Goal: Task Accomplishment & Management: Use online tool/utility

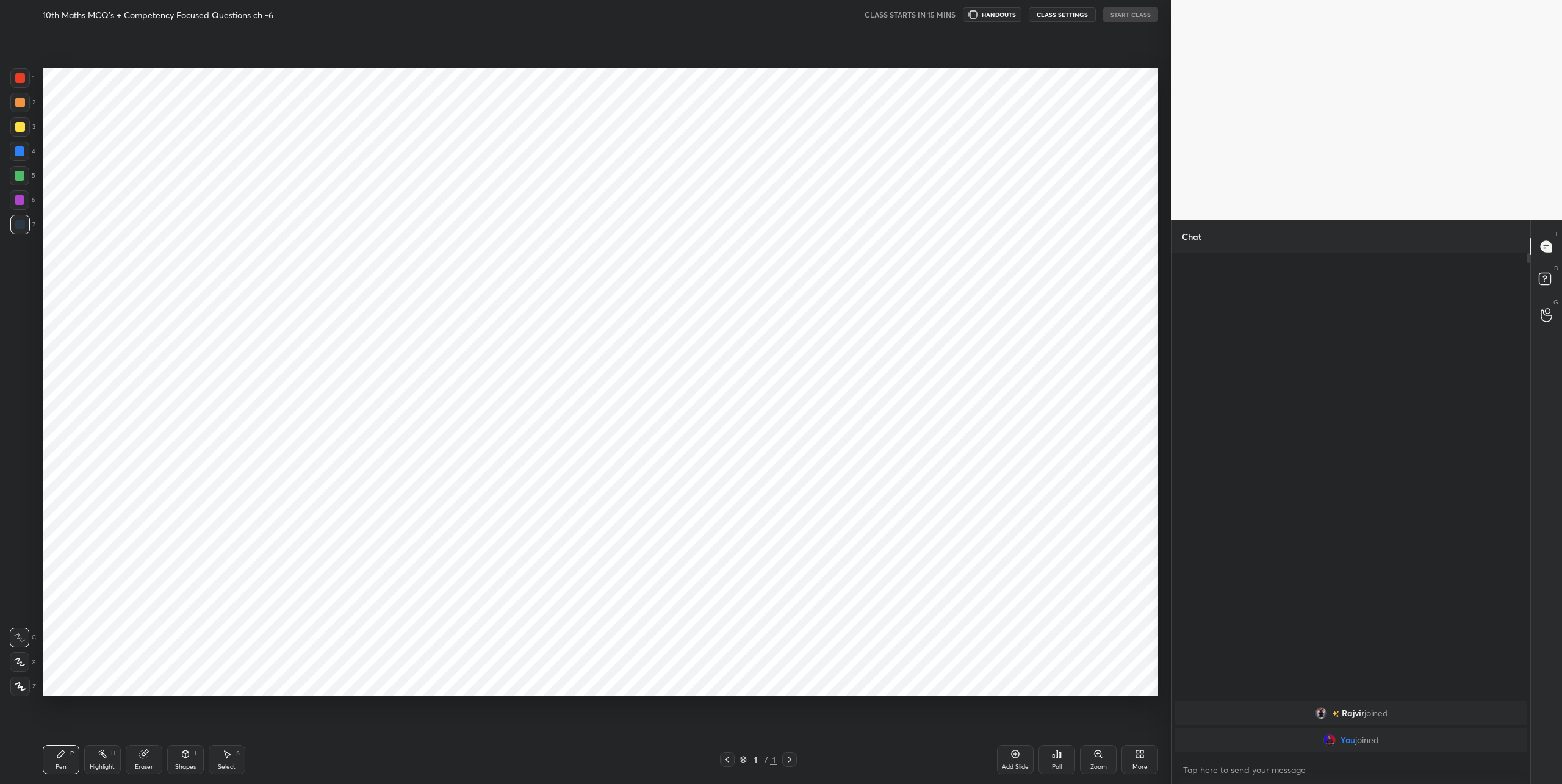
scroll to position [60290, 59884]
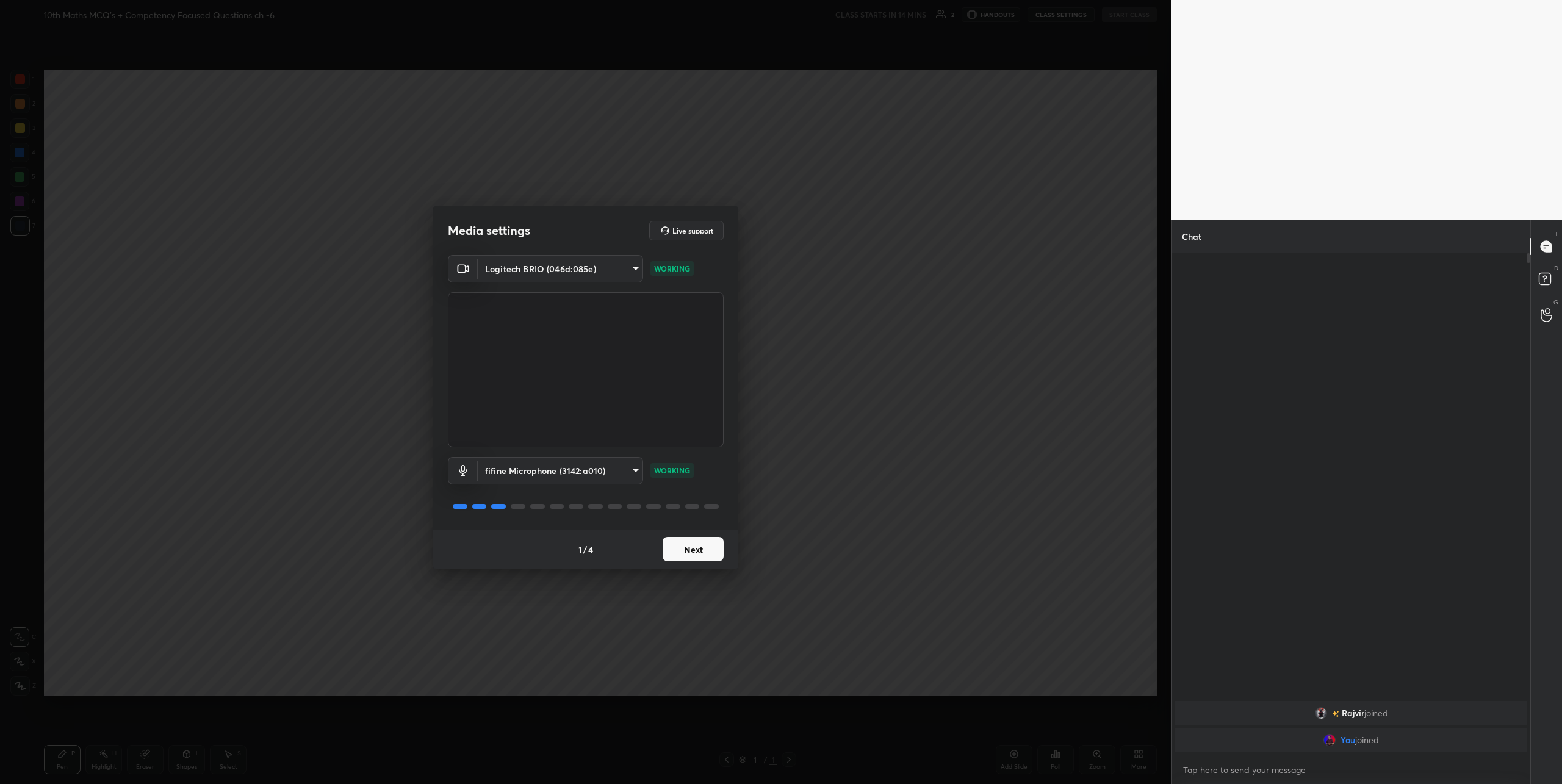
click at [698, 553] on button "Next" at bounding box center [693, 549] width 61 height 24
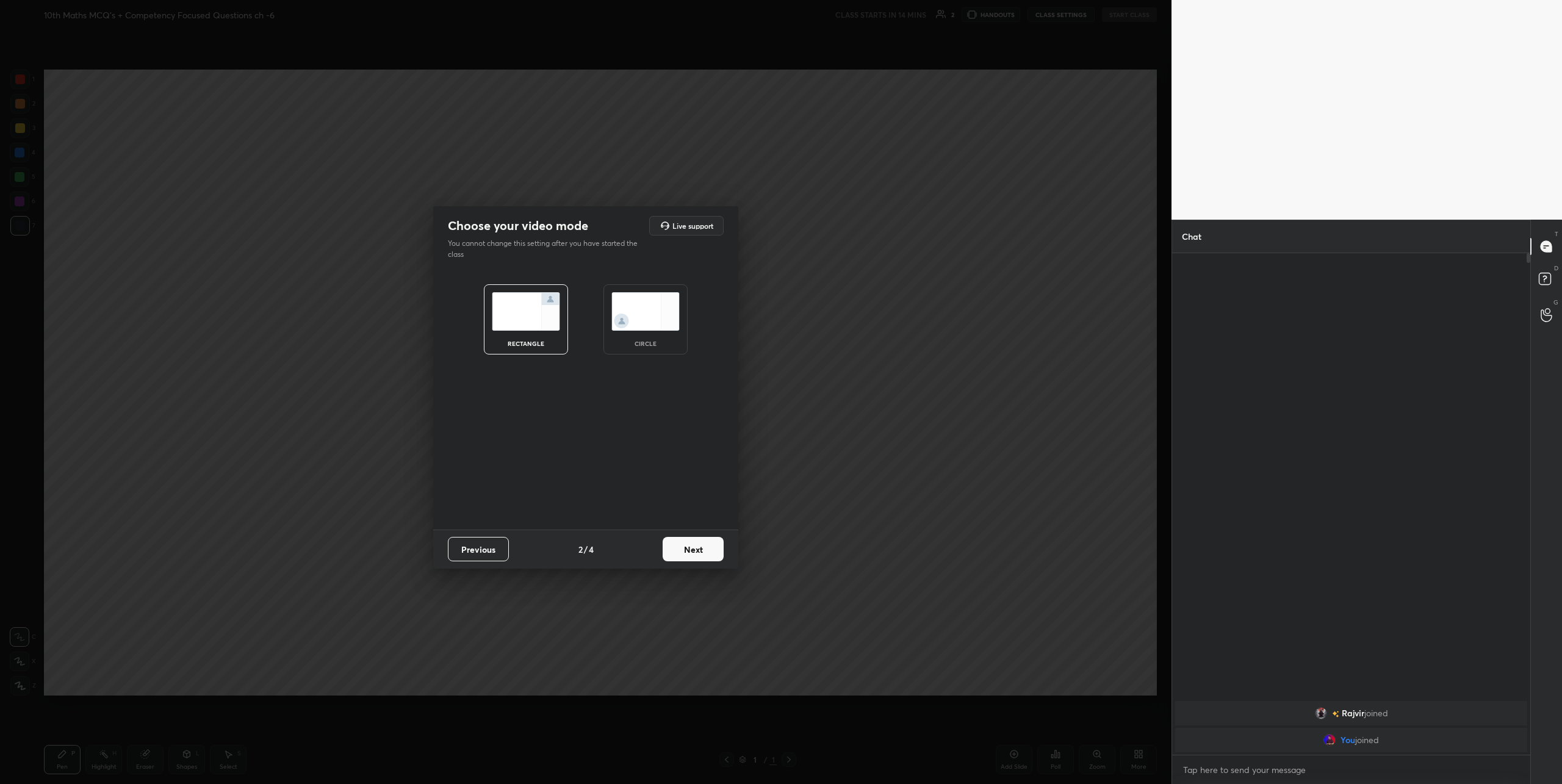
click at [640, 316] on img at bounding box center [645, 311] width 68 height 38
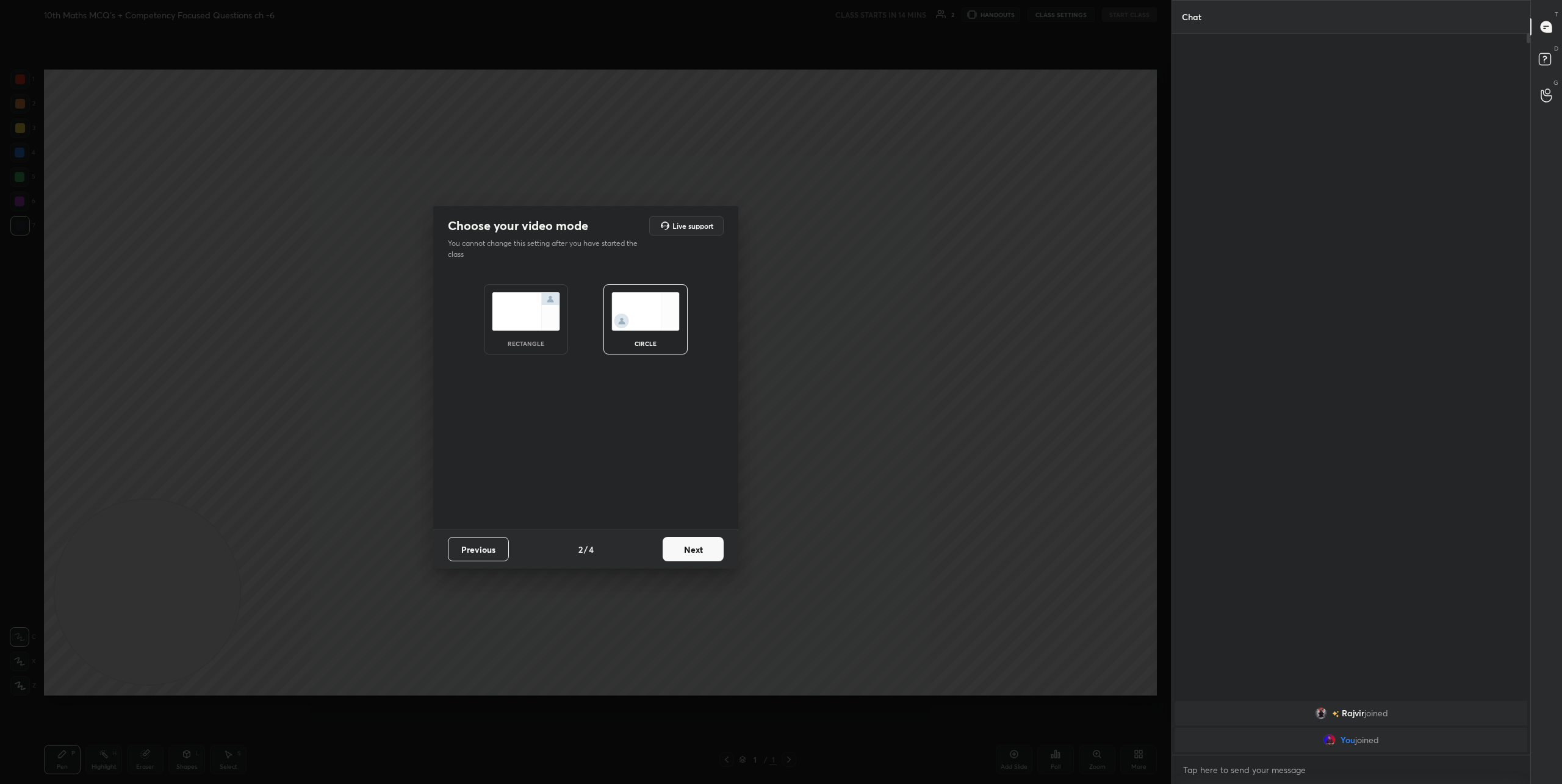
click at [697, 549] on button "Next" at bounding box center [693, 549] width 61 height 24
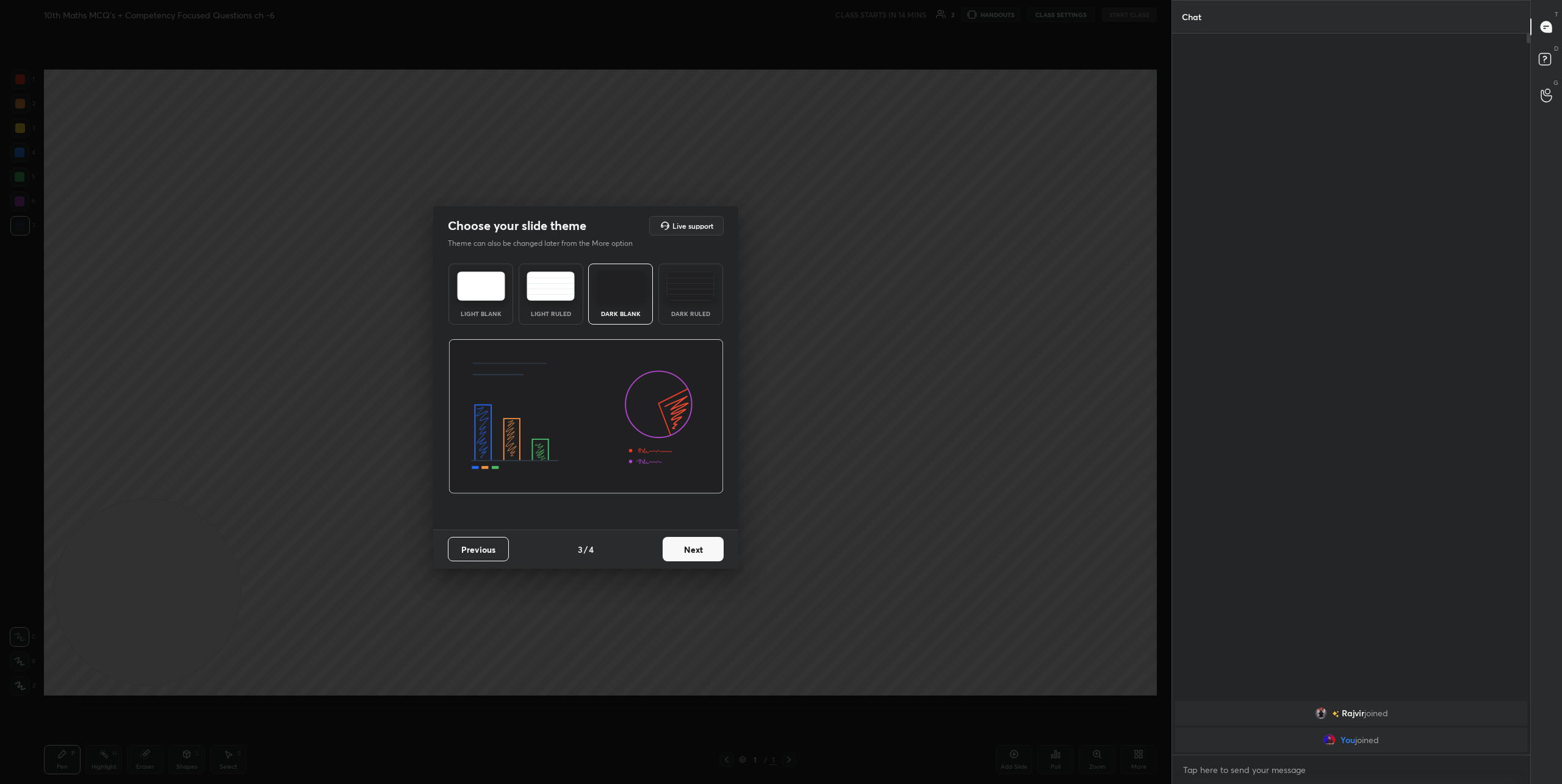
click at [700, 300] on img at bounding box center [690, 286] width 48 height 29
click at [699, 547] on button "Next" at bounding box center [693, 549] width 61 height 24
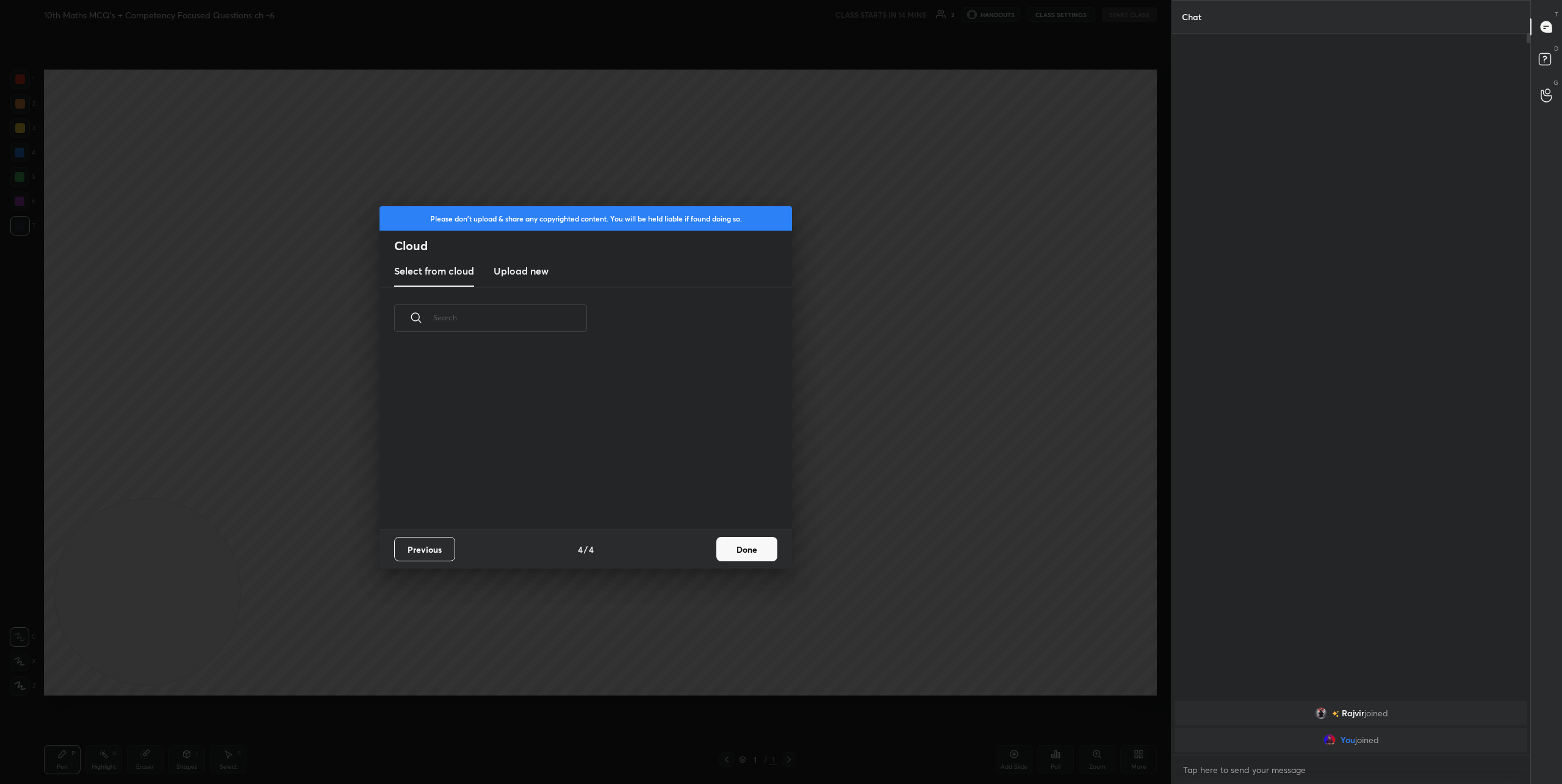
scroll to position [180, 392]
click at [520, 272] on h3 "Upload new" at bounding box center [521, 270] width 55 height 15
click at [592, 482] on label "Browse" at bounding box center [586, 480] width 54 height 20
click at [559, 482] on input "Browse" at bounding box center [559, 480] width 0 height 20
click at [749, 548] on button "Done" at bounding box center [746, 549] width 61 height 24
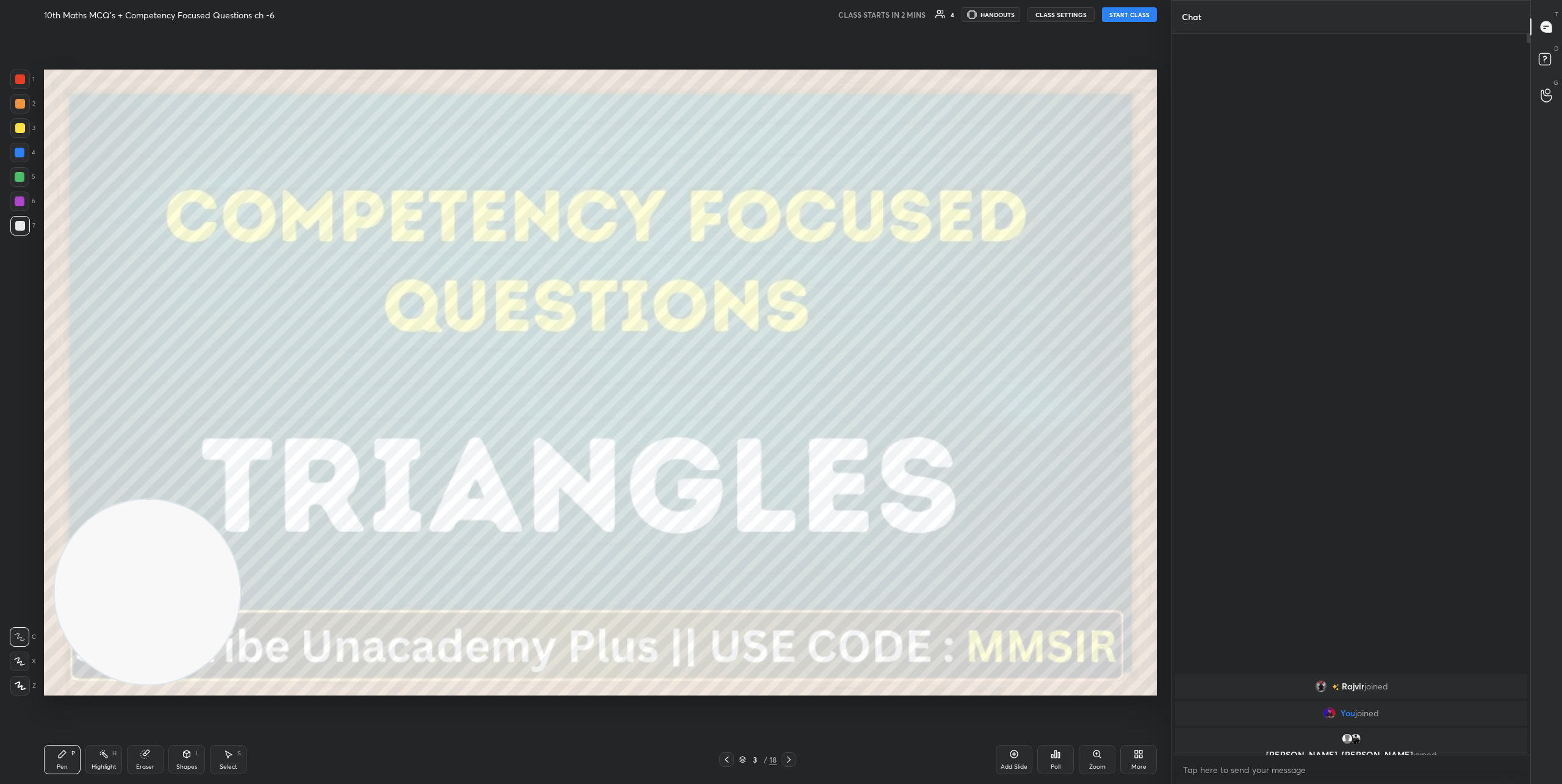
click at [1313, 128] on div "[PERSON_NAME] joined You joined [PERSON_NAME], [PERSON_NAME] joined" at bounding box center [1350, 394] width 358 height 721
click at [789, 762] on icon at bounding box center [789, 760] width 10 height 10
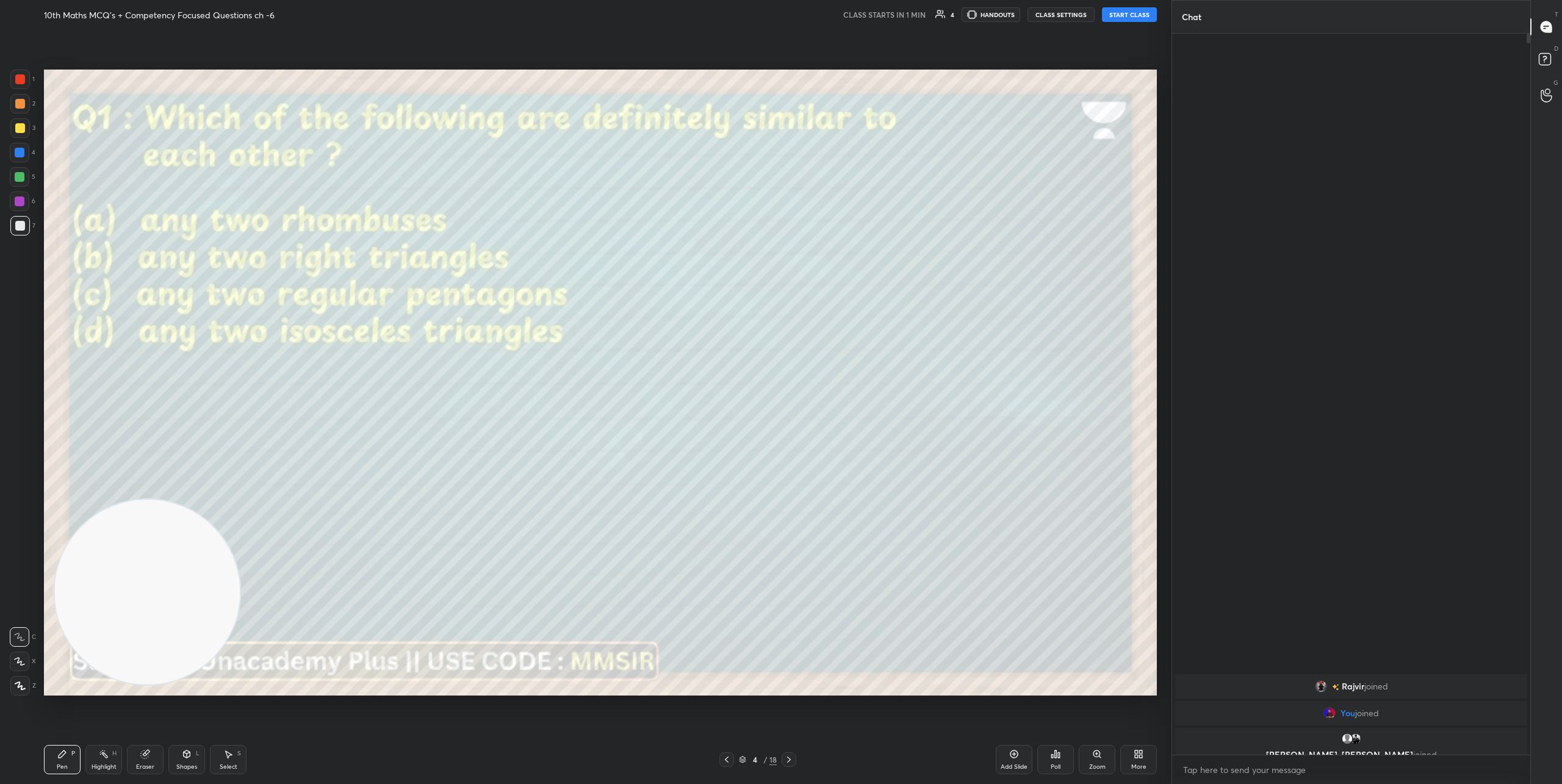
click at [789, 762] on icon at bounding box center [789, 760] width 10 height 10
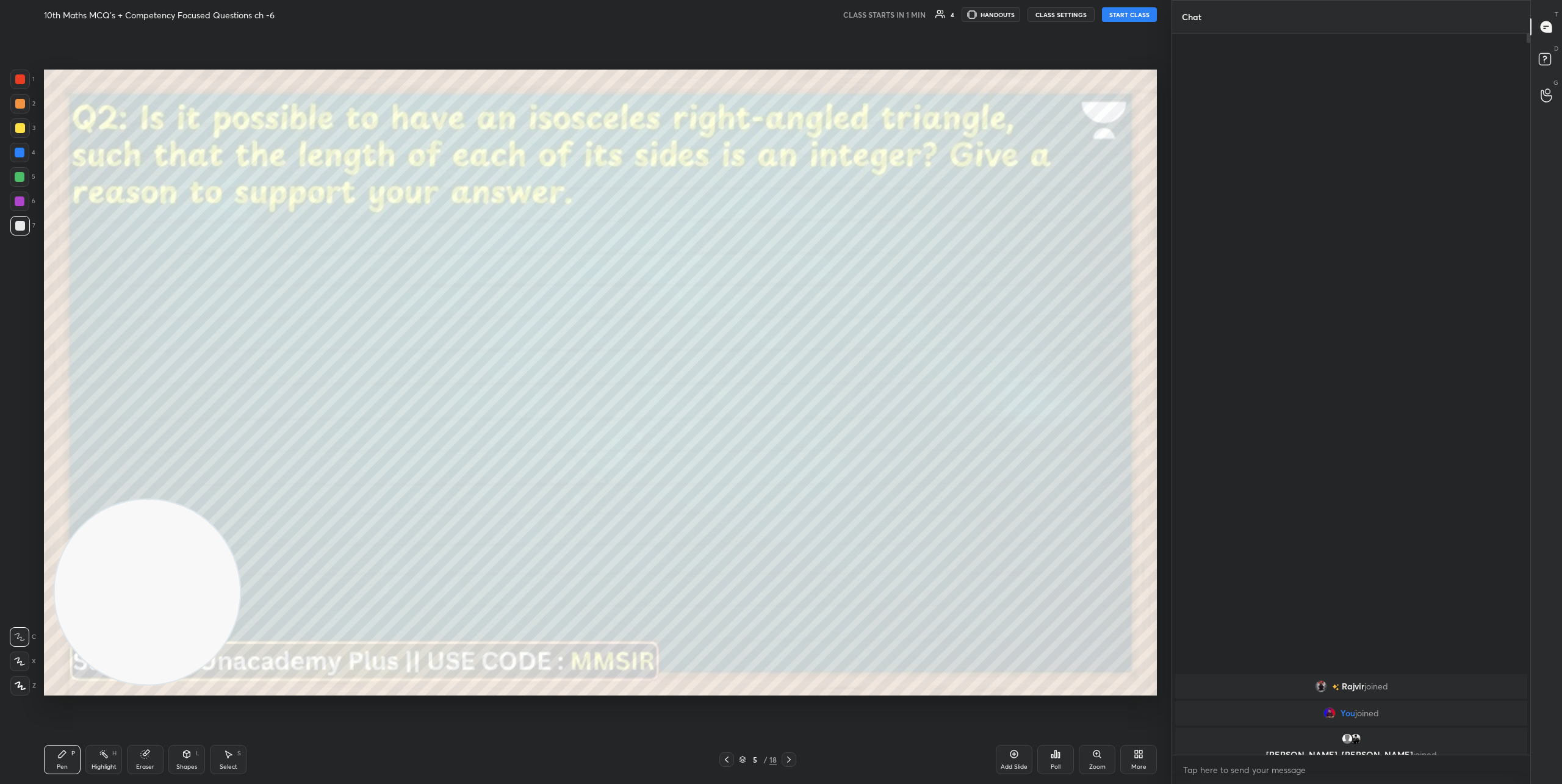
click at [789, 762] on icon at bounding box center [789, 760] width 10 height 10
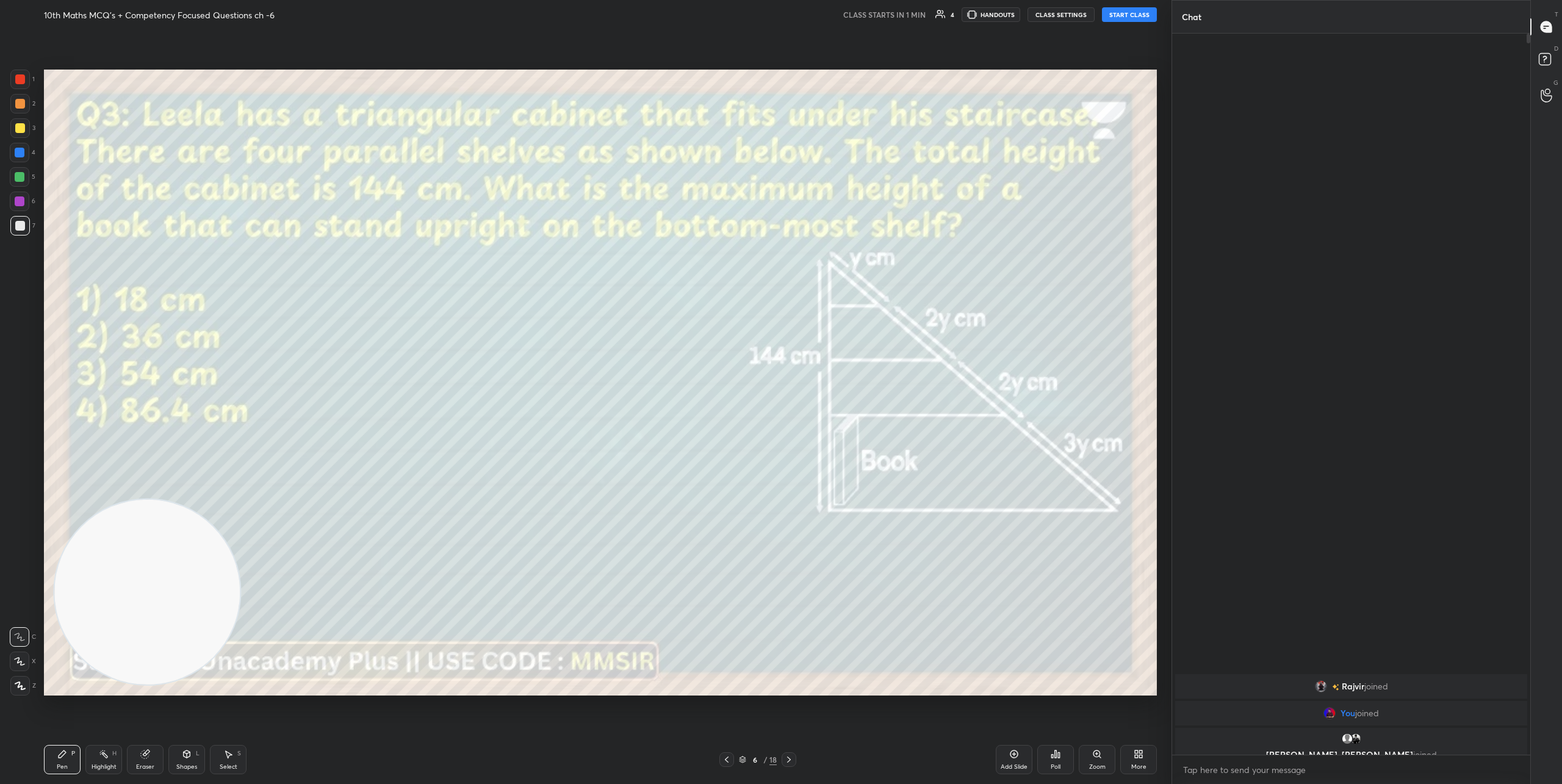
click at [728, 762] on icon at bounding box center [727, 760] width 10 height 10
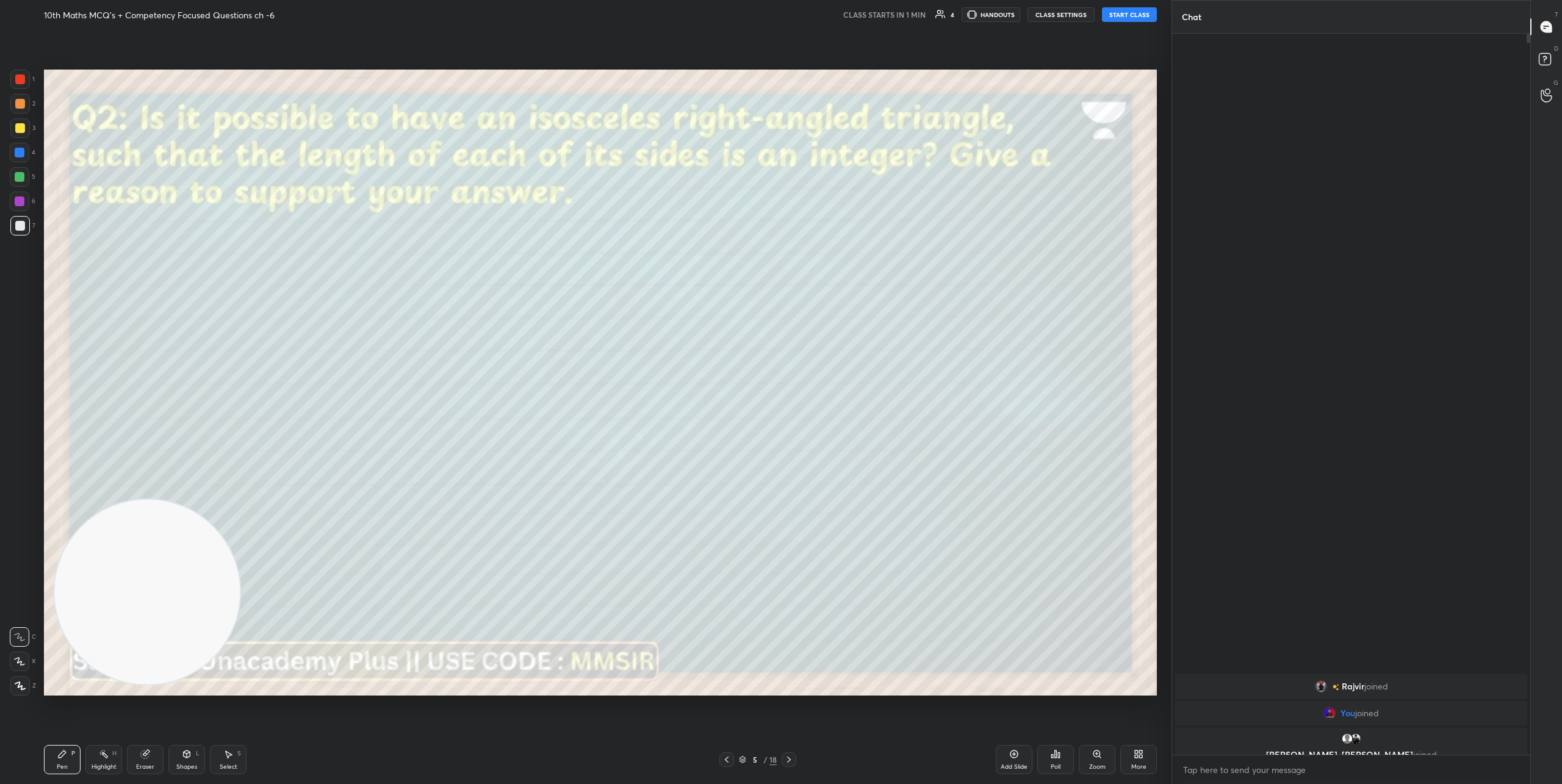
click at [728, 762] on icon at bounding box center [727, 760] width 10 height 10
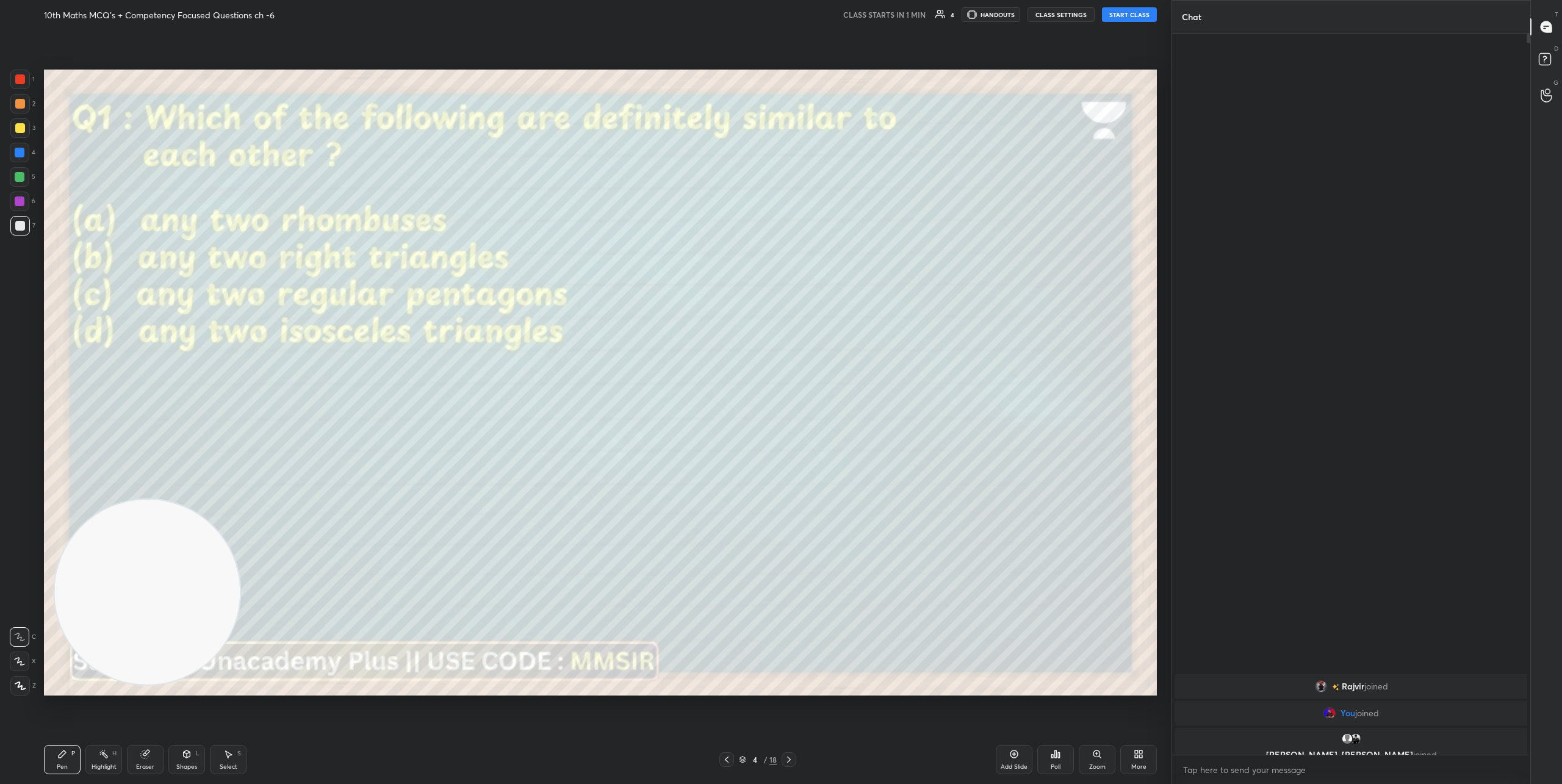
click at [728, 762] on icon at bounding box center [727, 760] width 10 height 10
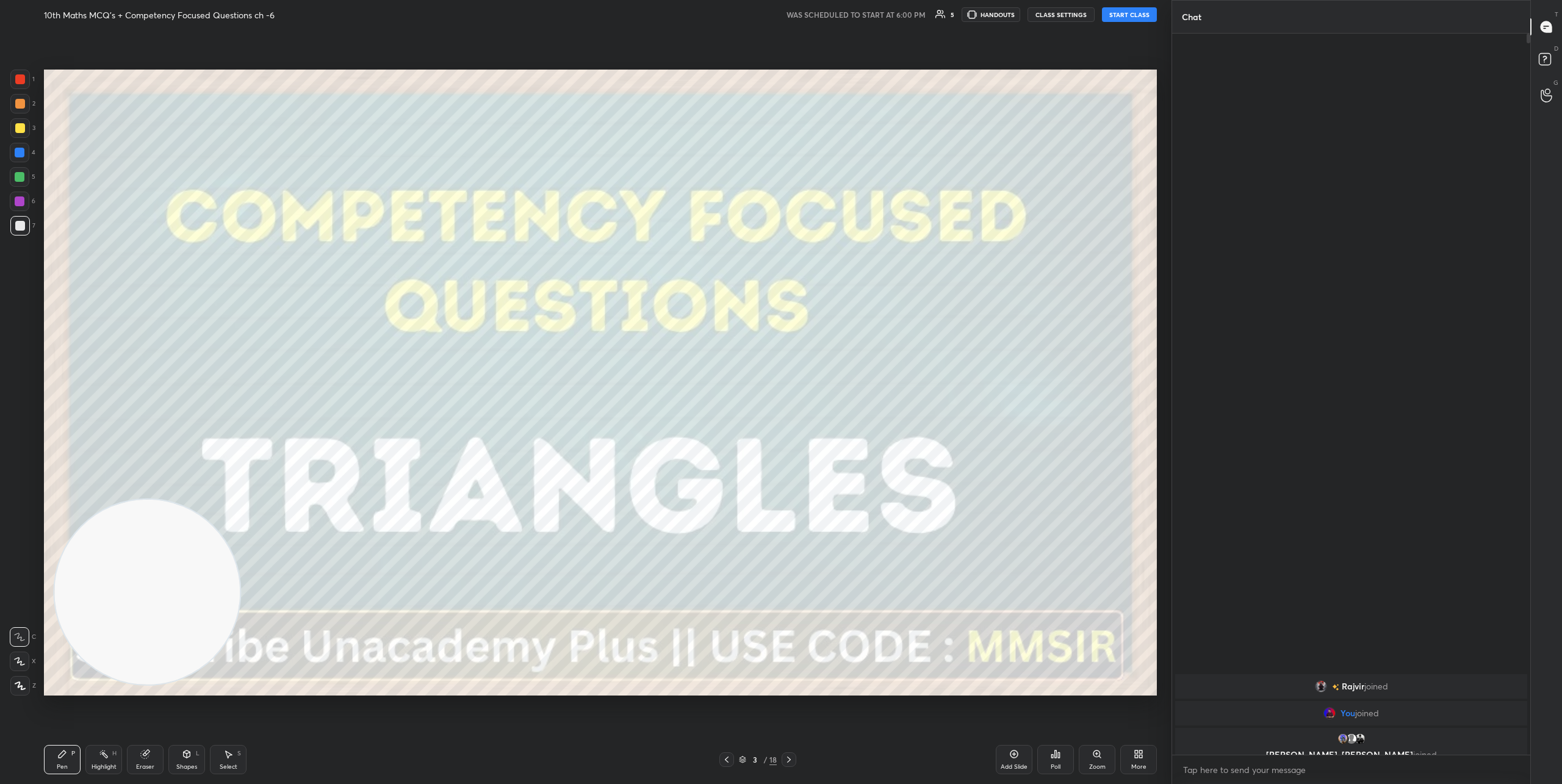
click at [1117, 13] on button "START CLASS" at bounding box center [1129, 14] width 55 height 15
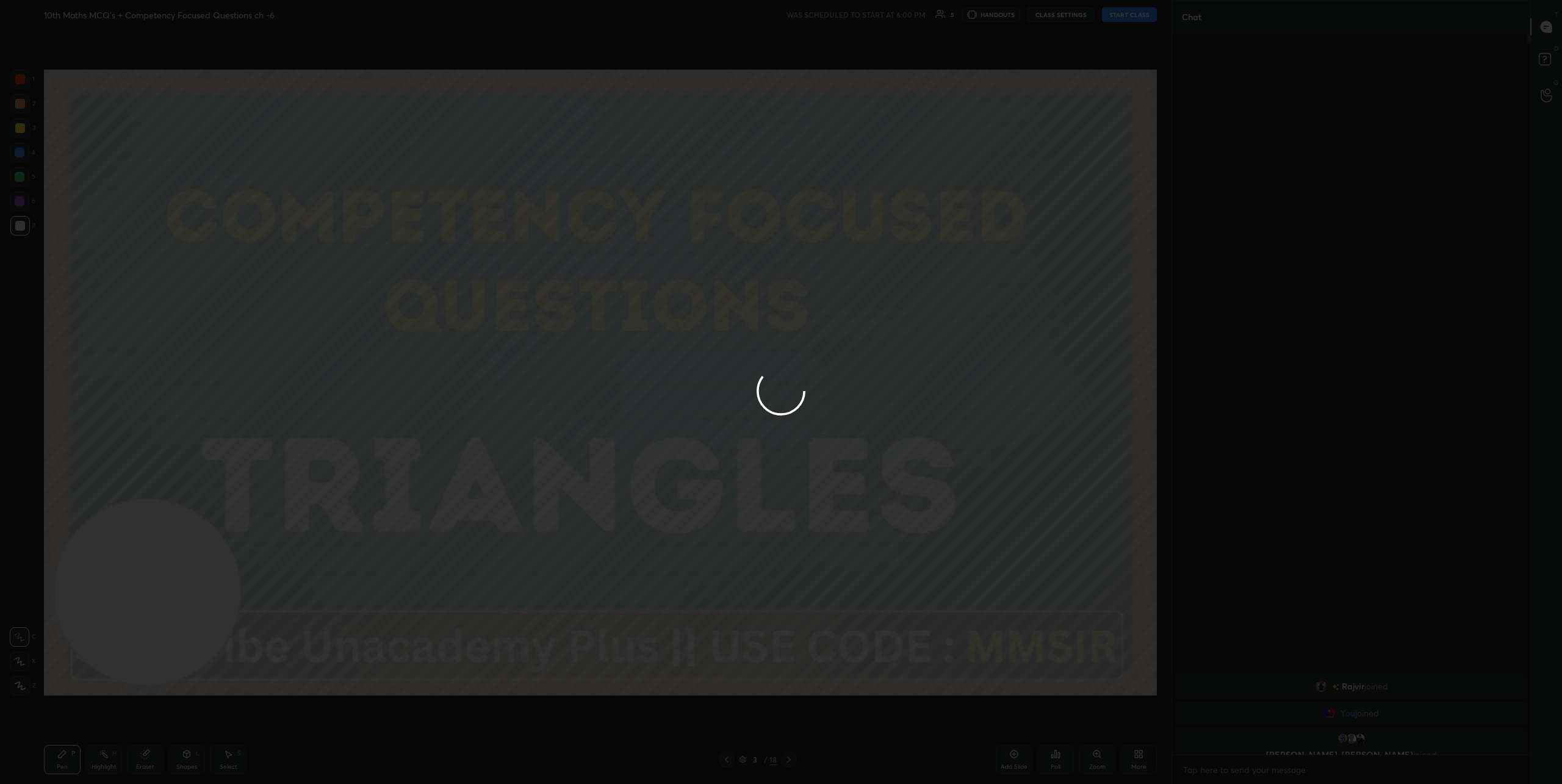
type textarea "x"
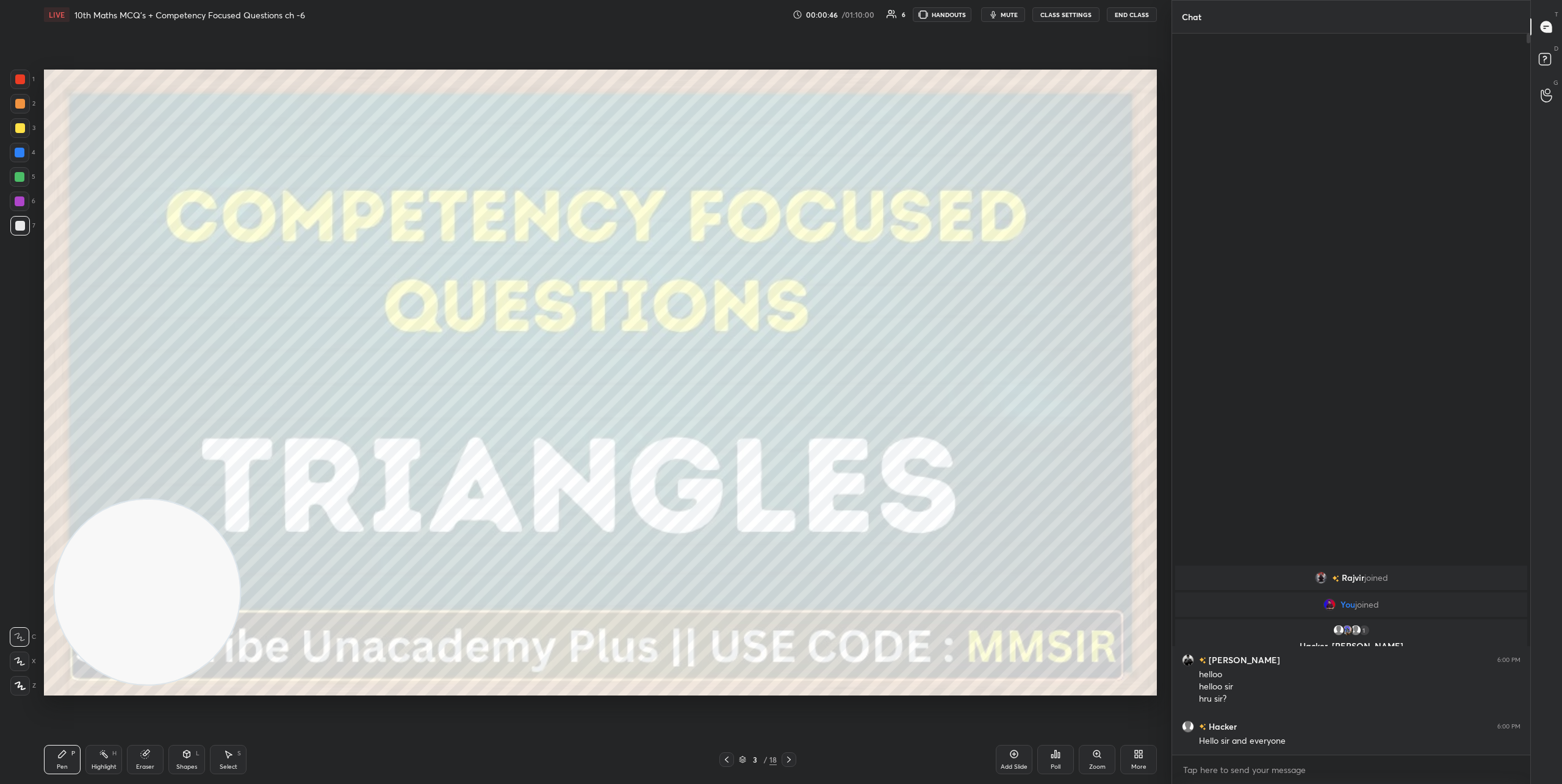
click at [19, 661] on icon at bounding box center [20, 661] width 10 height 7
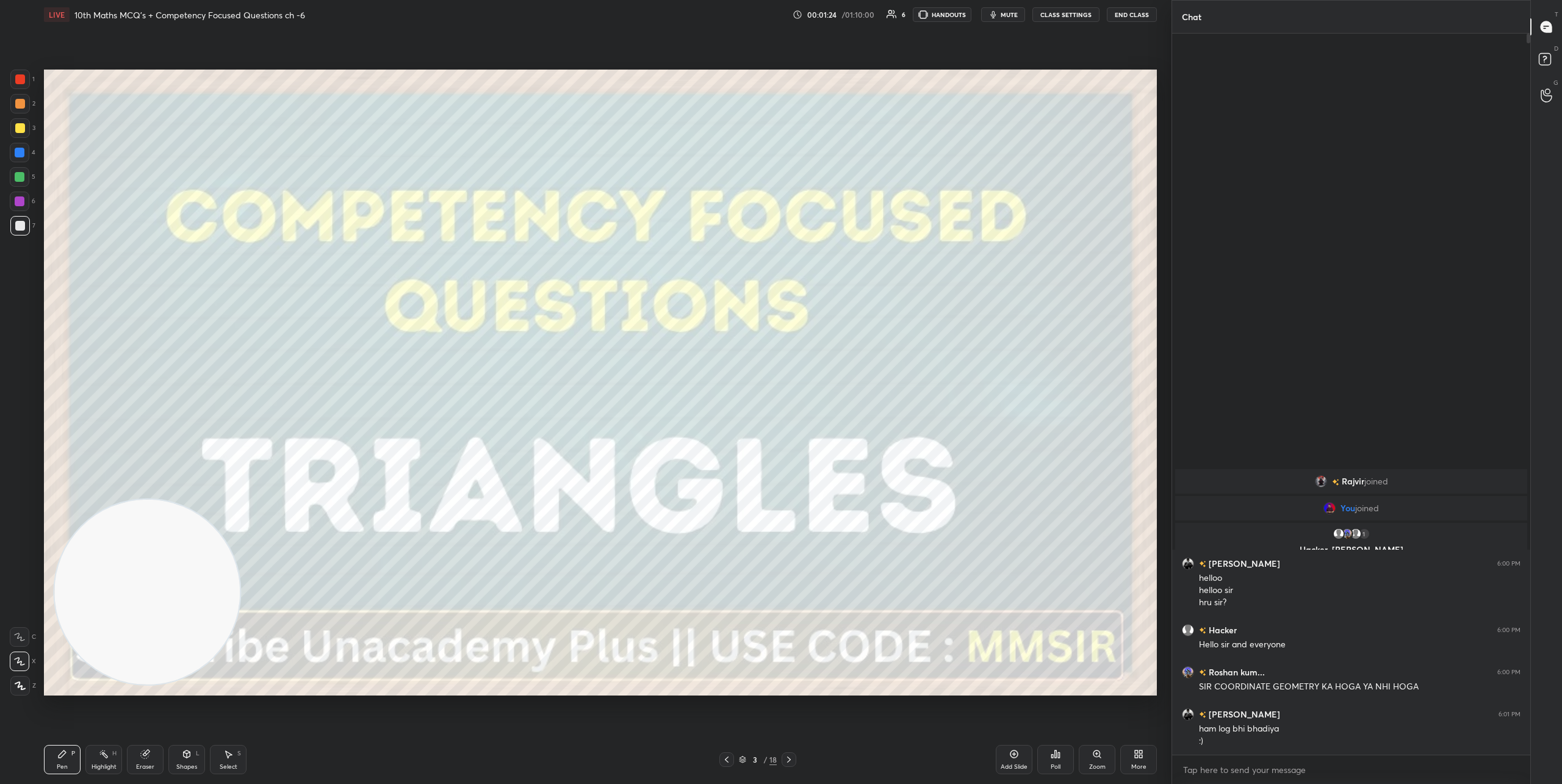
click at [790, 762] on icon at bounding box center [789, 760] width 10 height 10
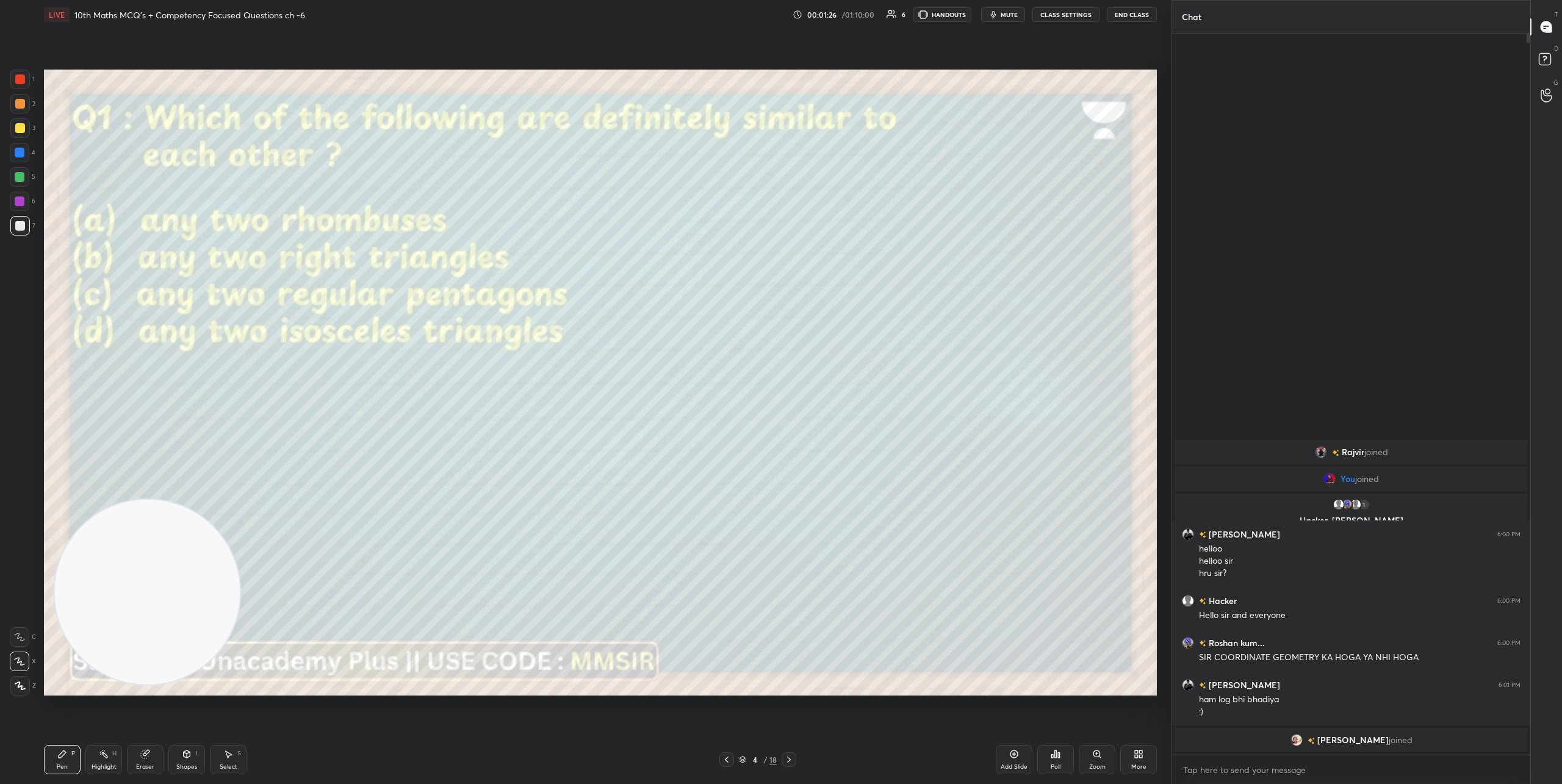
click at [1061, 760] on div "Poll" at bounding box center [1055, 760] width 36 height 29
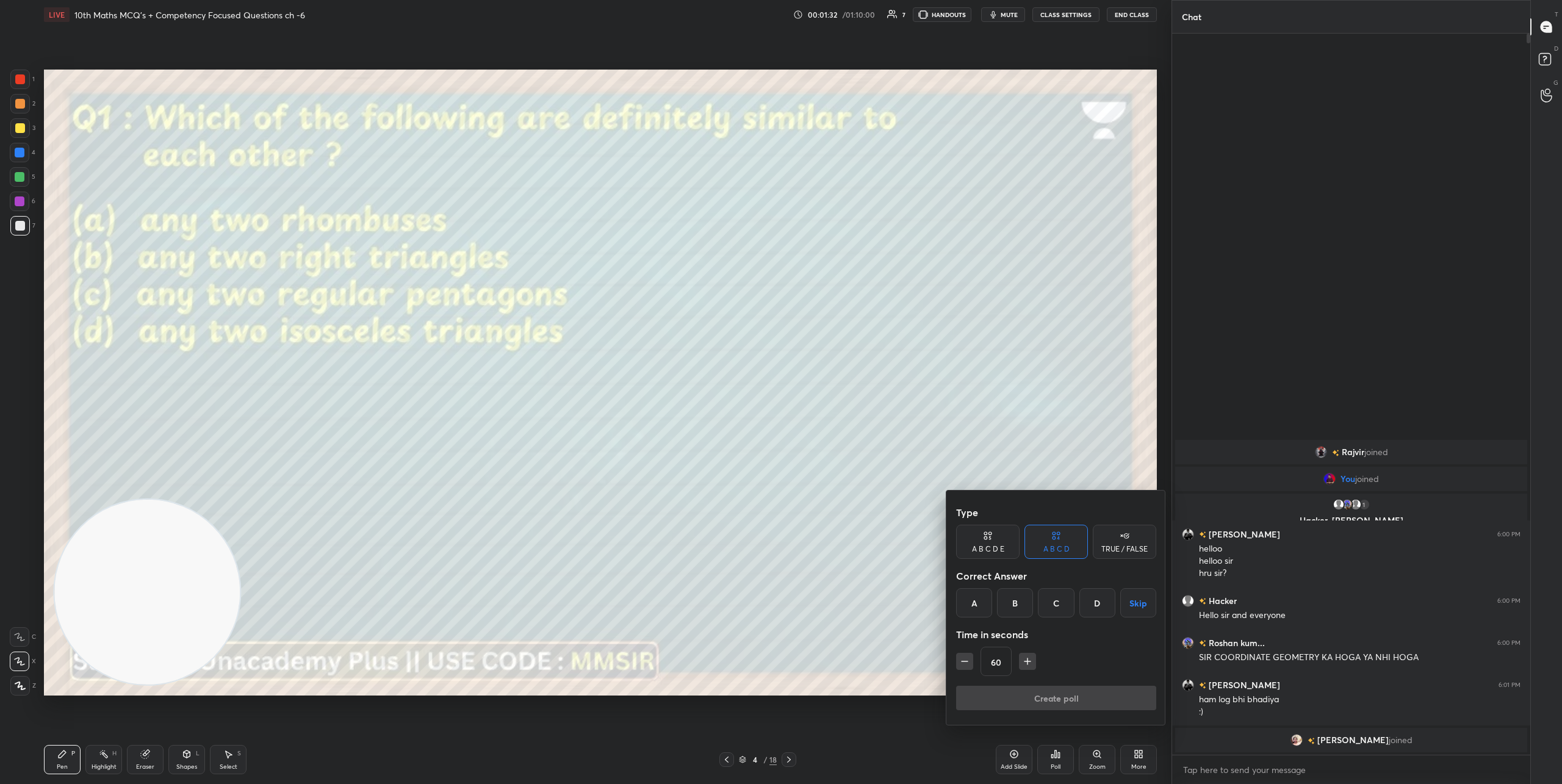
click at [1026, 655] on icon "button" at bounding box center [1027, 660] width 12 height 12
type input "90"
click at [1051, 605] on div "C" at bounding box center [1056, 602] width 36 height 29
click at [1044, 700] on button "Create poll" at bounding box center [1056, 697] width 200 height 24
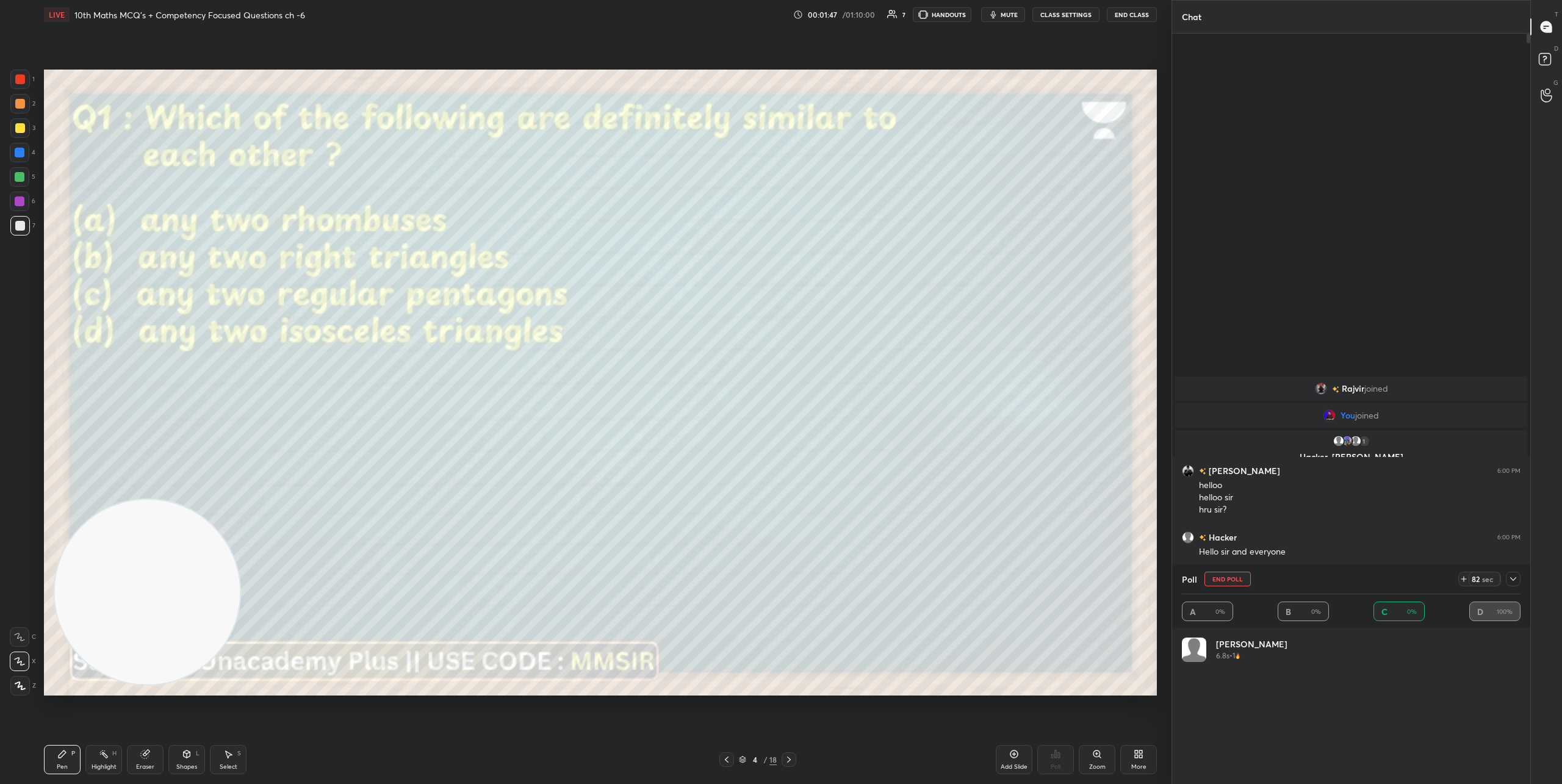
scroll to position [142, 335]
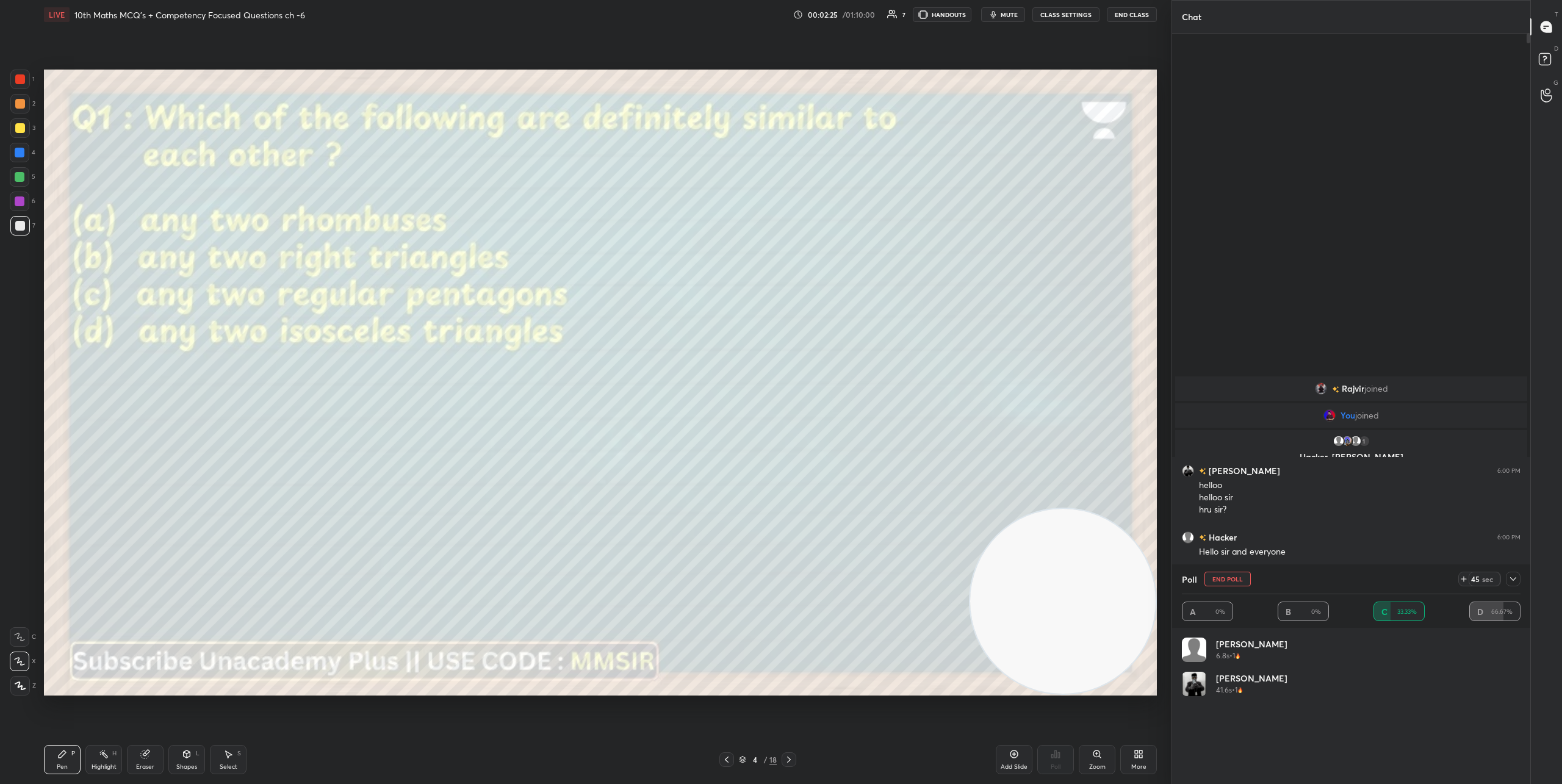
drag, startPoint x: 152, startPoint y: 575, endPoint x: 1158, endPoint y: 647, distance: 1008.6
click at [1158, 648] on div "Setting up your live class Poll for secs No correct answer Start poll" at bounding box center [601, 382] width 1123 height 706
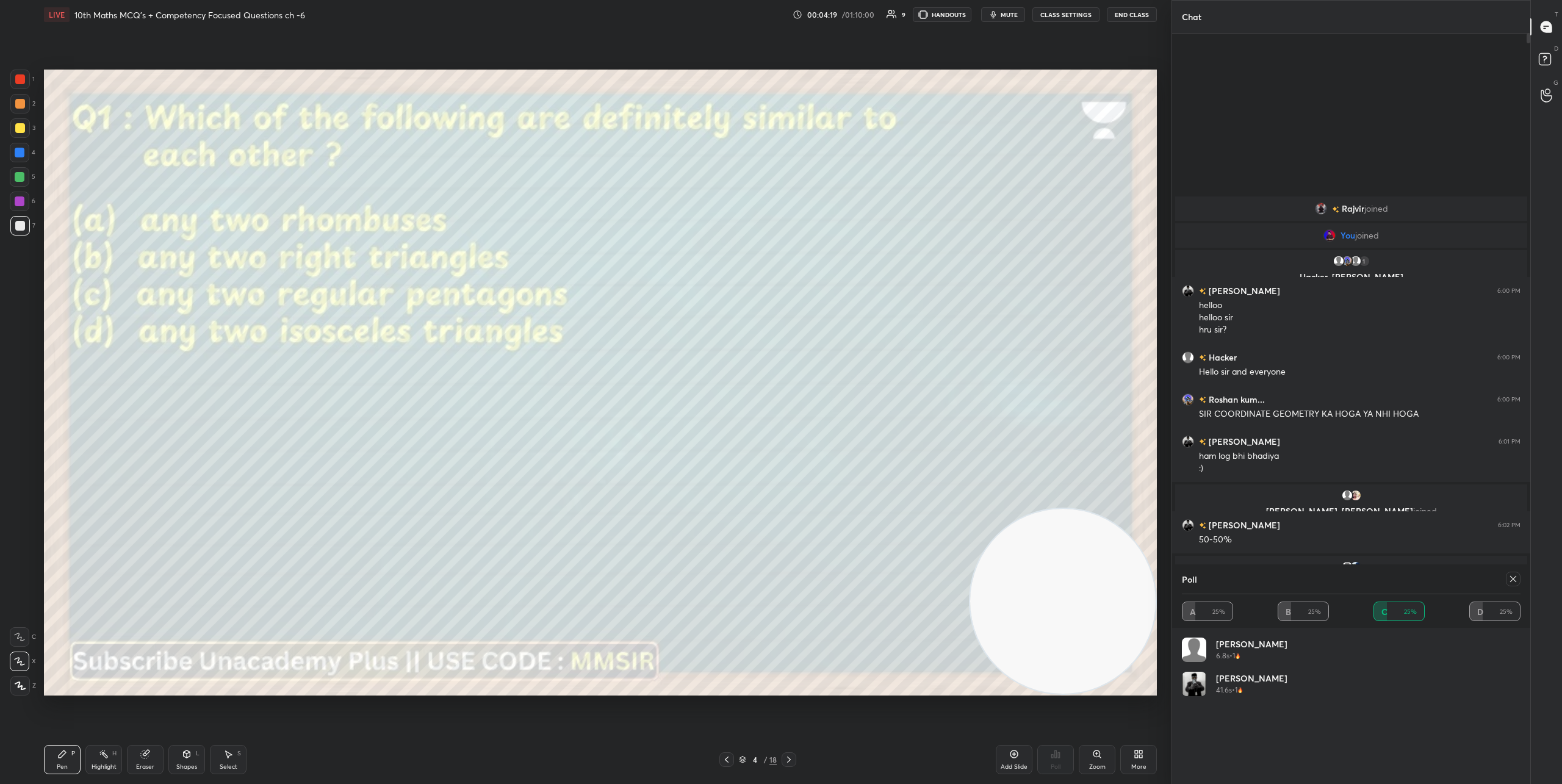
click at [1513, 579] on icon at bounding box center [1513, 579] width 10 height 10
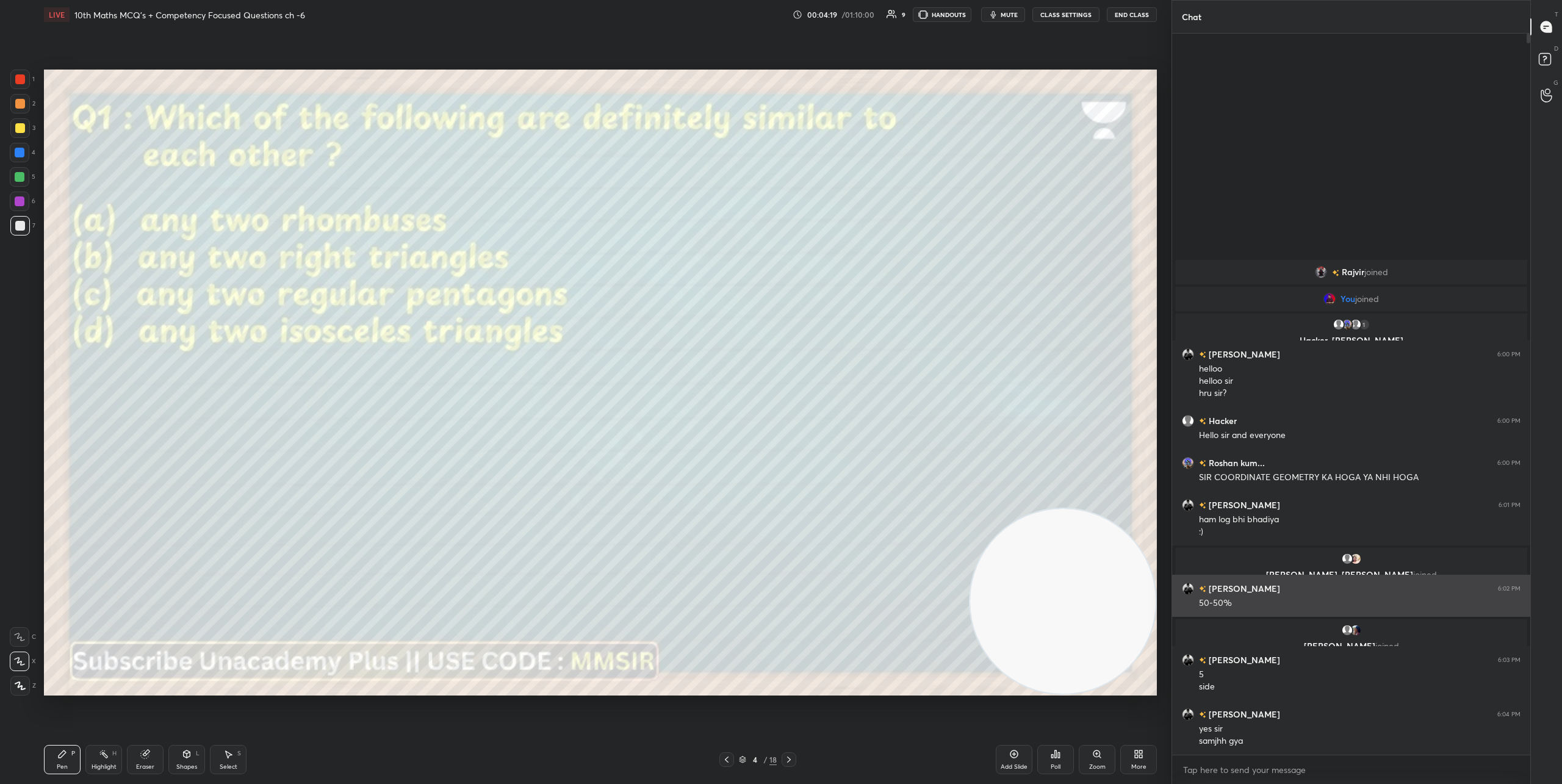
scroll to position [4, 4]
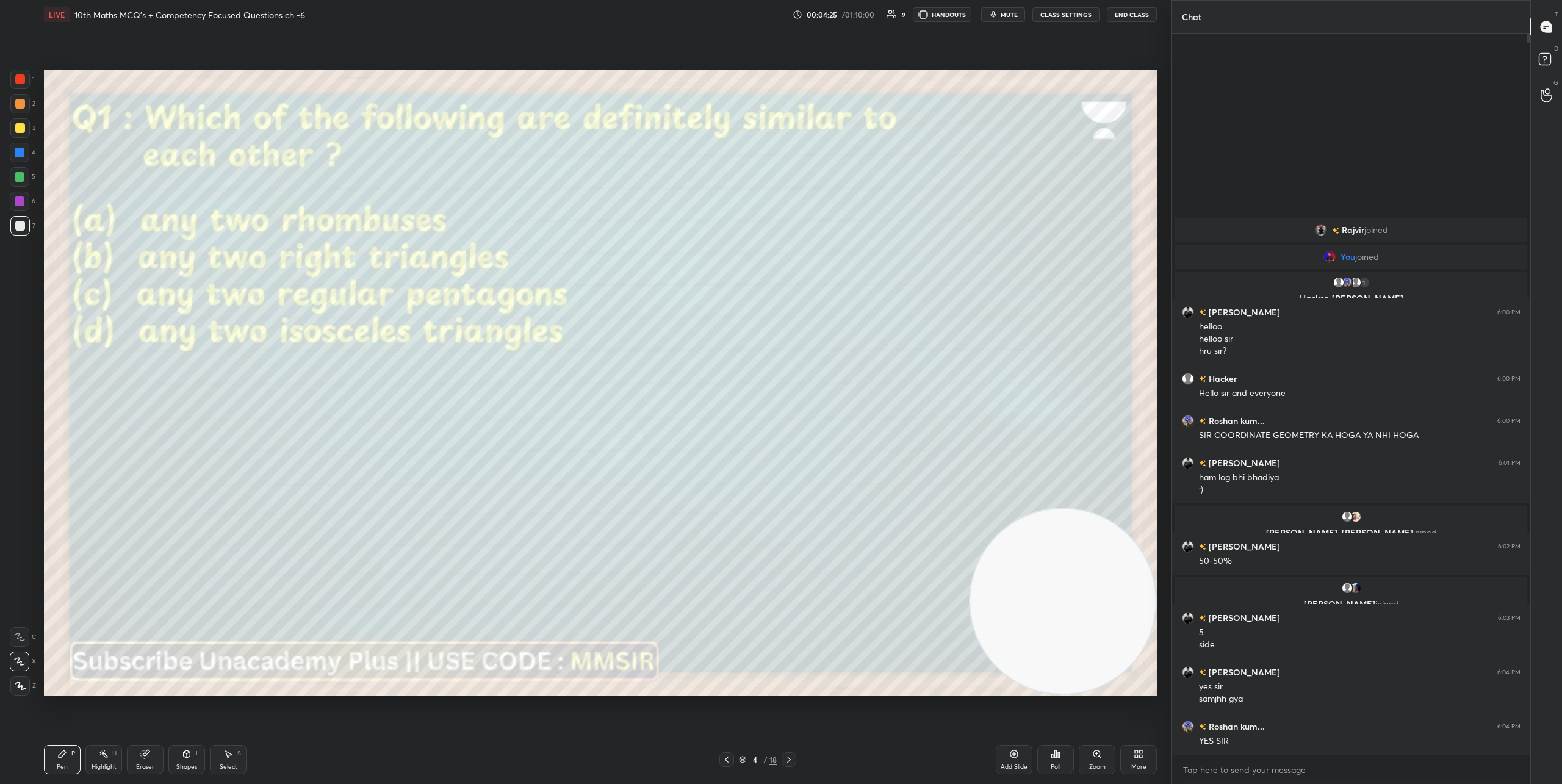
click at [788, 759] on icon at bounding box center [789, 760] width 10 height 10
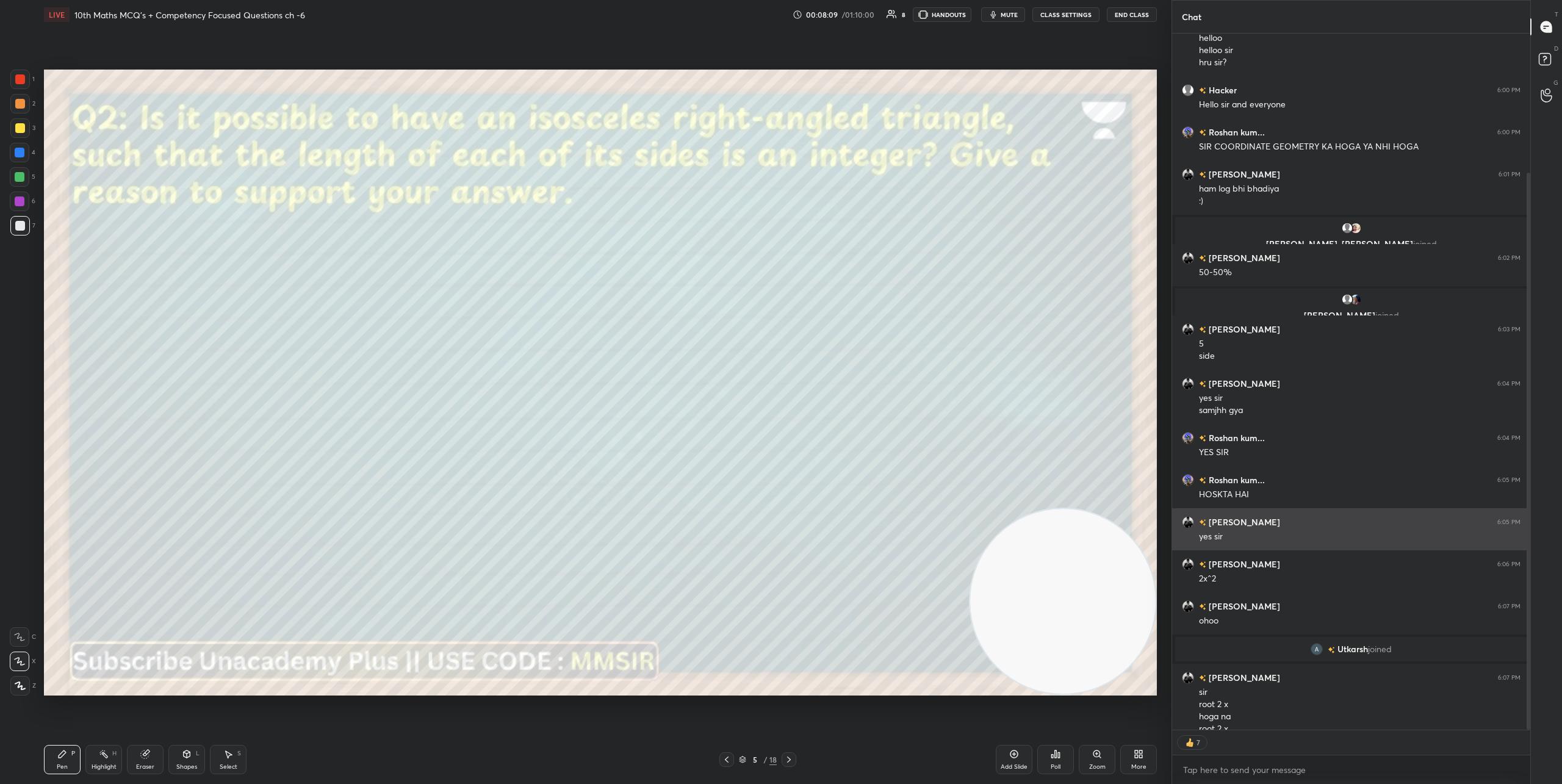
scroll to position [174, 0]
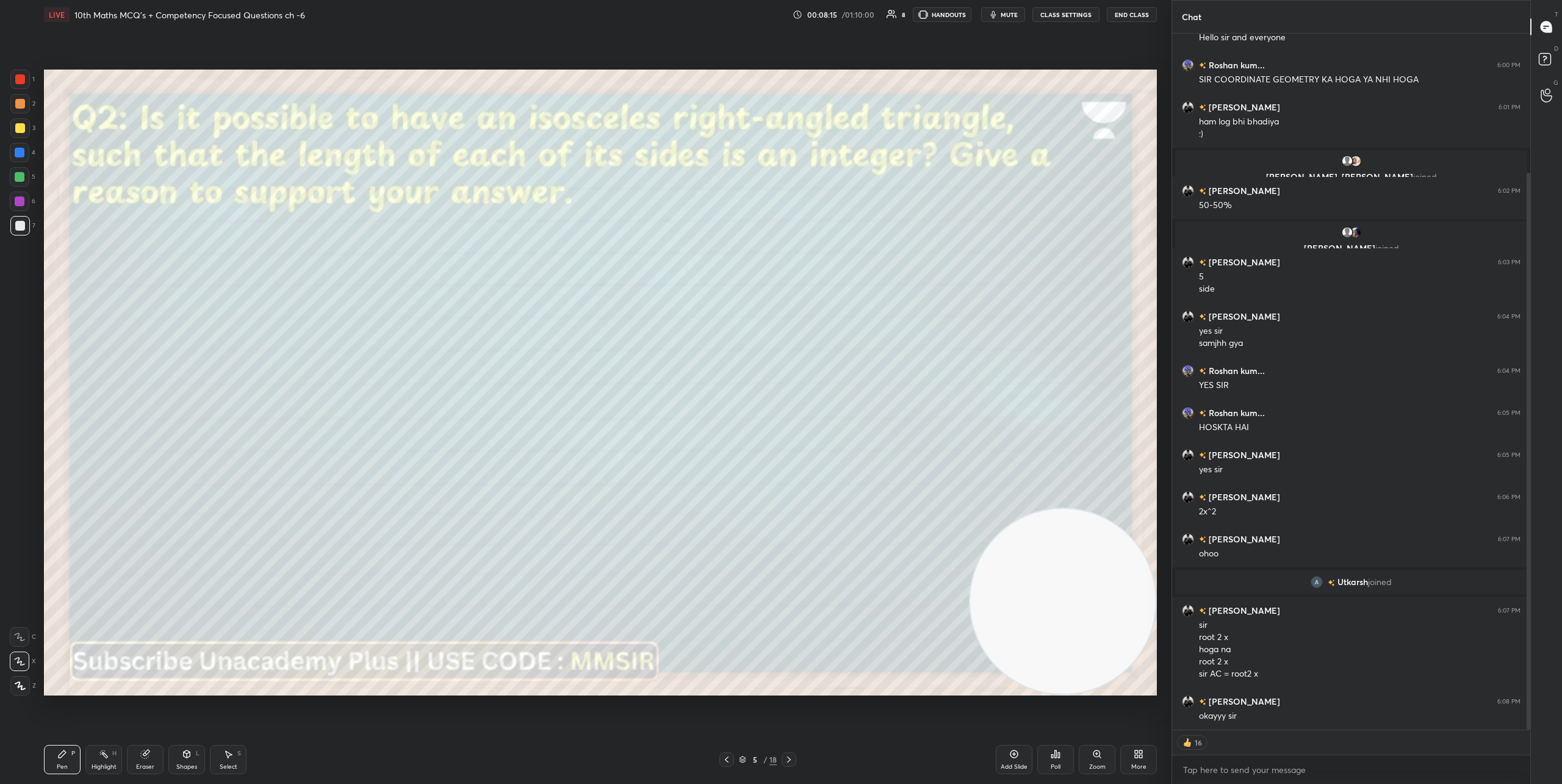
click at [786, 759] on icon at bounding box center [789, 760] width 10 height 10
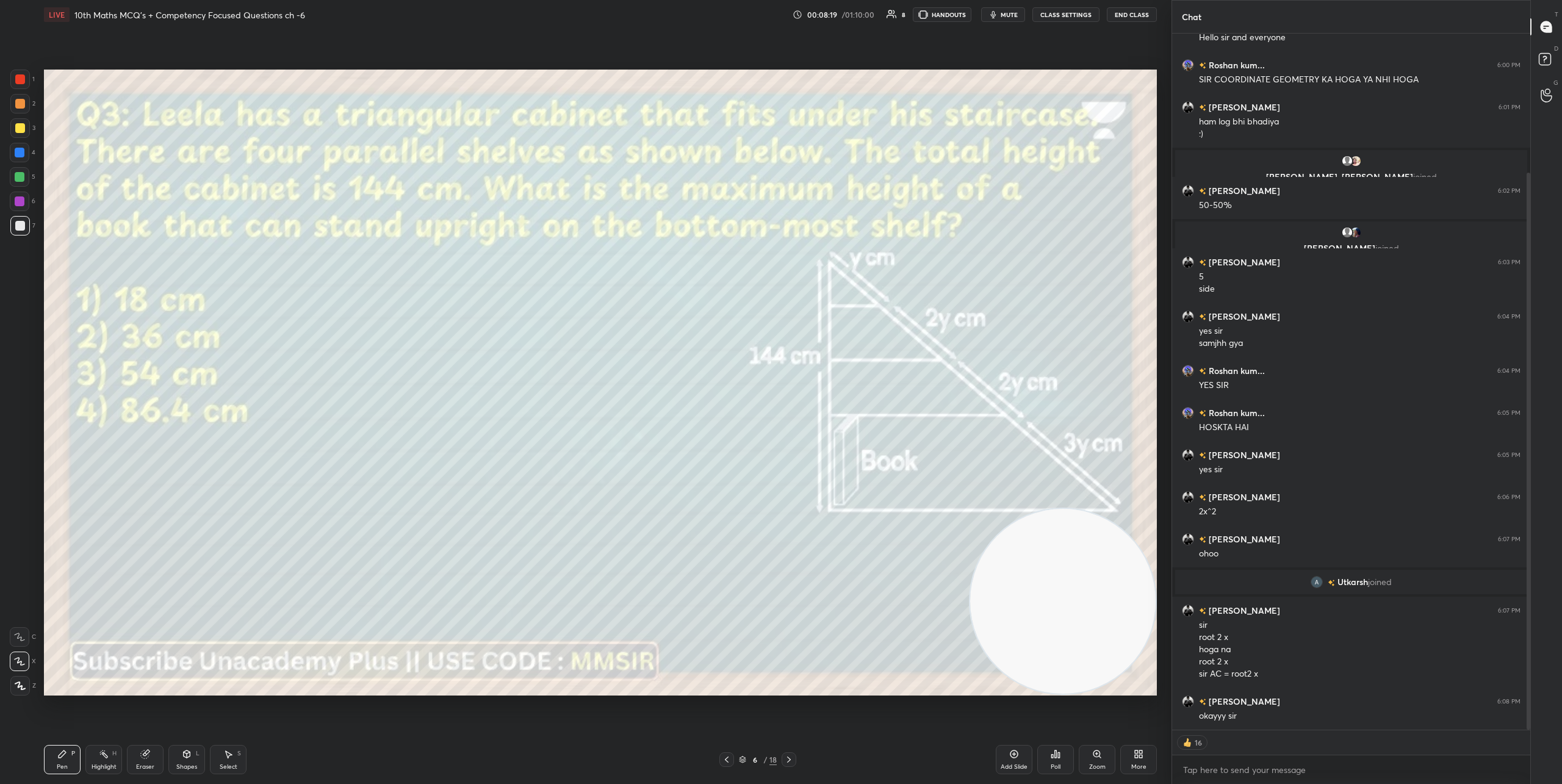
click at [1058, 760] on div "Poll" at bounding box center [1055, 760] width 36 height 29
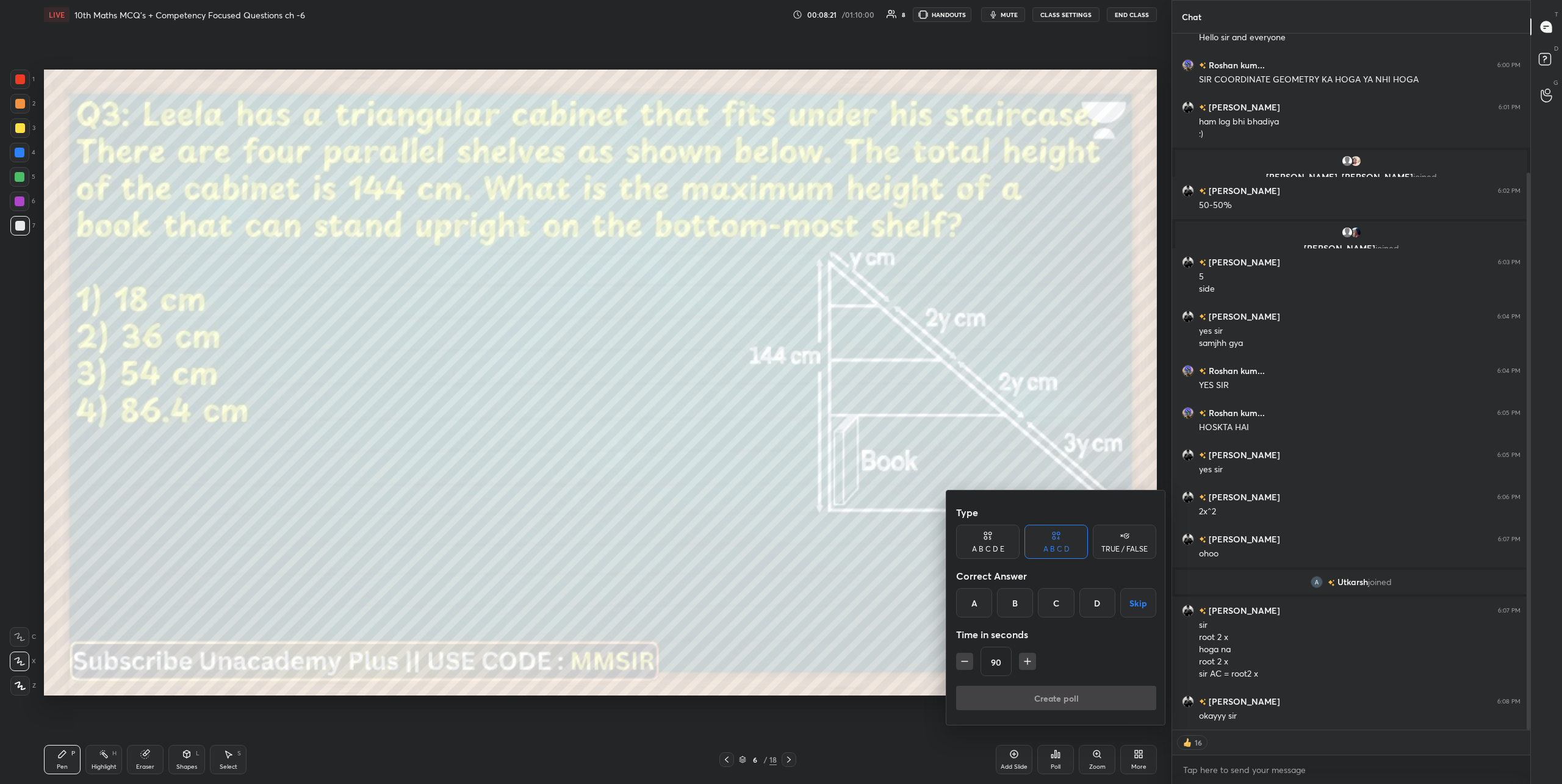
type textarea "x"
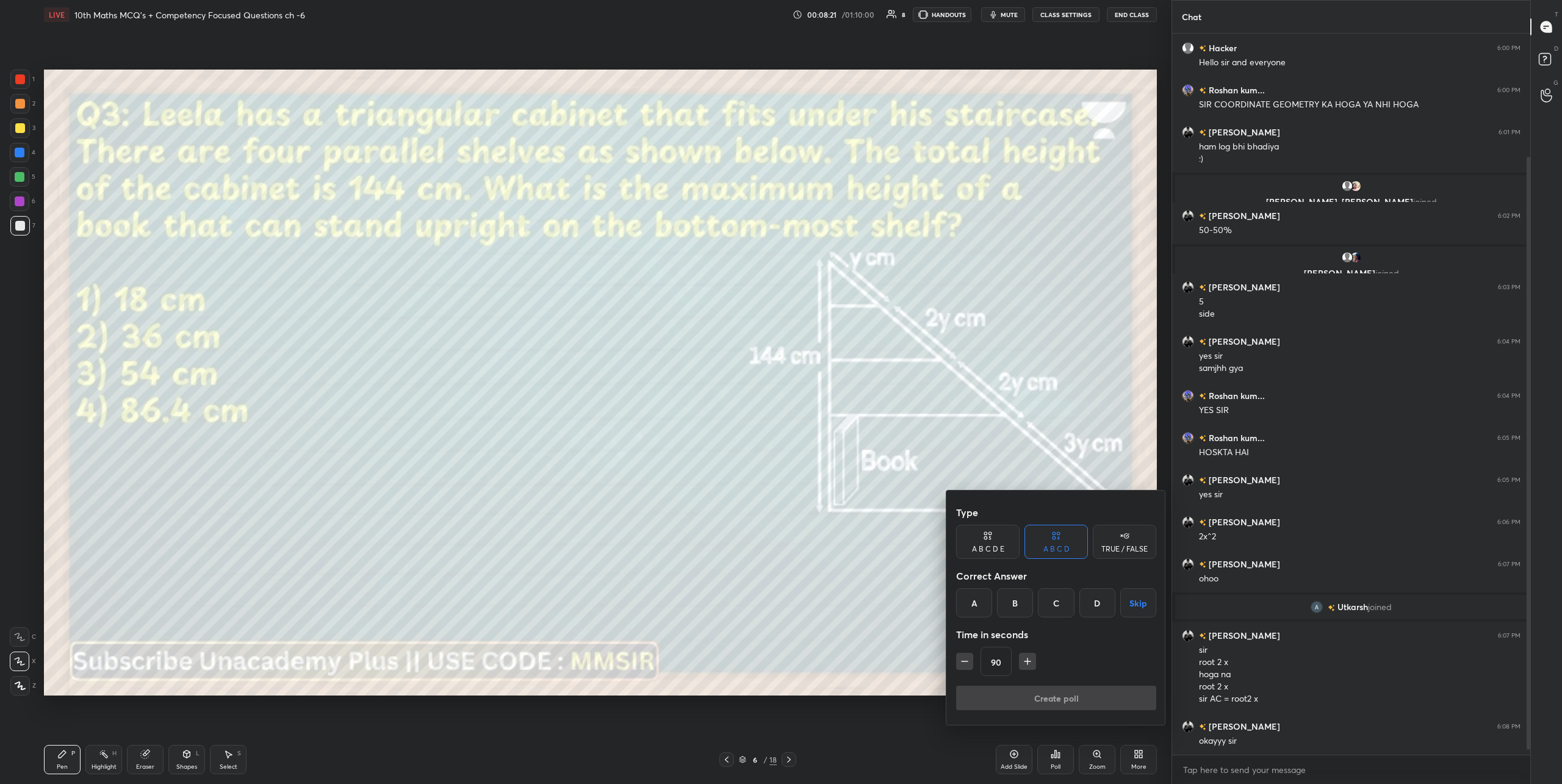
scroll to position [149, 0]
click at [1050, 611] on div "C" at bounding box center [1056, 602] width 36 height 29
click at [1029, 664] on icon "button" at bounding box center [1027, 660] width 12 height 12
click at [1029, 664] on icon "button" at bounding box center [1032, 660] width 12 height 12
type input "120"
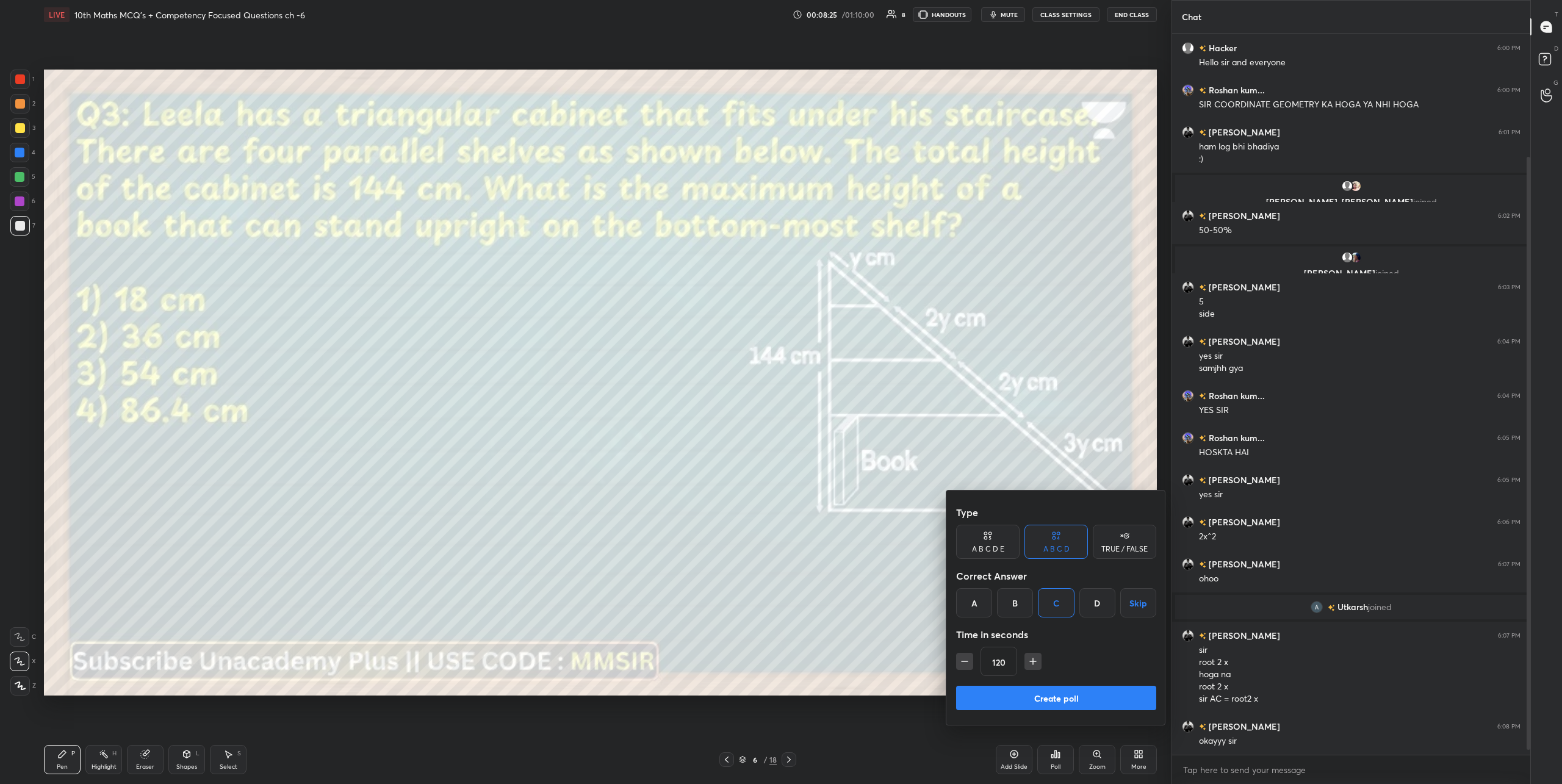
click at [1042, 693] on button "Create poll" at bounding box center [1056, 697] width 200 height 24
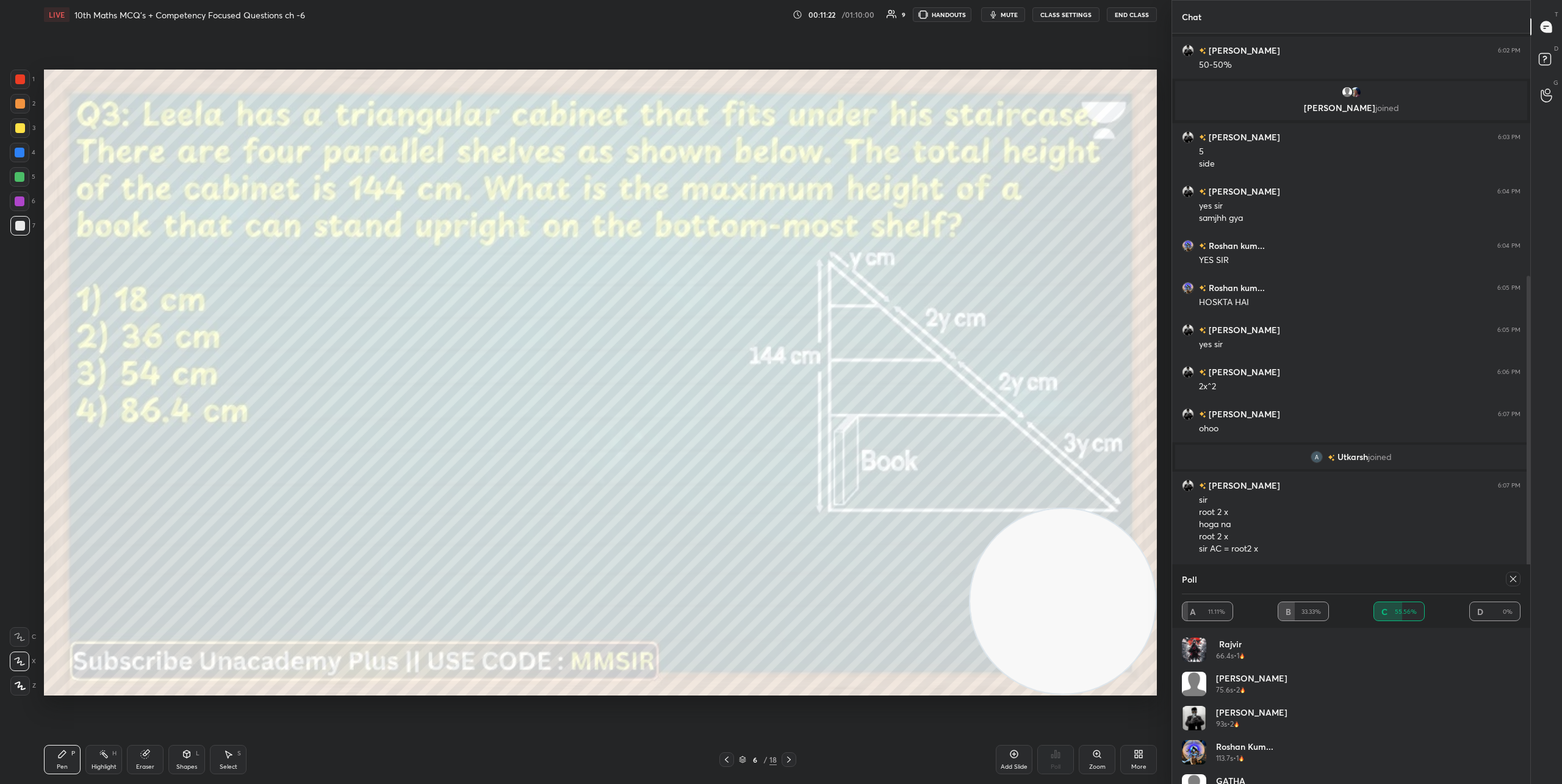
scroll to position [383, 0]
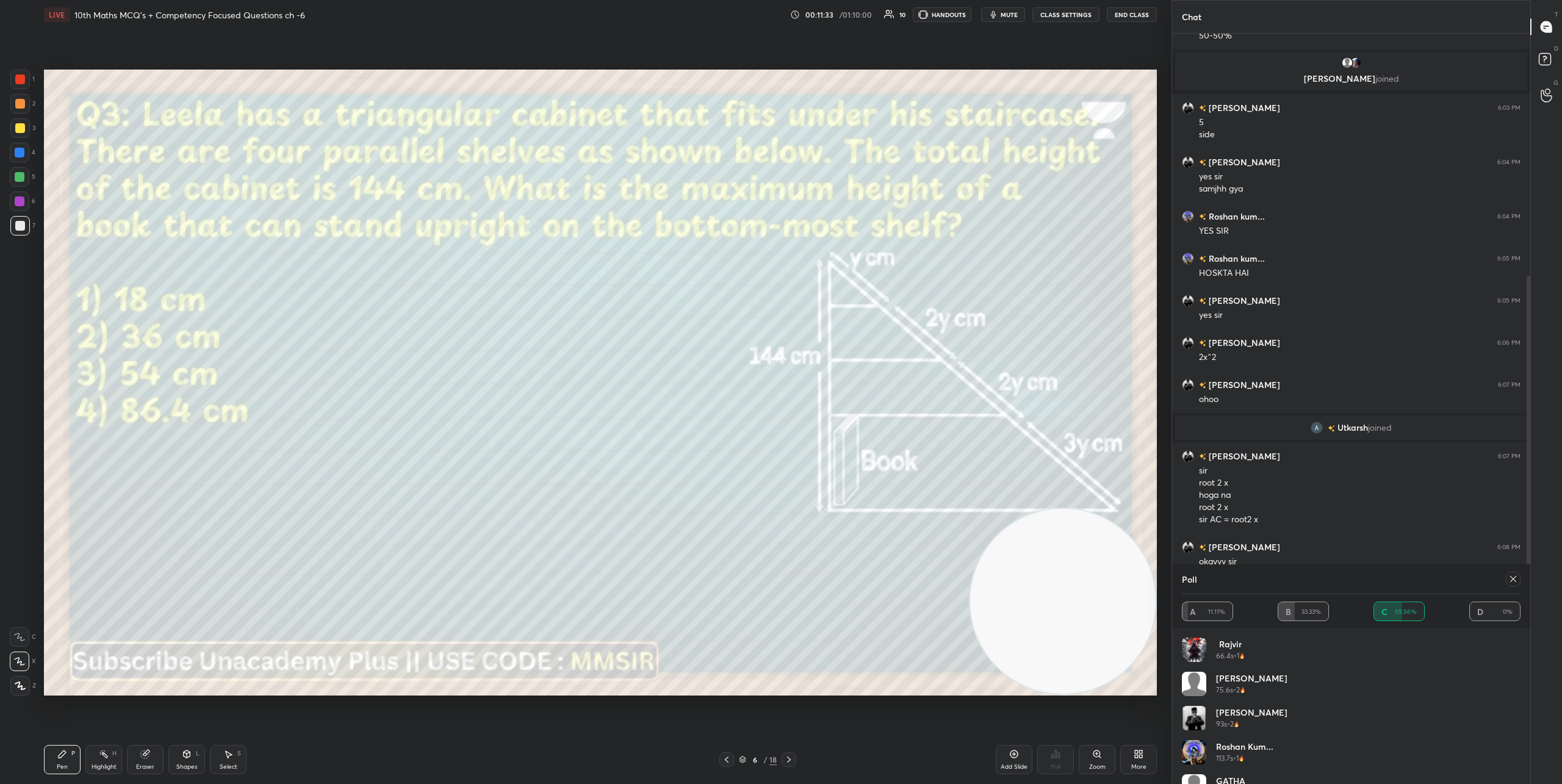
click at [1509, 578] on icon at bounding box center [1513, 579] width 10 height 10
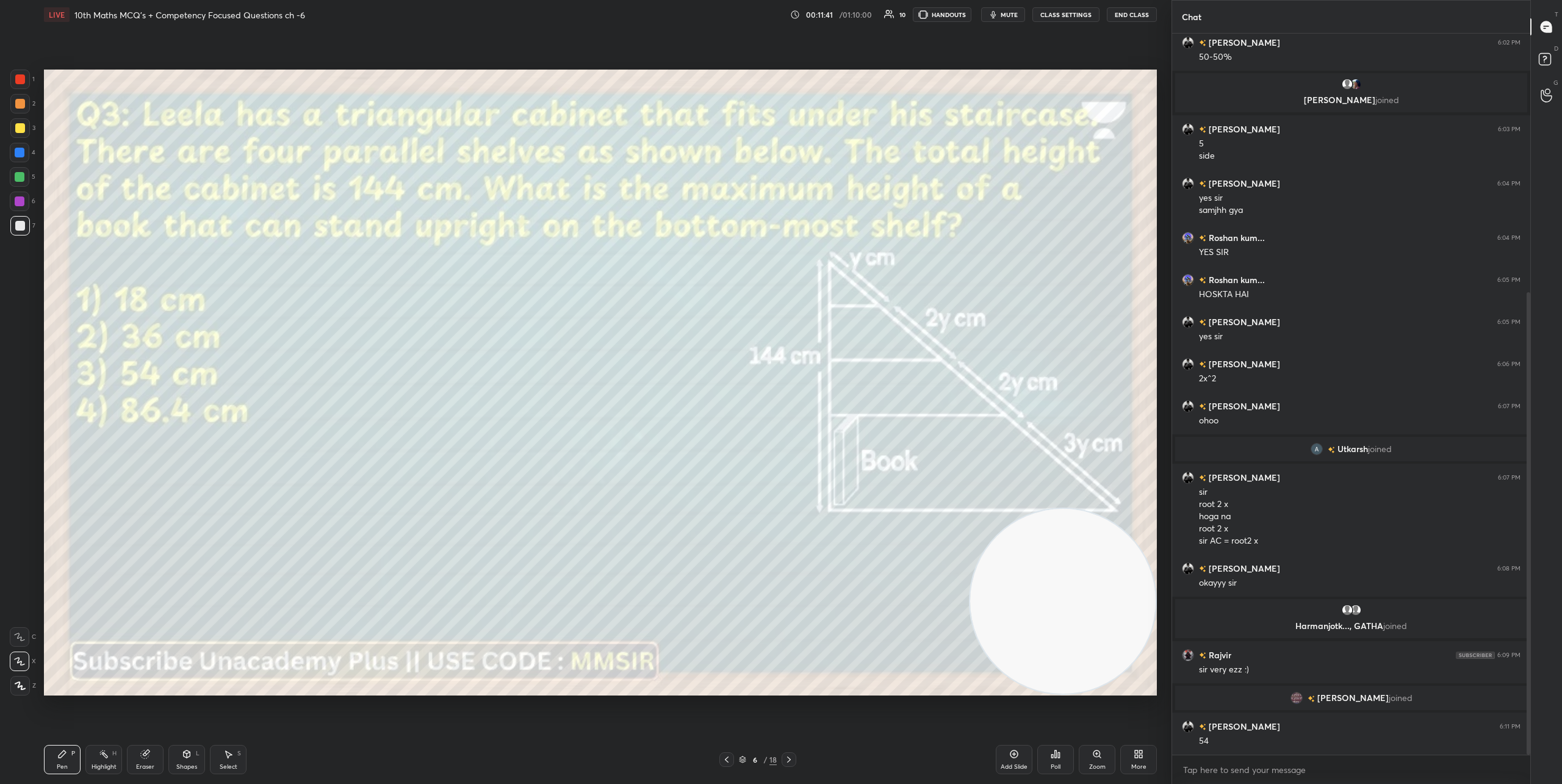
scroll to position [404, 0]
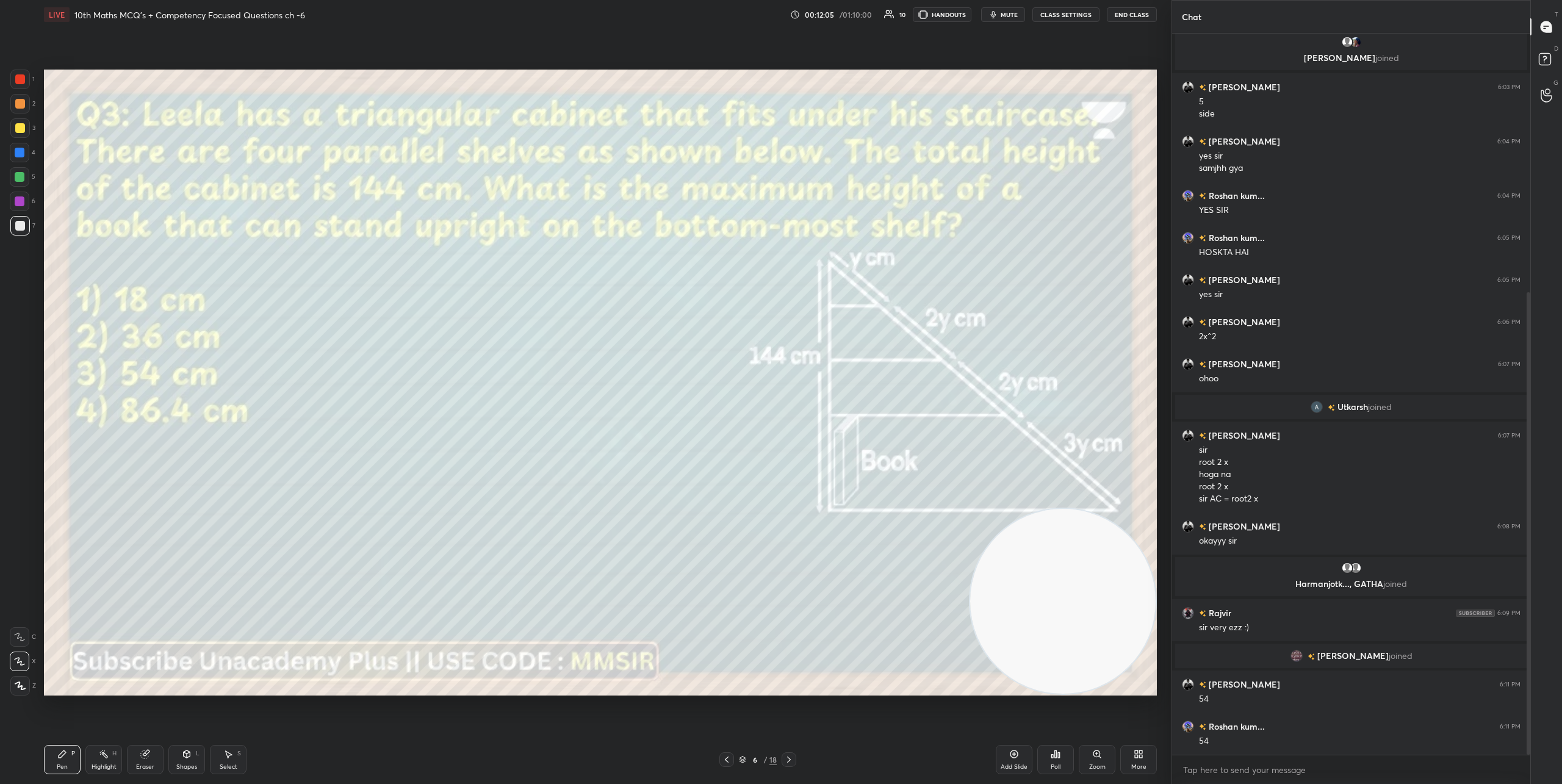
click at [793, 764] on icon at bounding box center [789, 760] width 10 height 10
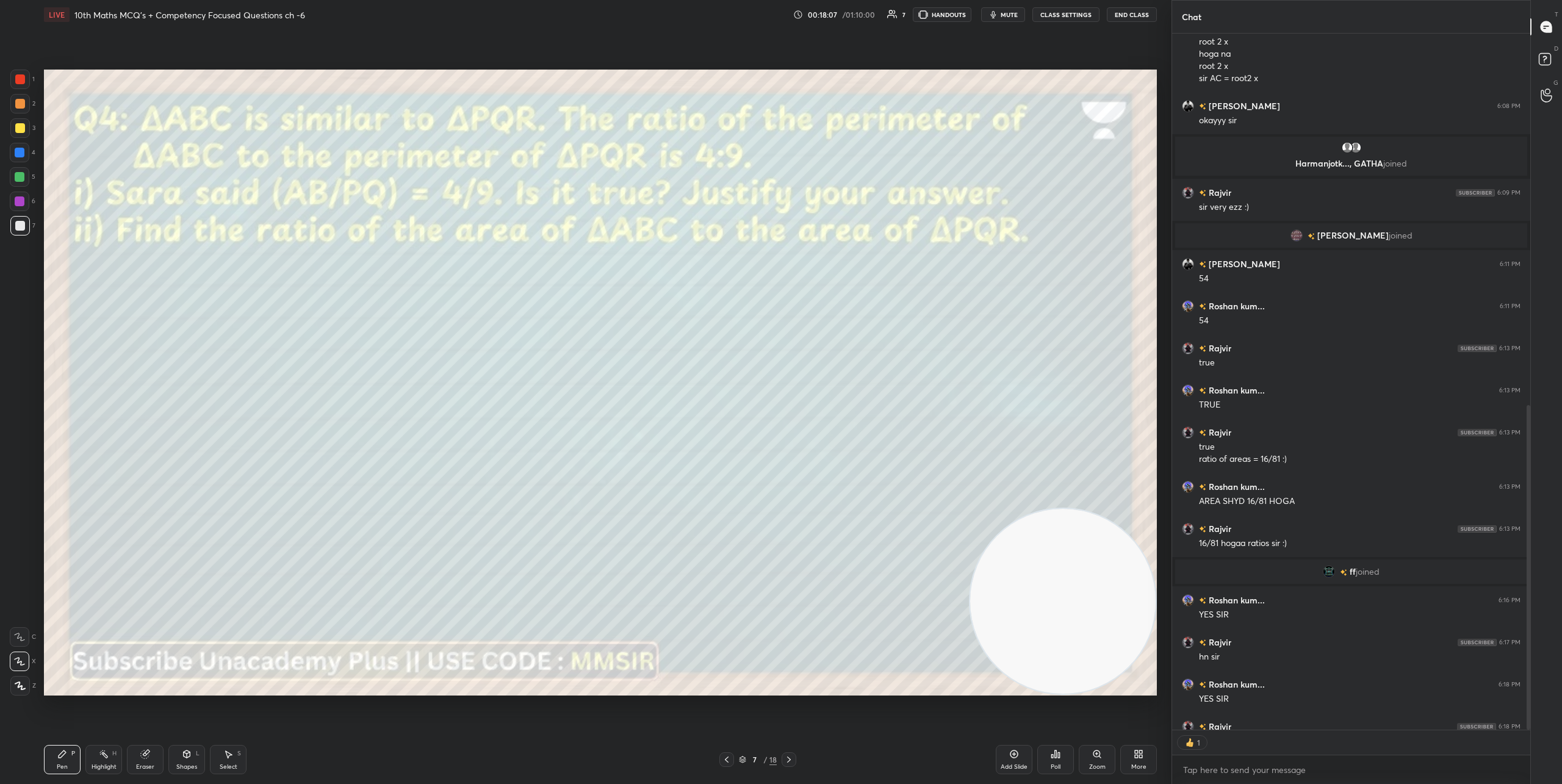
scroll to position [4, 4]
click at [793, 760] on icon at bounding box center [789, 760] width 10 height 10
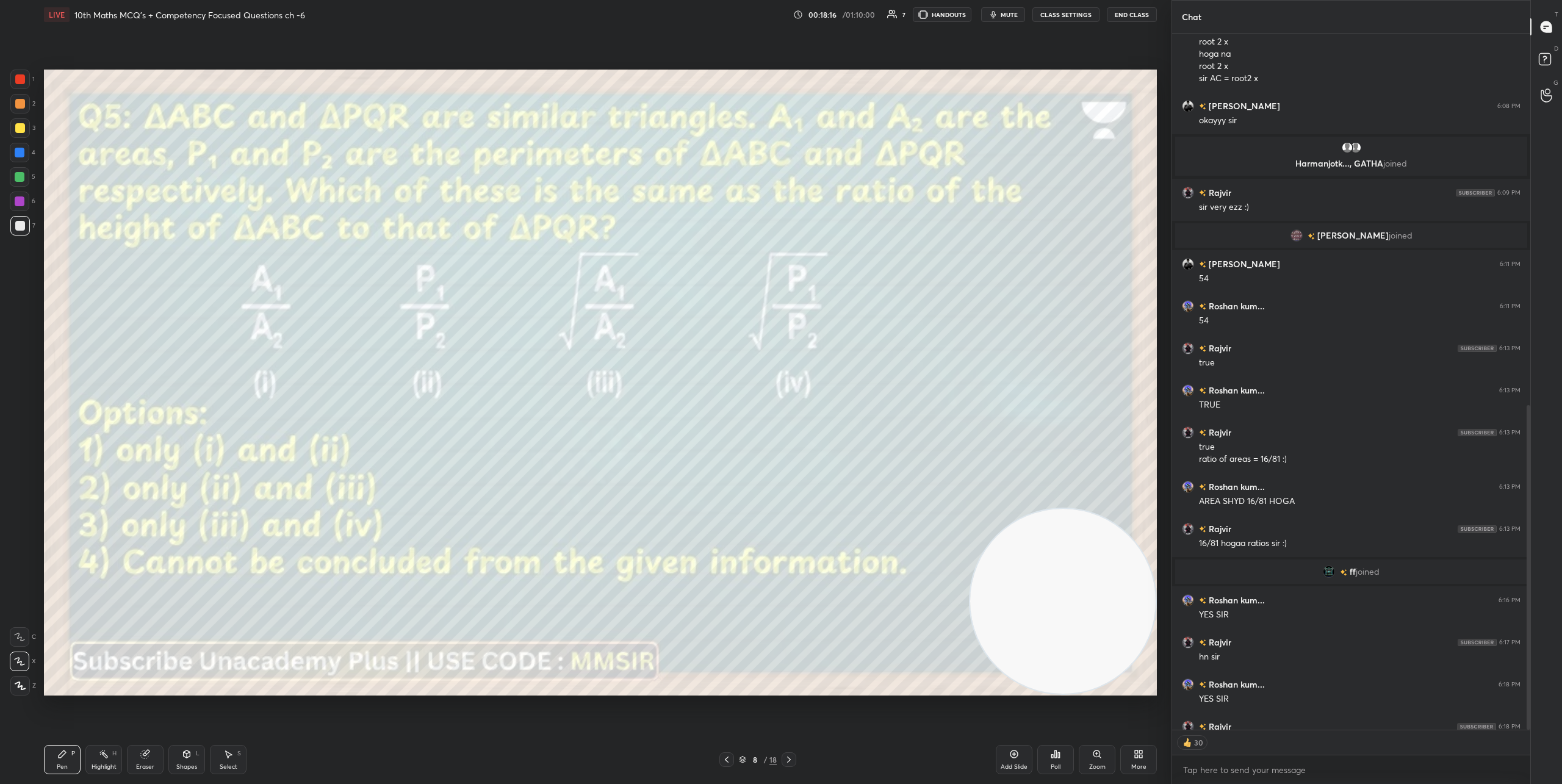
click at [1059, 757] on icon at bounding box center [1056, 754] width 10 height 10
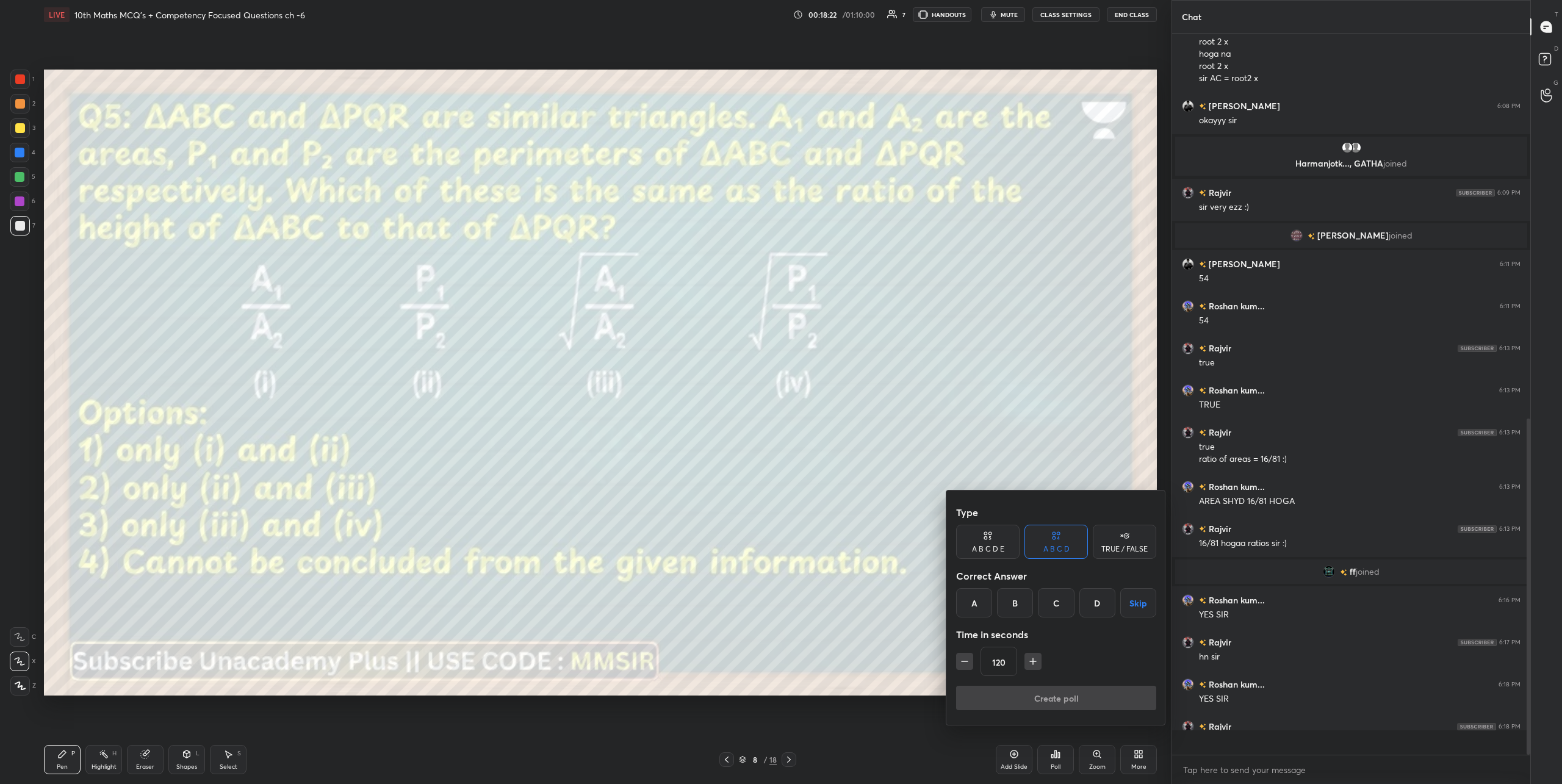
scroll to position [825, 0]
click at [1011, 601] on div "B" at bounding box center [1015, 602] width 36 height 29
click at [1060, 702] on button "Create poll" at bounding box center [1056, 697] width 200 height 24
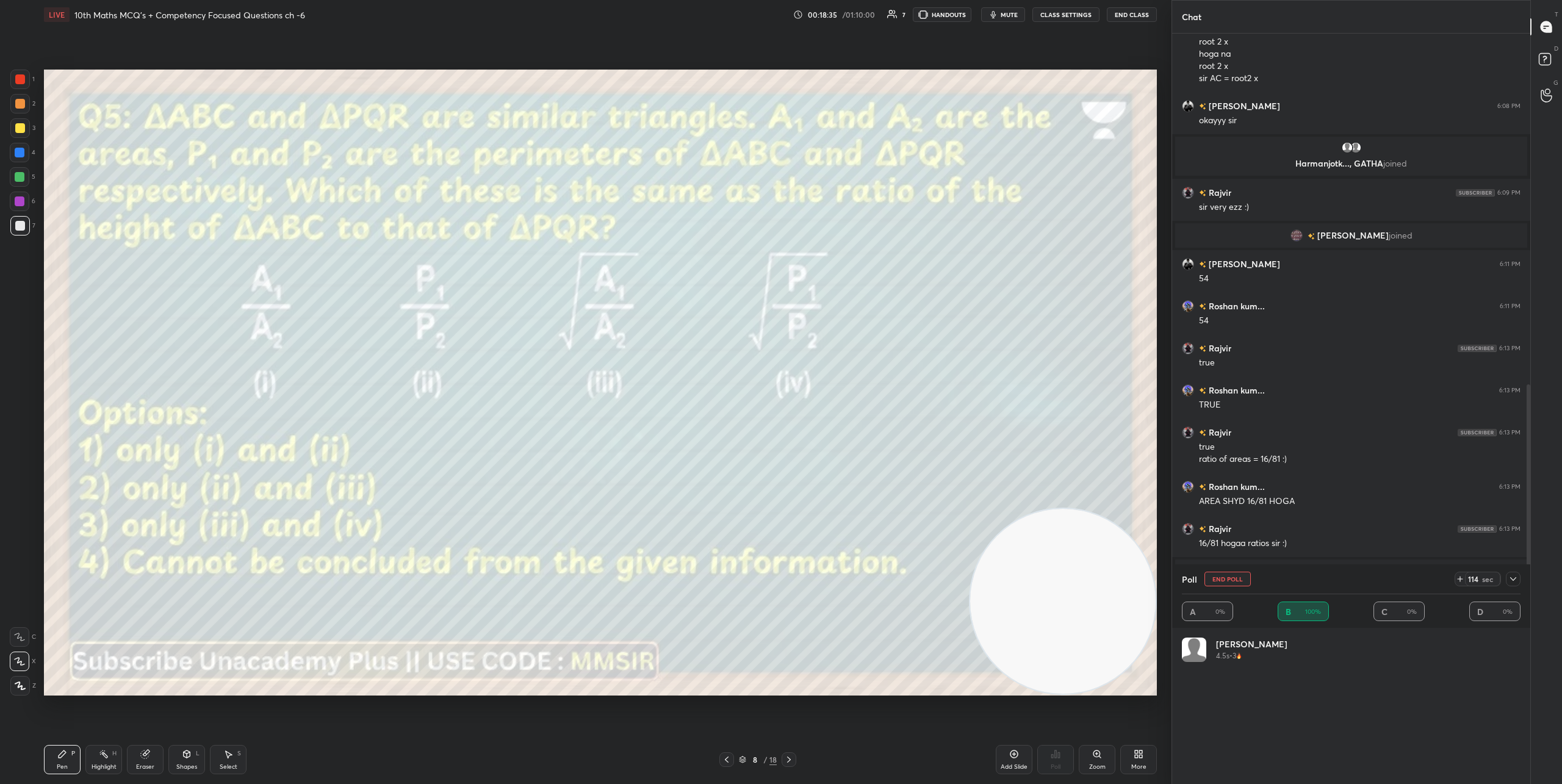
scroll to position [142, 335]
click at [1464, 579] on icon at bounding box center [1464, 579] width 10 height 10
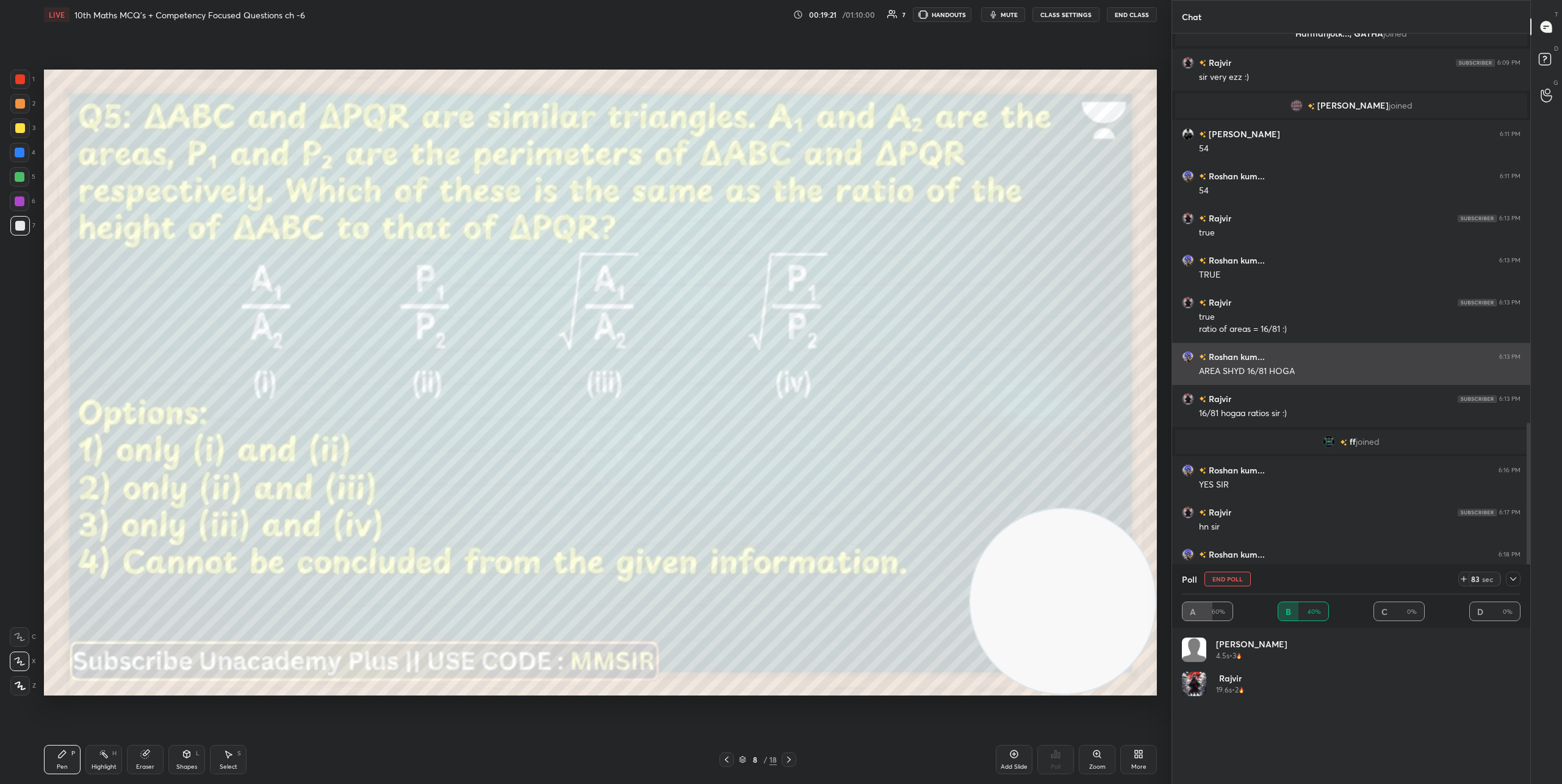
scroll to position [984, 0]
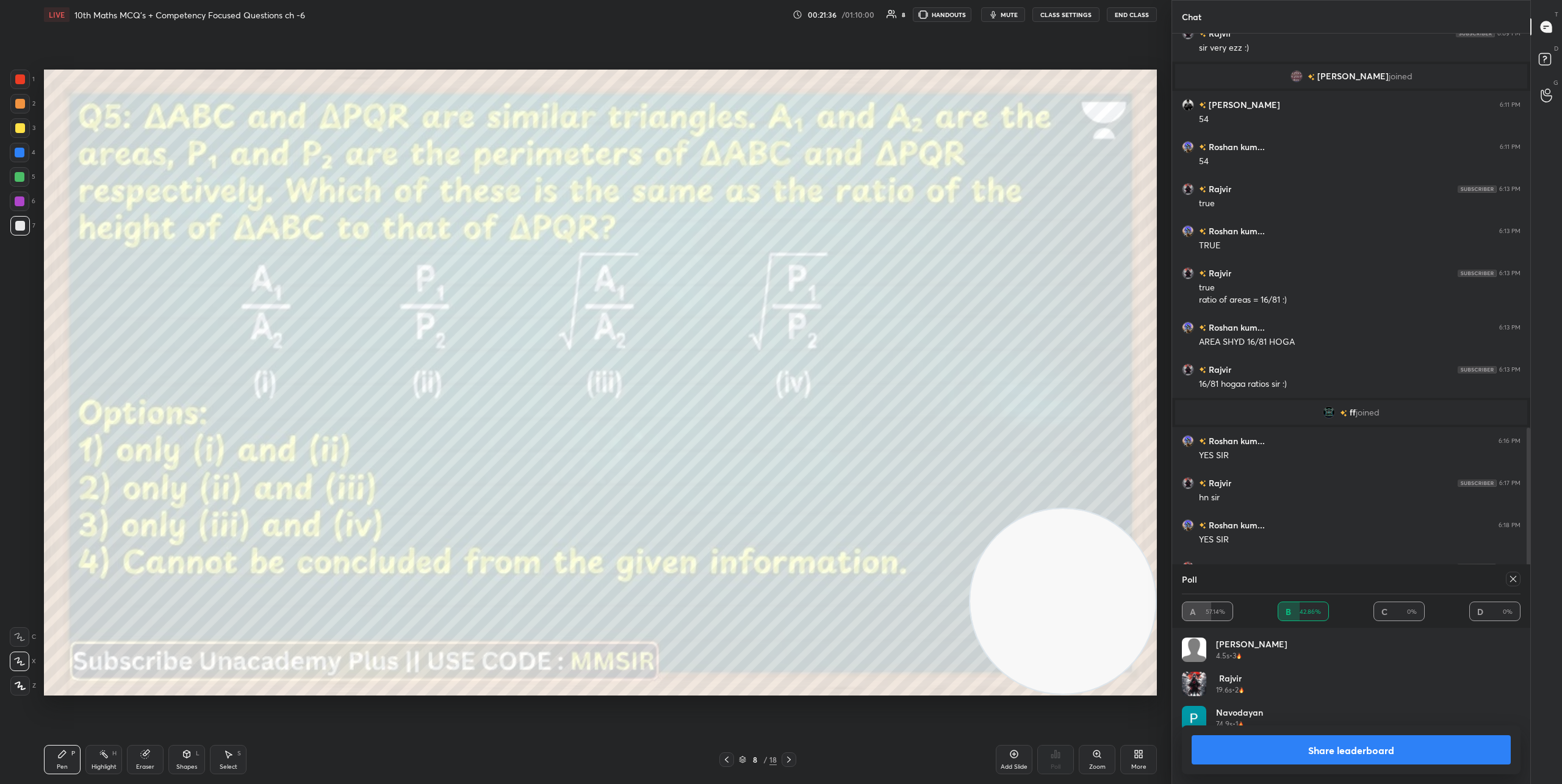
click at [1350, 744] on button "Share leaderboard" at bounding box center [1350, 750] width 319 height 29
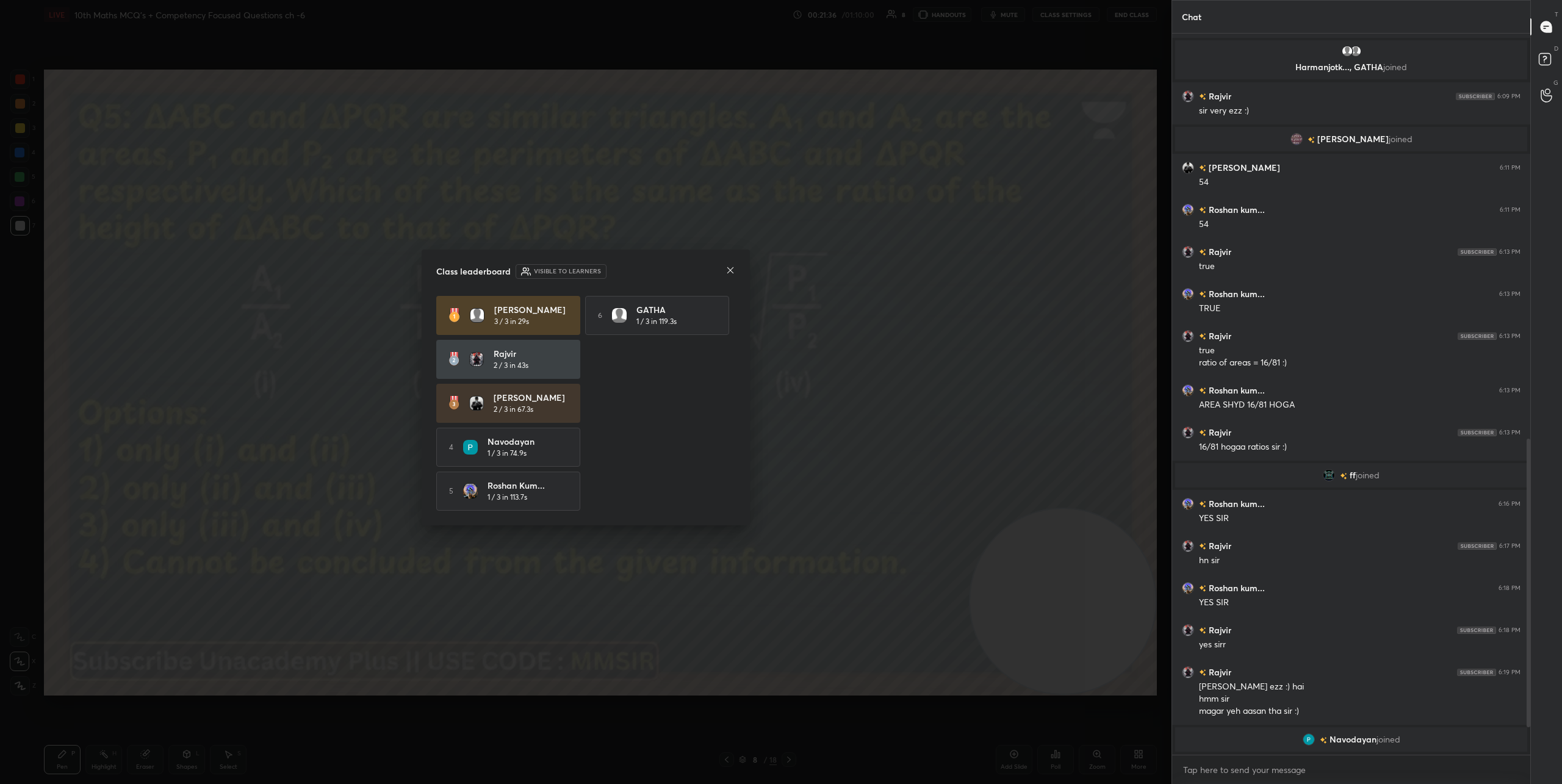
scroll to position [4, 4]
click at [732, 269] on icon at bounding box center [730, 270] width 6 height 6
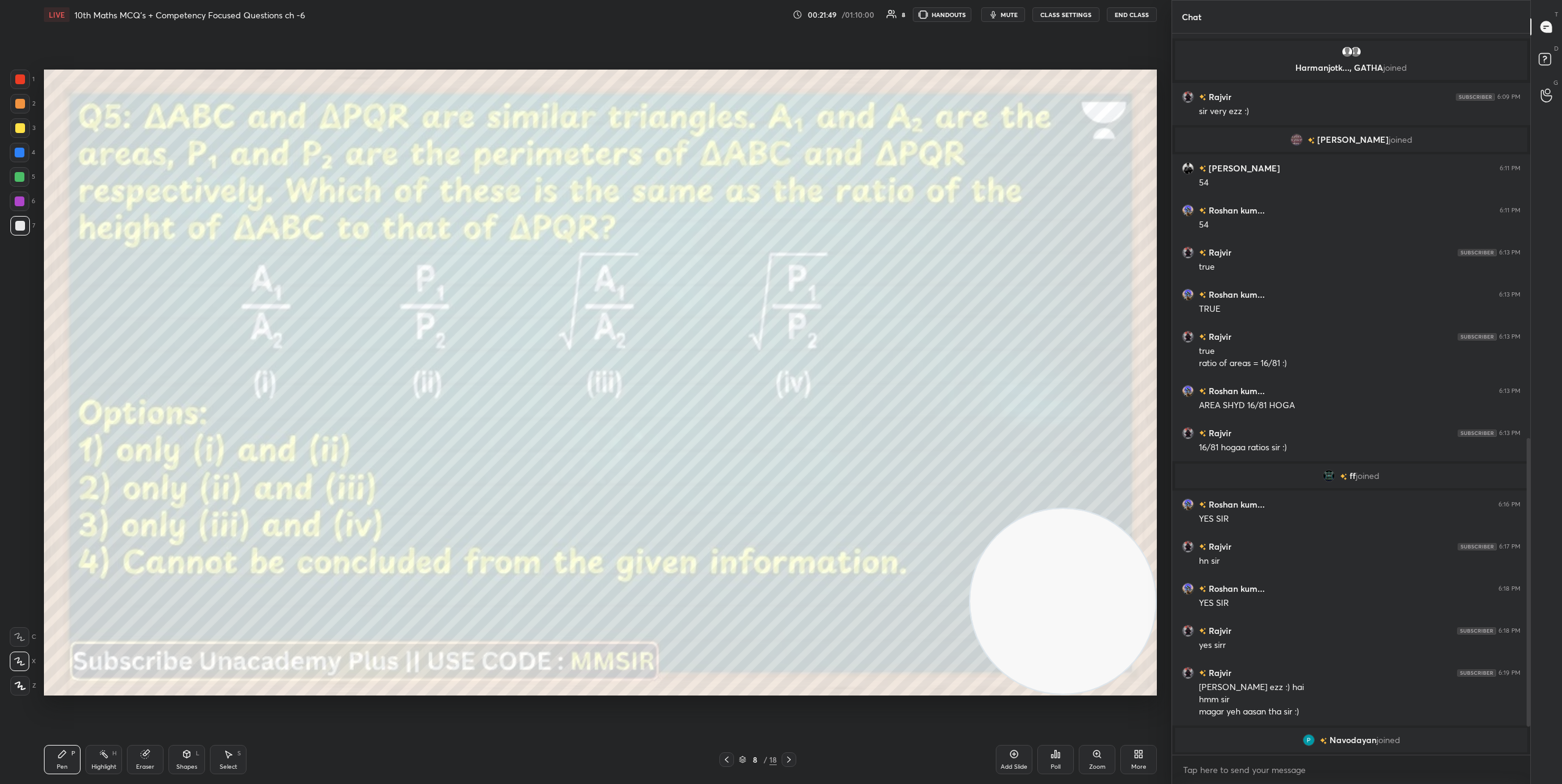
click at [791, 758] on icon at bounding box center [789, 760] width 10 height 10
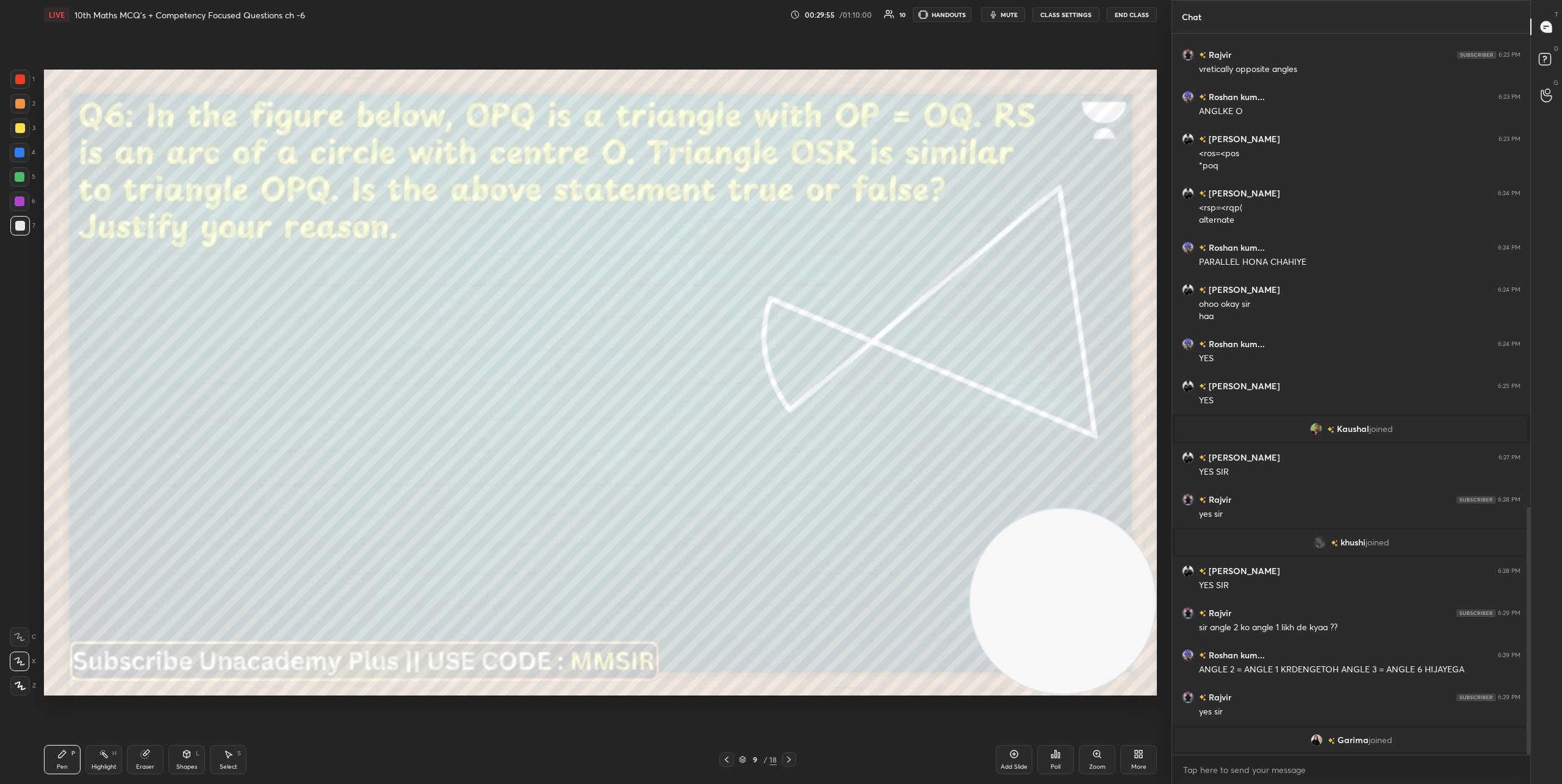
scroll to position [1386, 0]
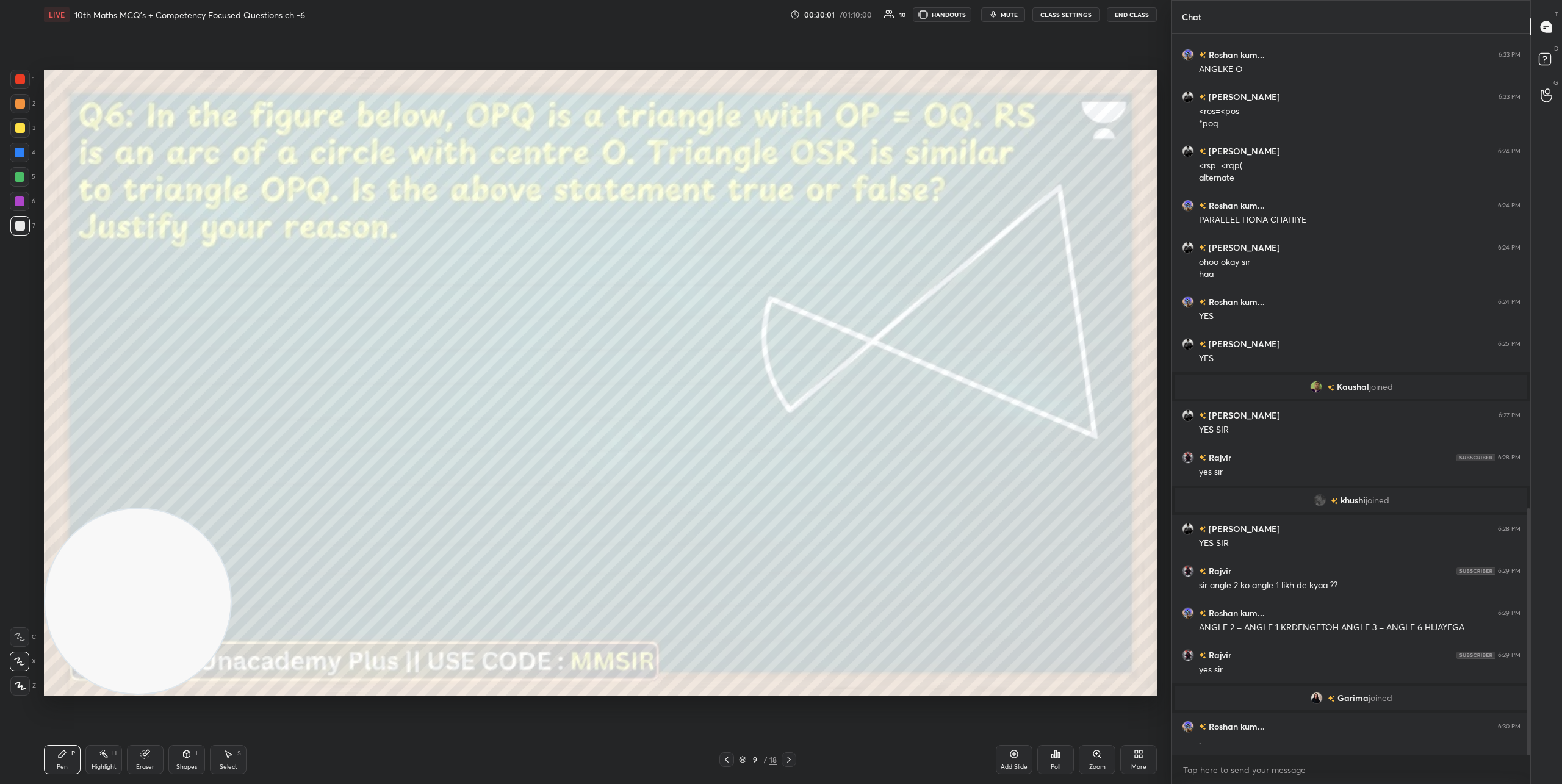
drag, startPoint x: 1030, startPoint y: 570, endPoint x: 54, endPoint y: 657, distance: 979.9
click at [54, 657] on video at bounding box center [138, 602] width 186 height 186
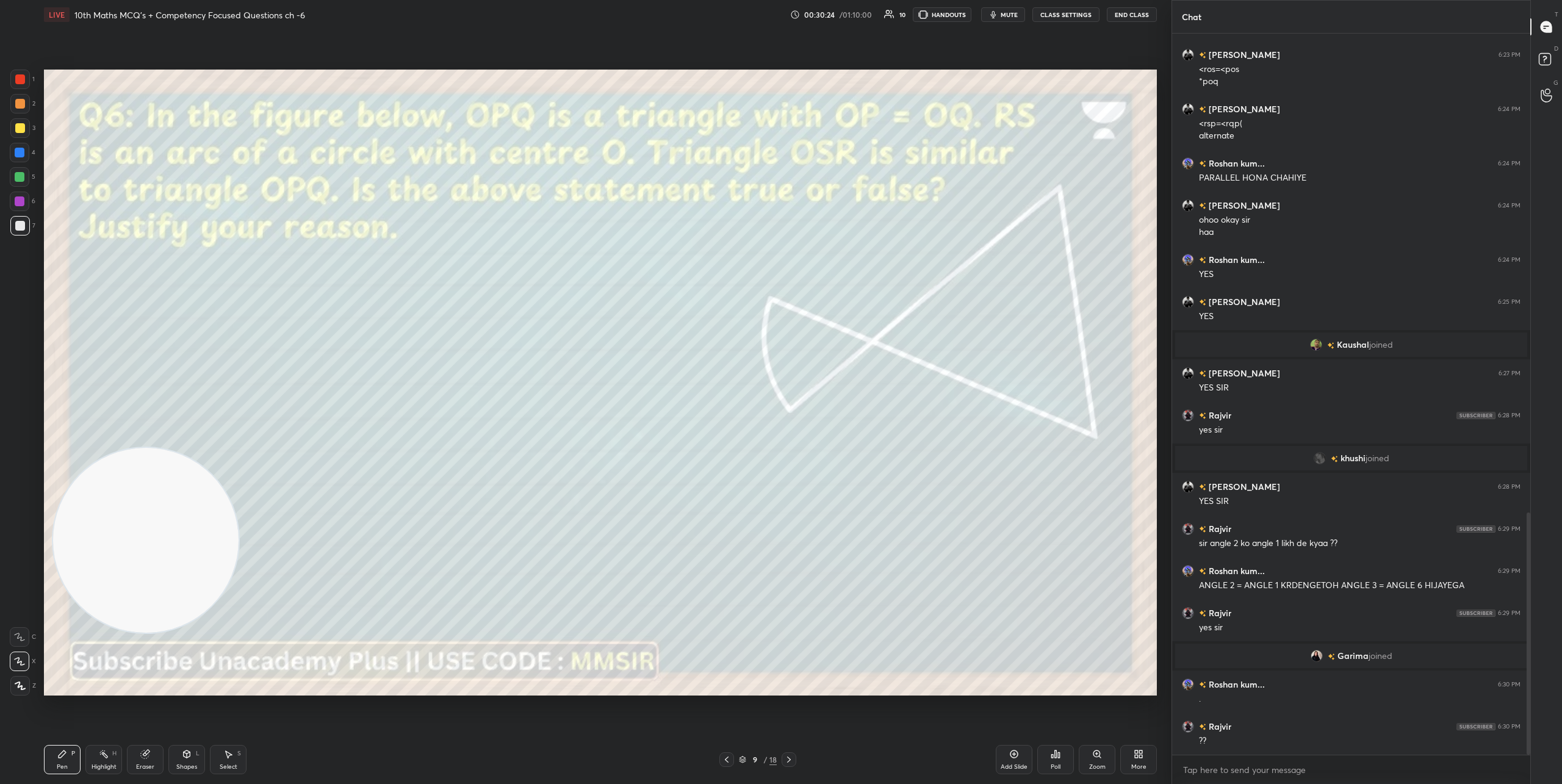
drag, startPoint x: 139, startPoint y: 572, endPoint x: 108, endPoint y: 366, distance: 208.3
click at [109, 448] on video at bounding box center [146, 540] width 186 height 186
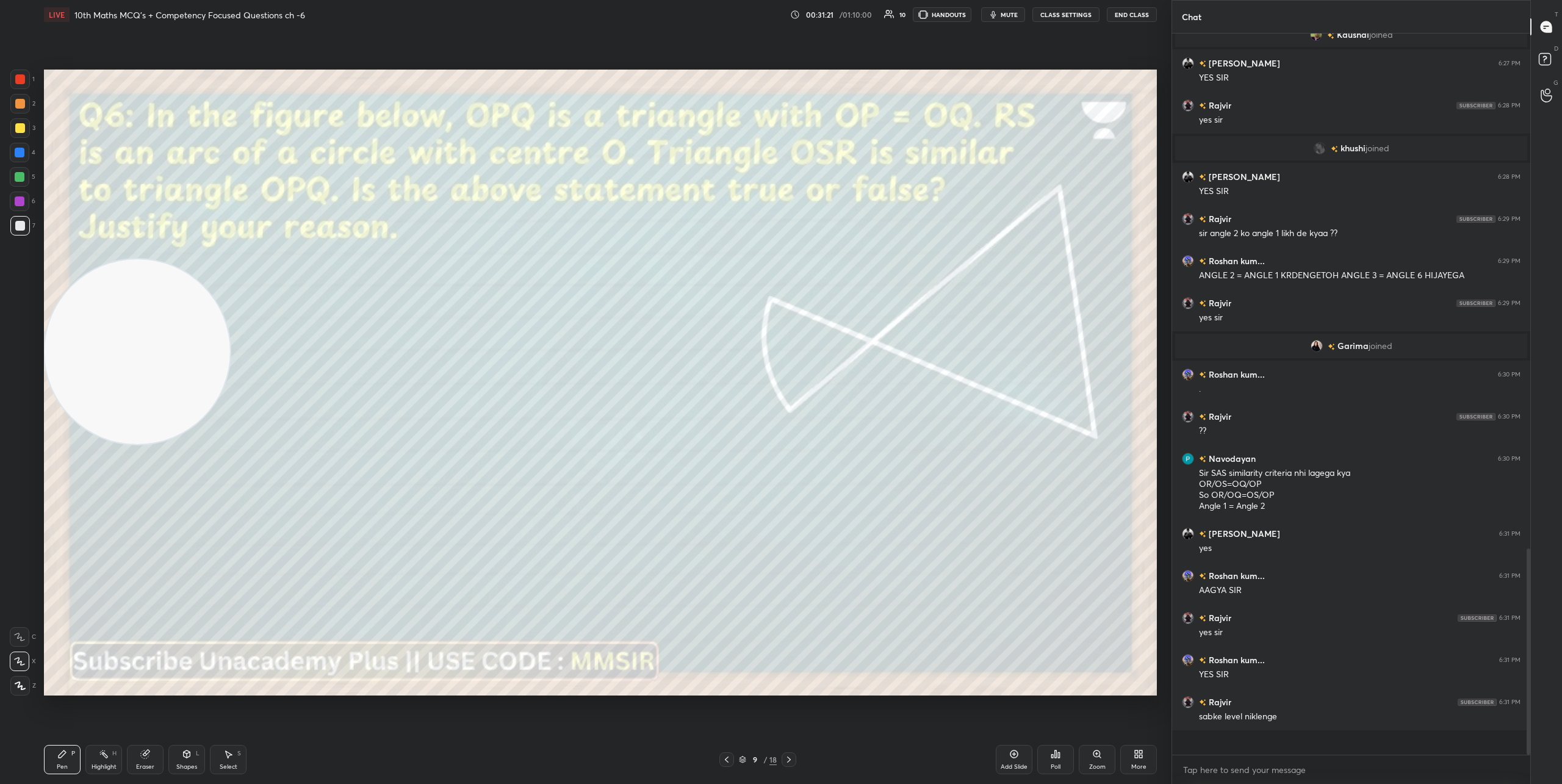
scroll to position [1713, 0]
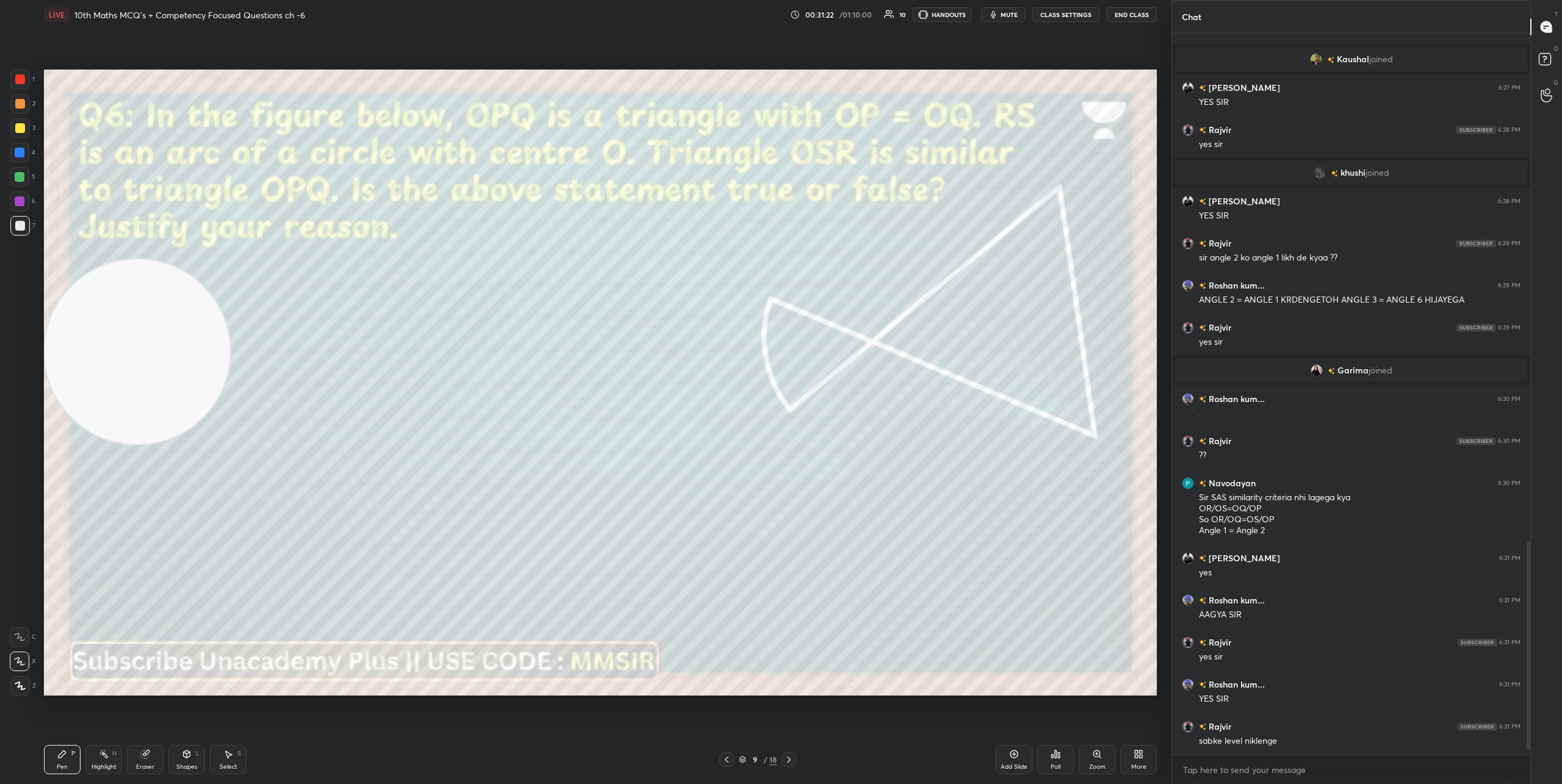
click at [788, 761] on icon at bounding box center [788, 759] width 3 height 6
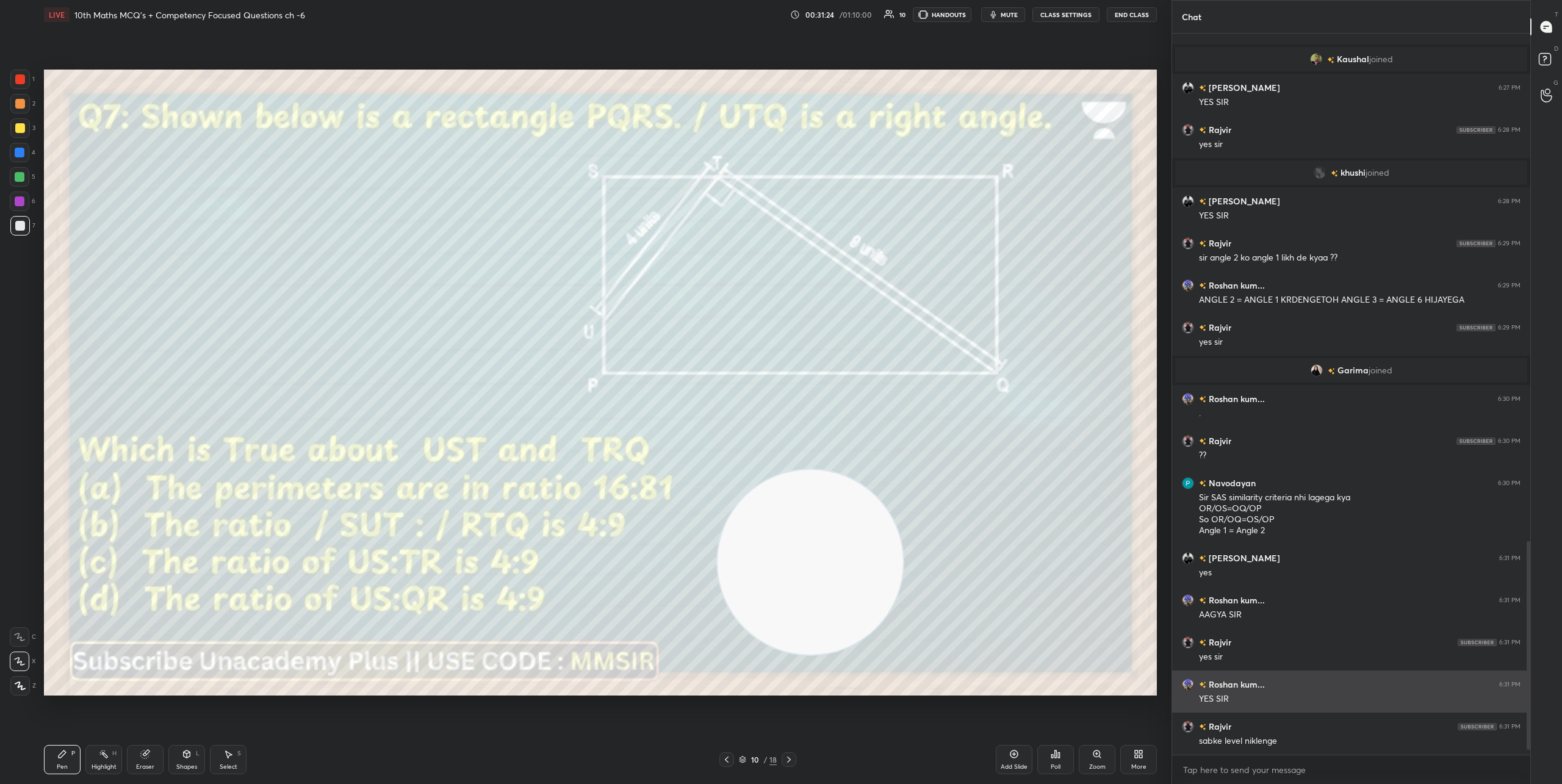
drag, startPoint x: 94, startPoint y: 338, endPoint x: 1180, endPoint y: 698, distance: 1144.1
click at [1180, 698] on div "1 2 3 4 5 6 7 C X Z C X Z E E Erase all H H LIVE 10th Maths MCQ's + Competency …" at bounding box center [781, 392] width 1562 height 784
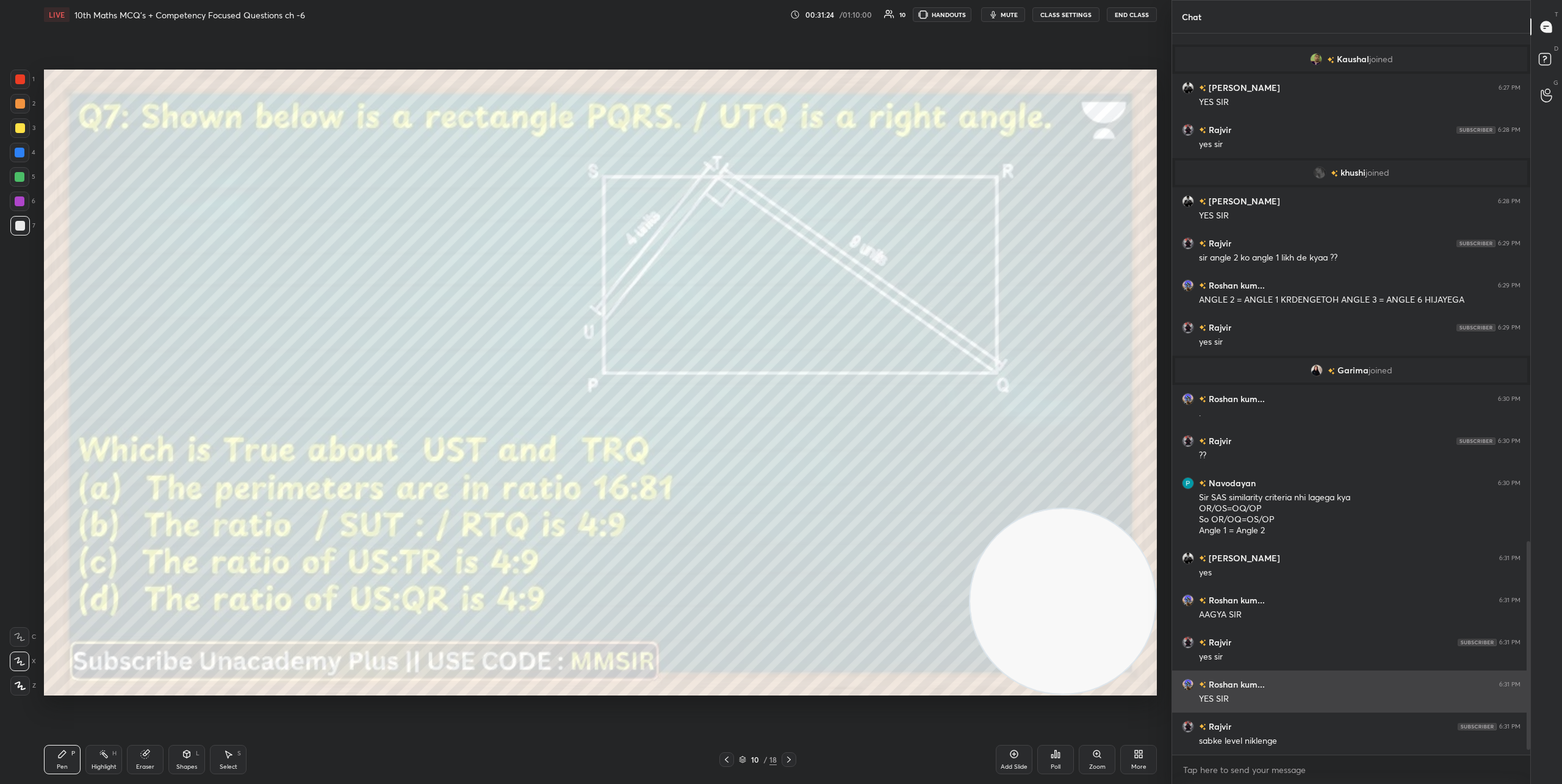
scroll to position [1726, 0]
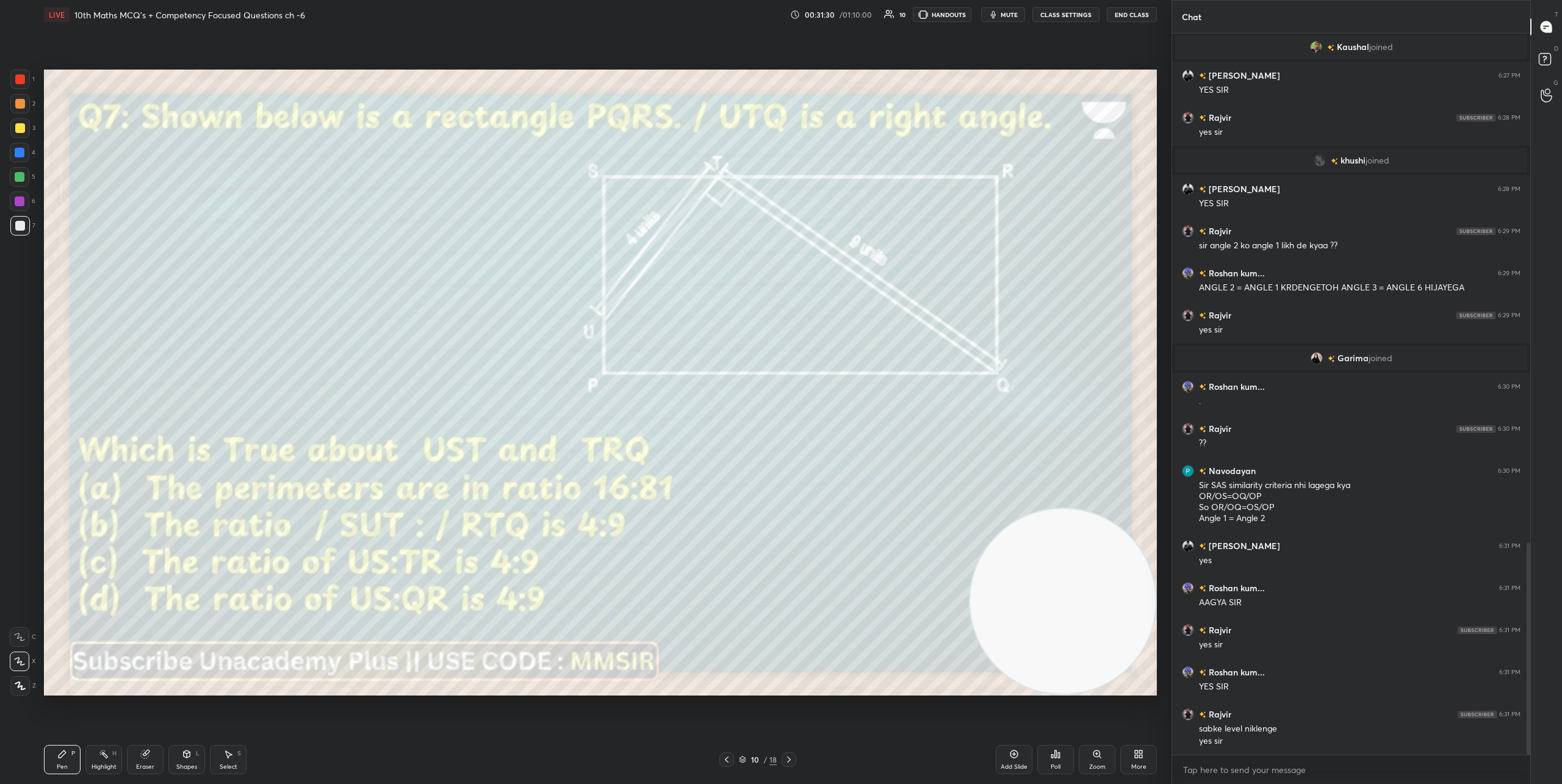
click at [1060, 750] on div "Poll" at bounding box center [1055, 760] width 36 height 29
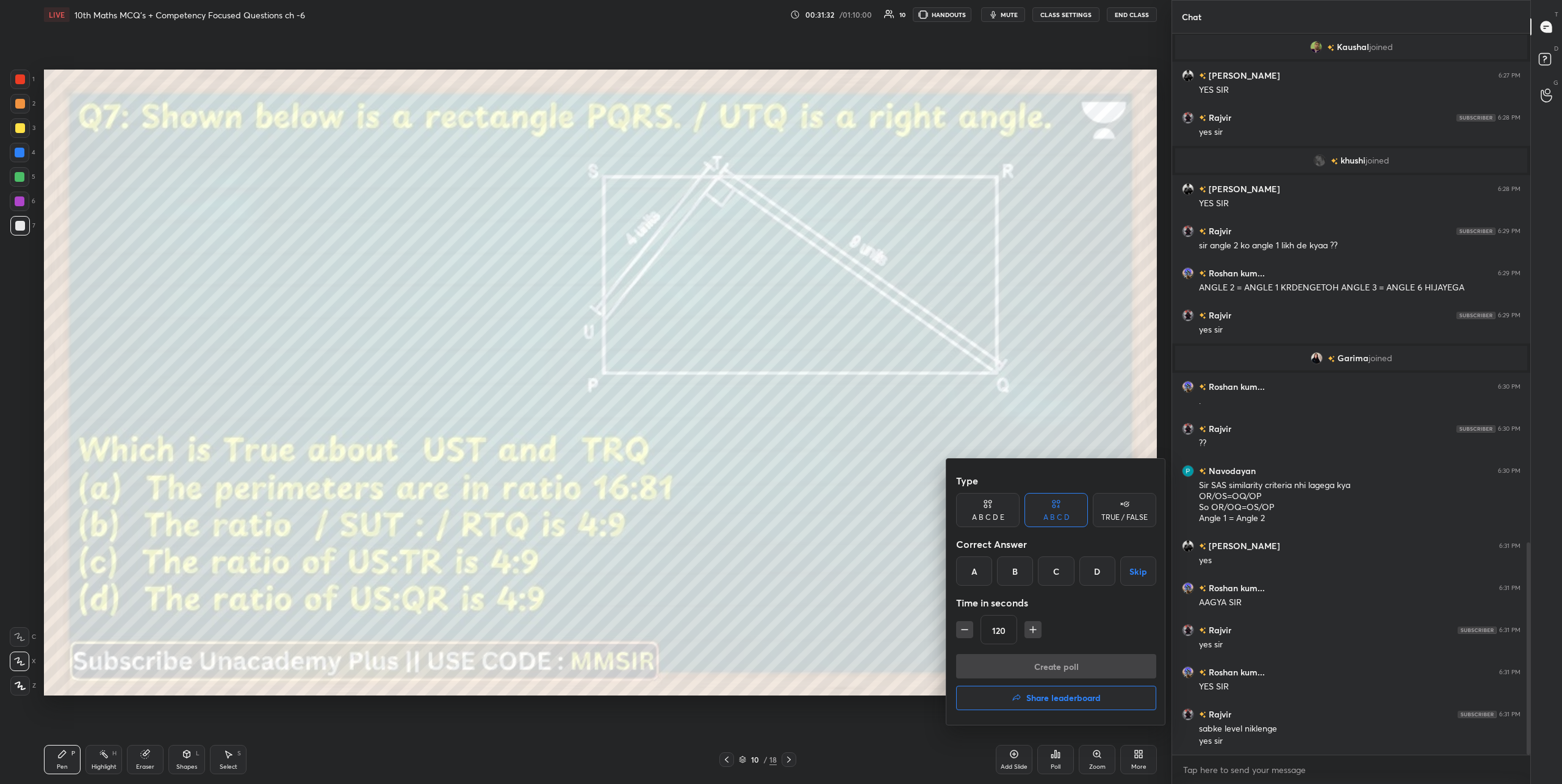
click at [1056, 577] on div "C" at bounding box center [1056, 571] width 36 height 29
click at [1055, 665] on button "Create poll" at bounding box center [1056, 666] width 200 height 24
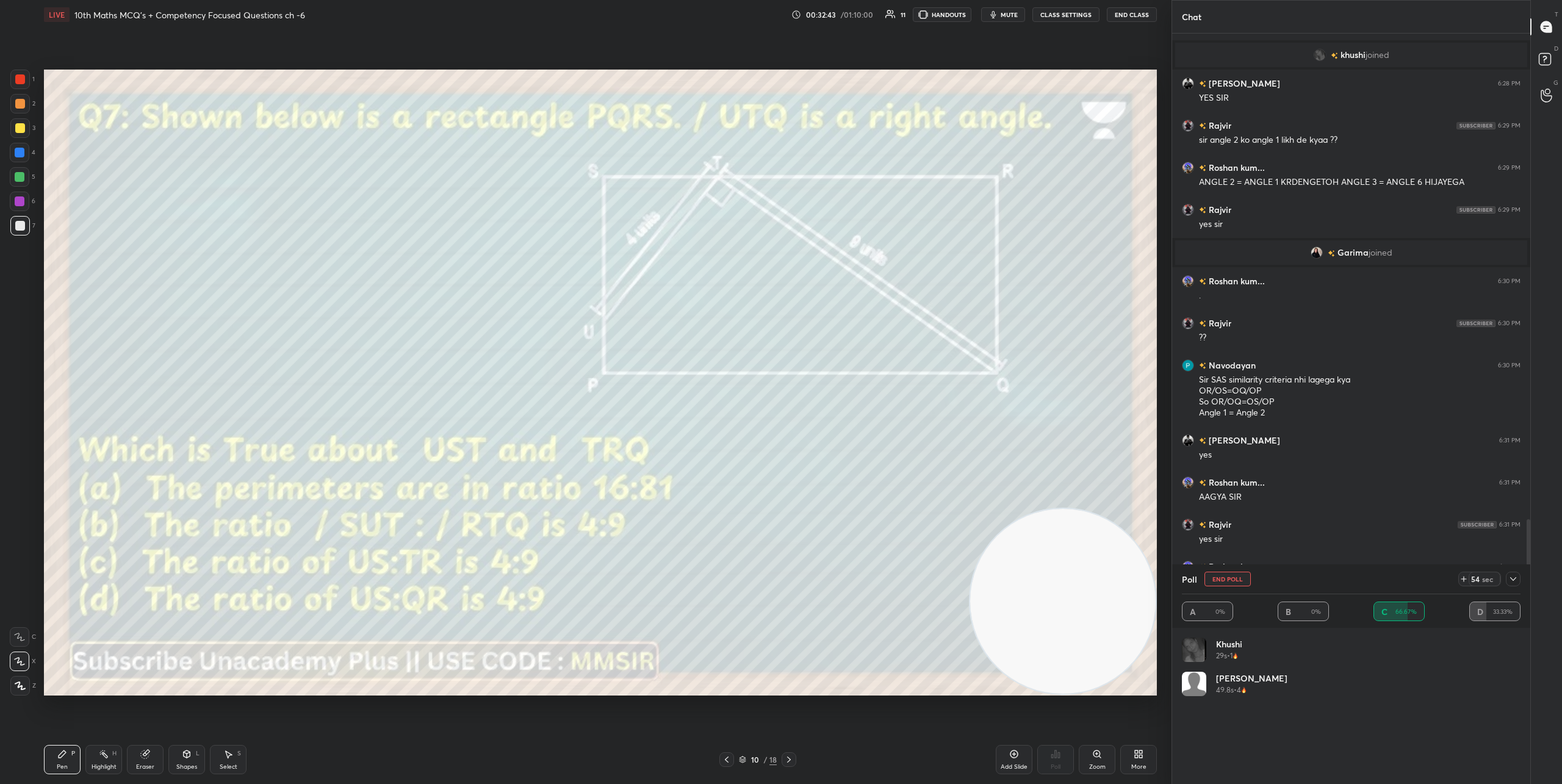
scroll to position [1861, 0]
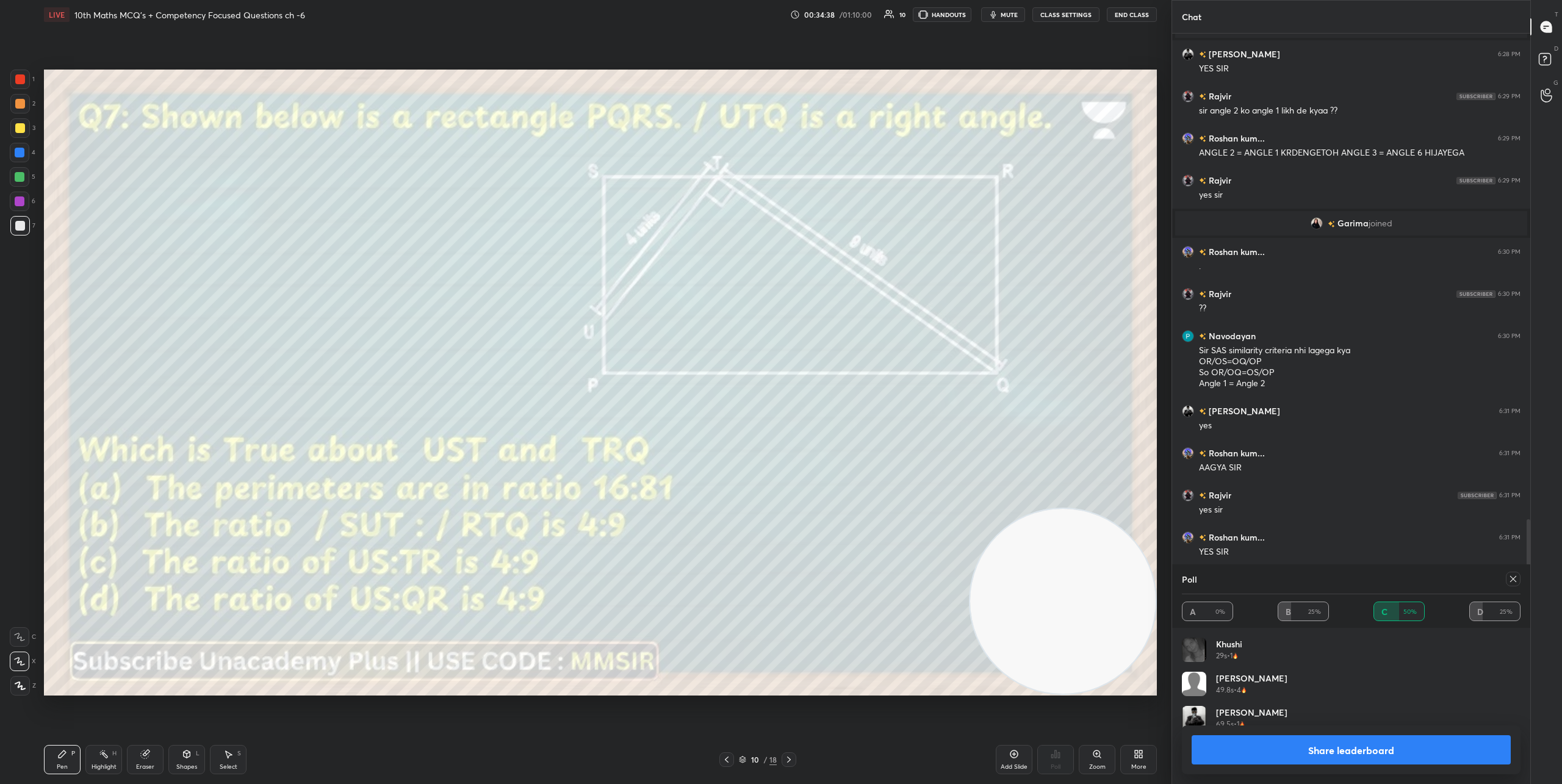
click at [1422, 753] on button "Share leaderboard" at bounding box center [1350, 750] width 319 height 29
type textarea "x"
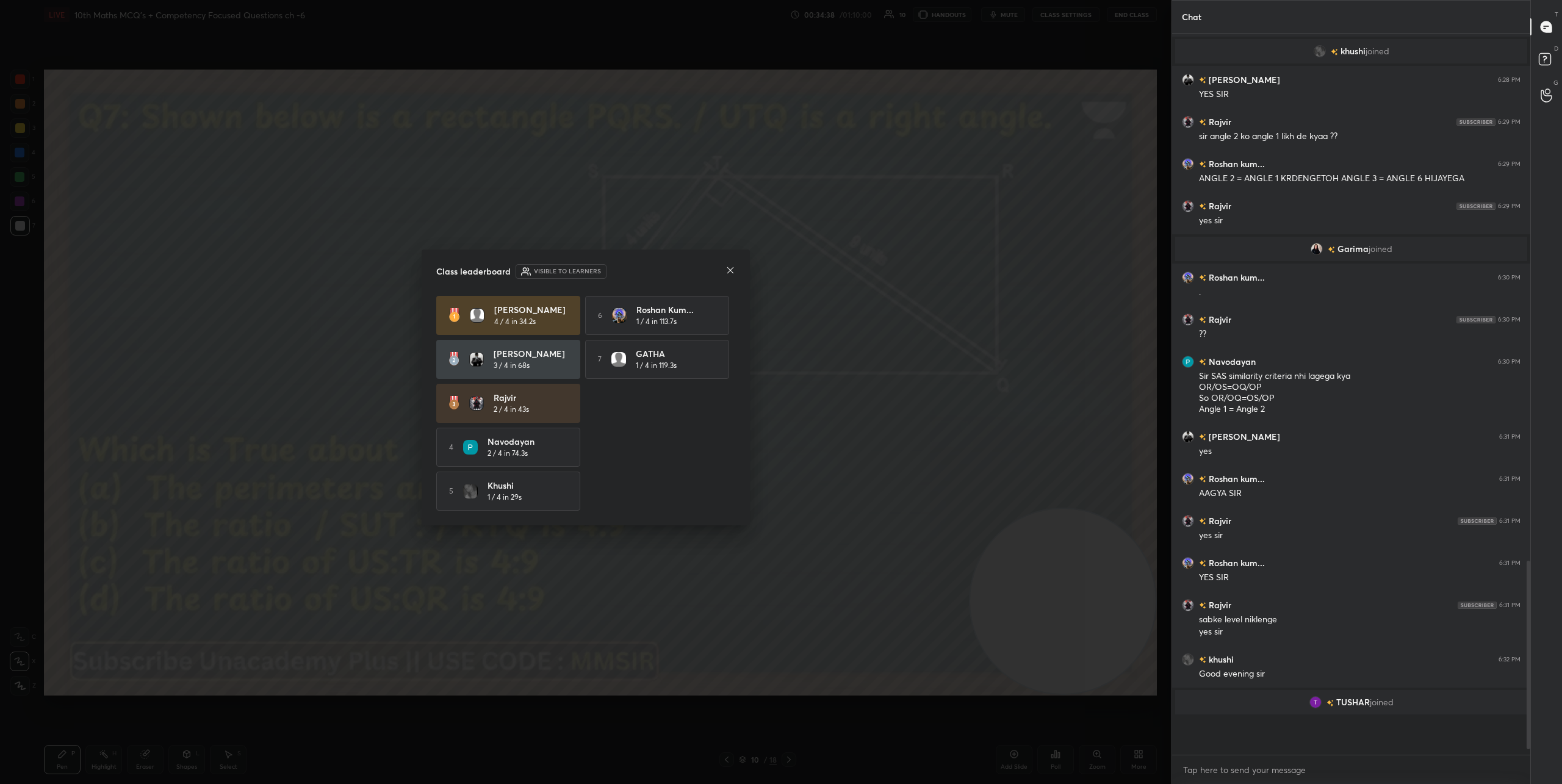
scroll to position [740, 355]
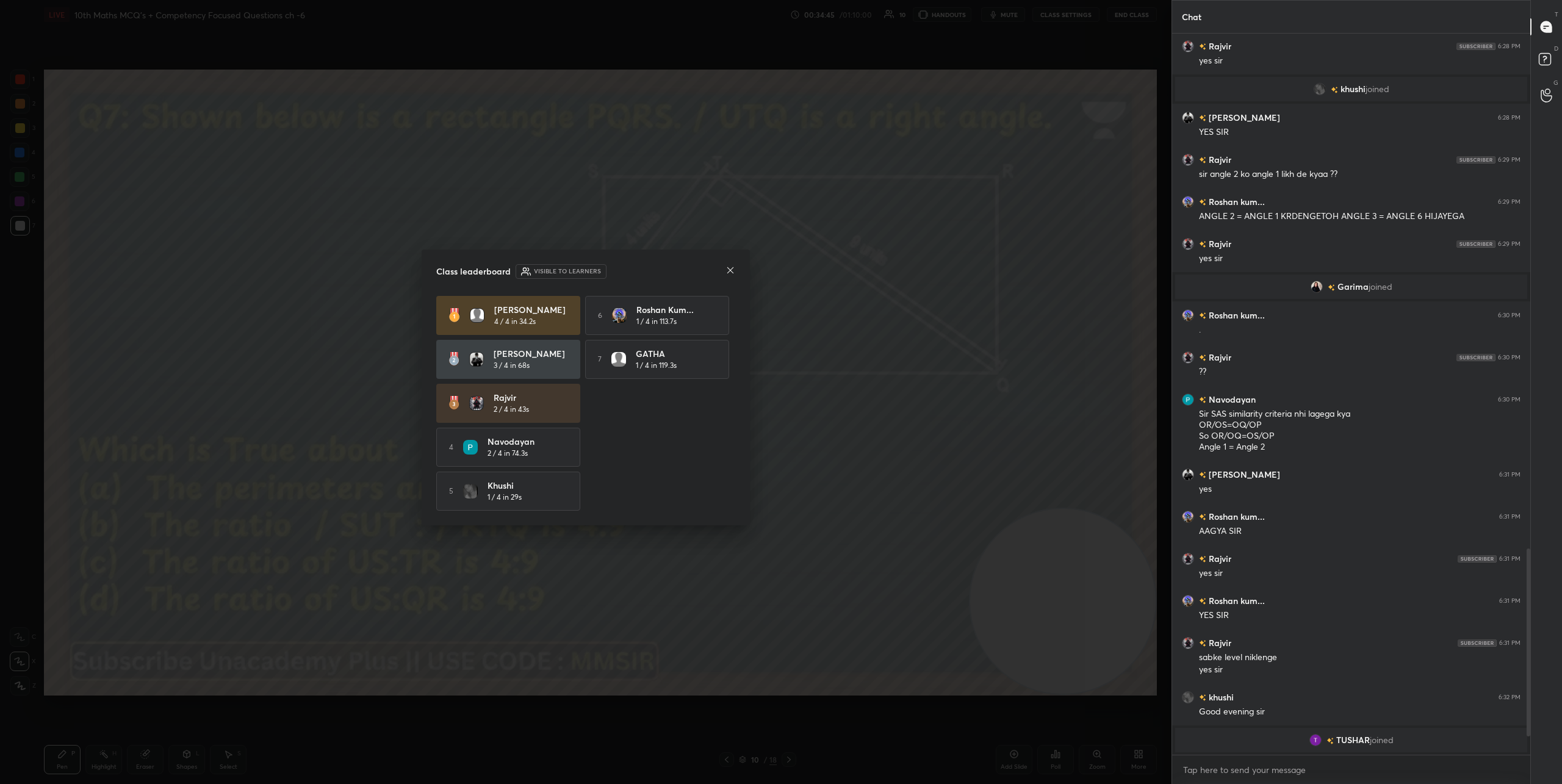
click at [733, 268] on icon at bounding box center [730, 270] width 10 height 10
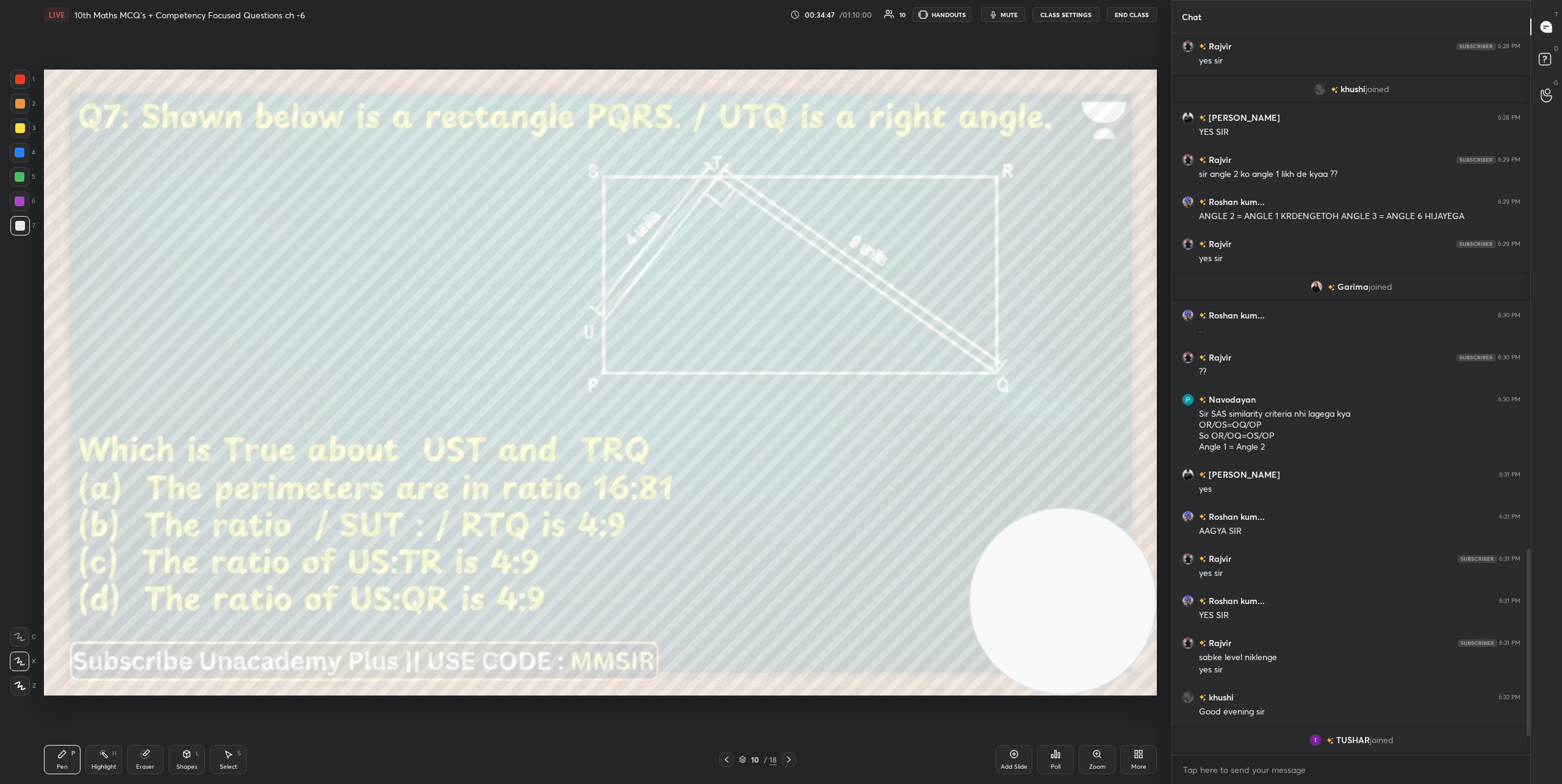
click at [790, 760] on icon at bounding box center [789, 760] width 10 height 10
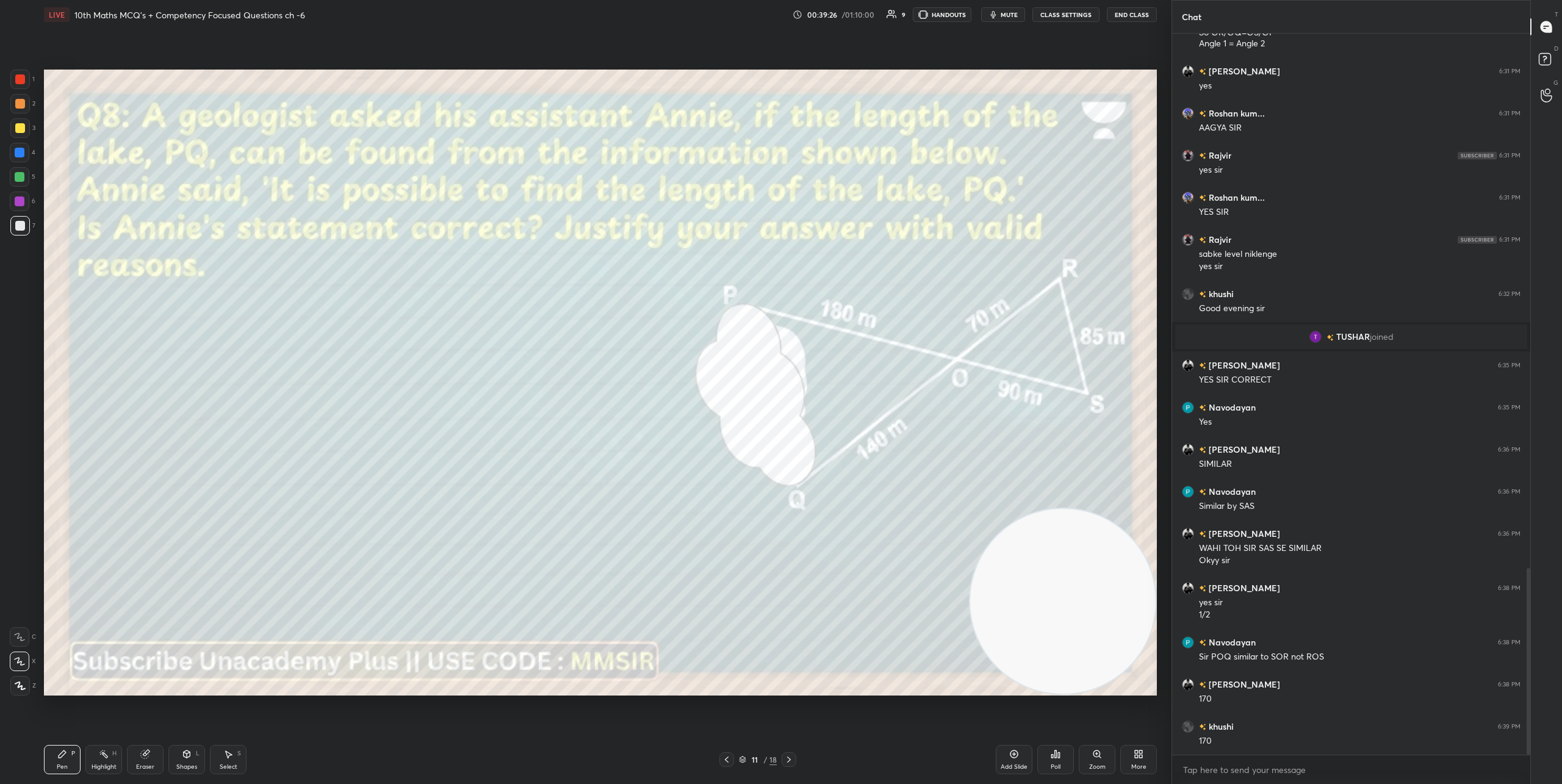
scroll to position [2068, 0]
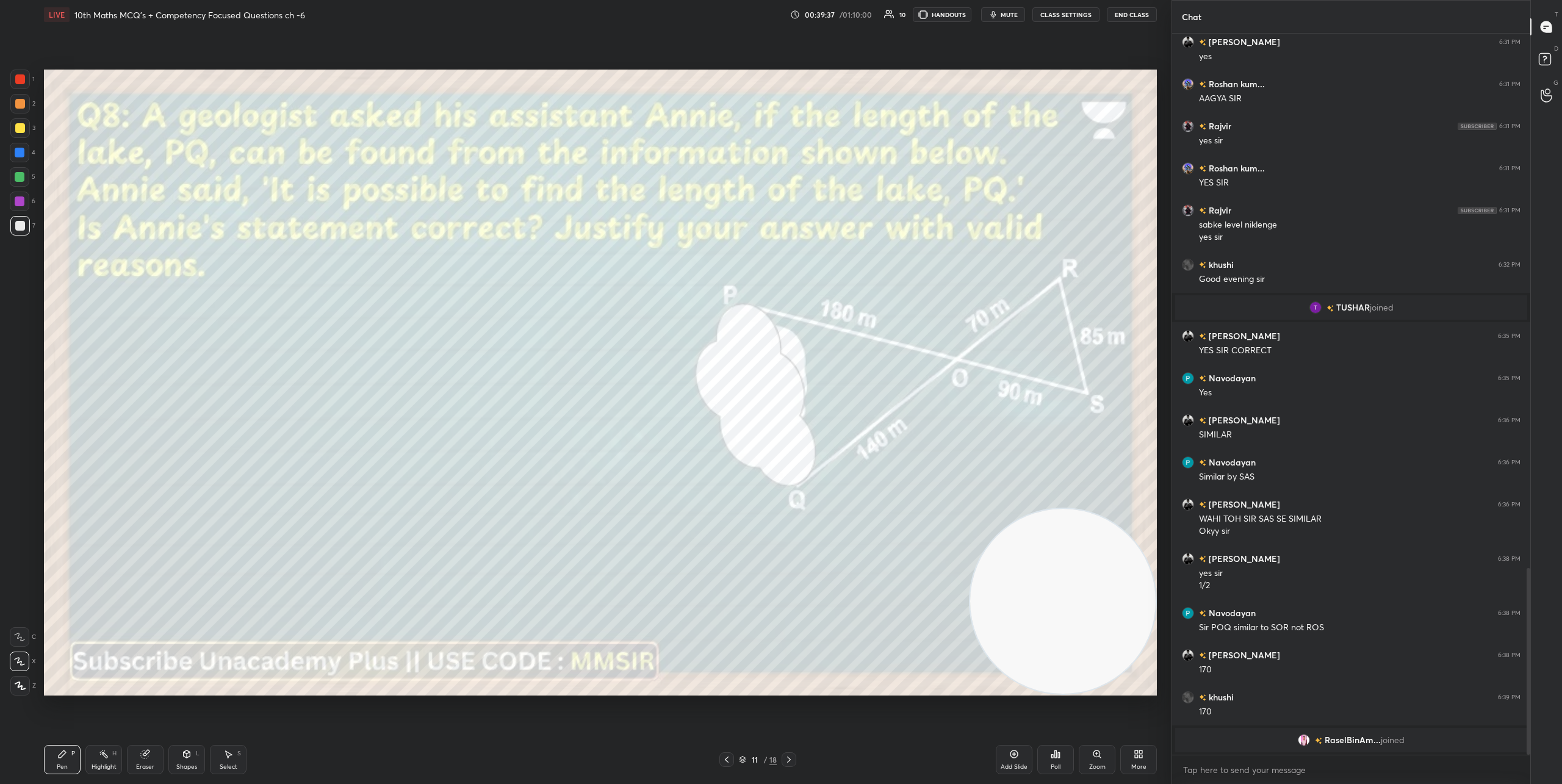
click at [786, 755] on icon at bounding box center [789, 760] width 10 height 10
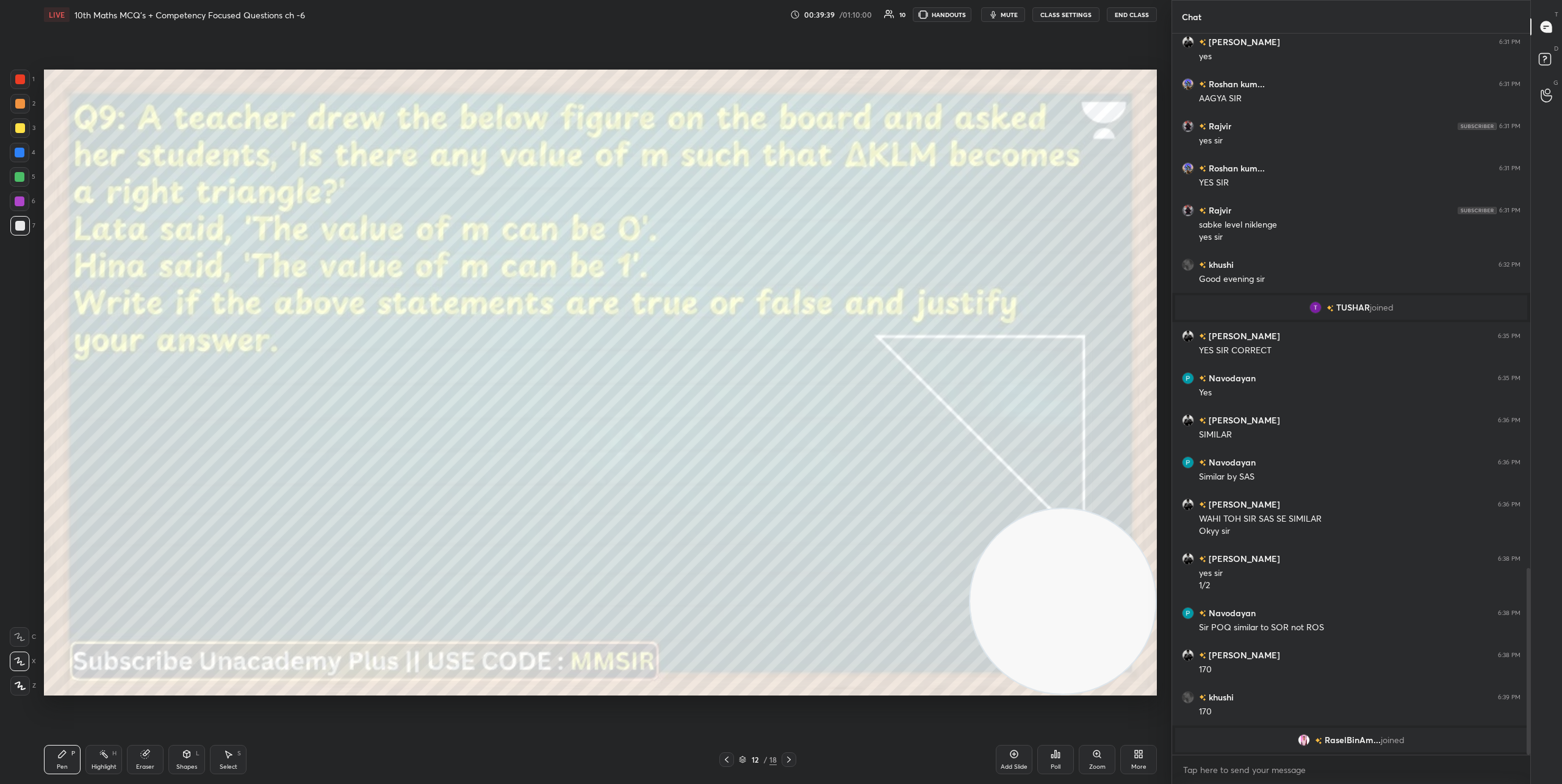
scroll to position [1982, 0]
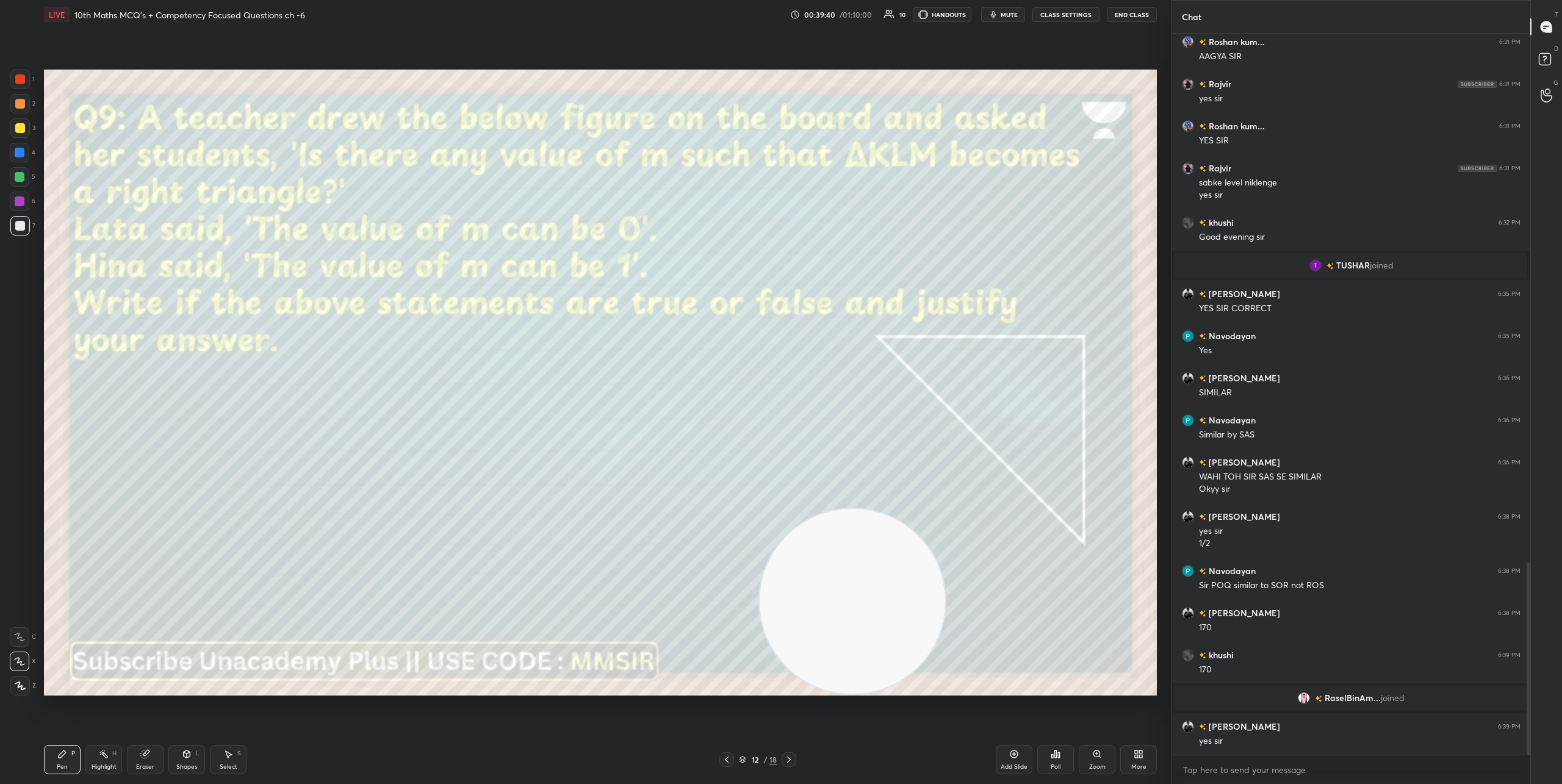
drag, startPoint x: 1079, startPoint y: 602, endPoint x: 868, endPoint y: 665, distance: 220.2
click at [868, 665] on video at bounding box center [853, 602] width 186 height 186
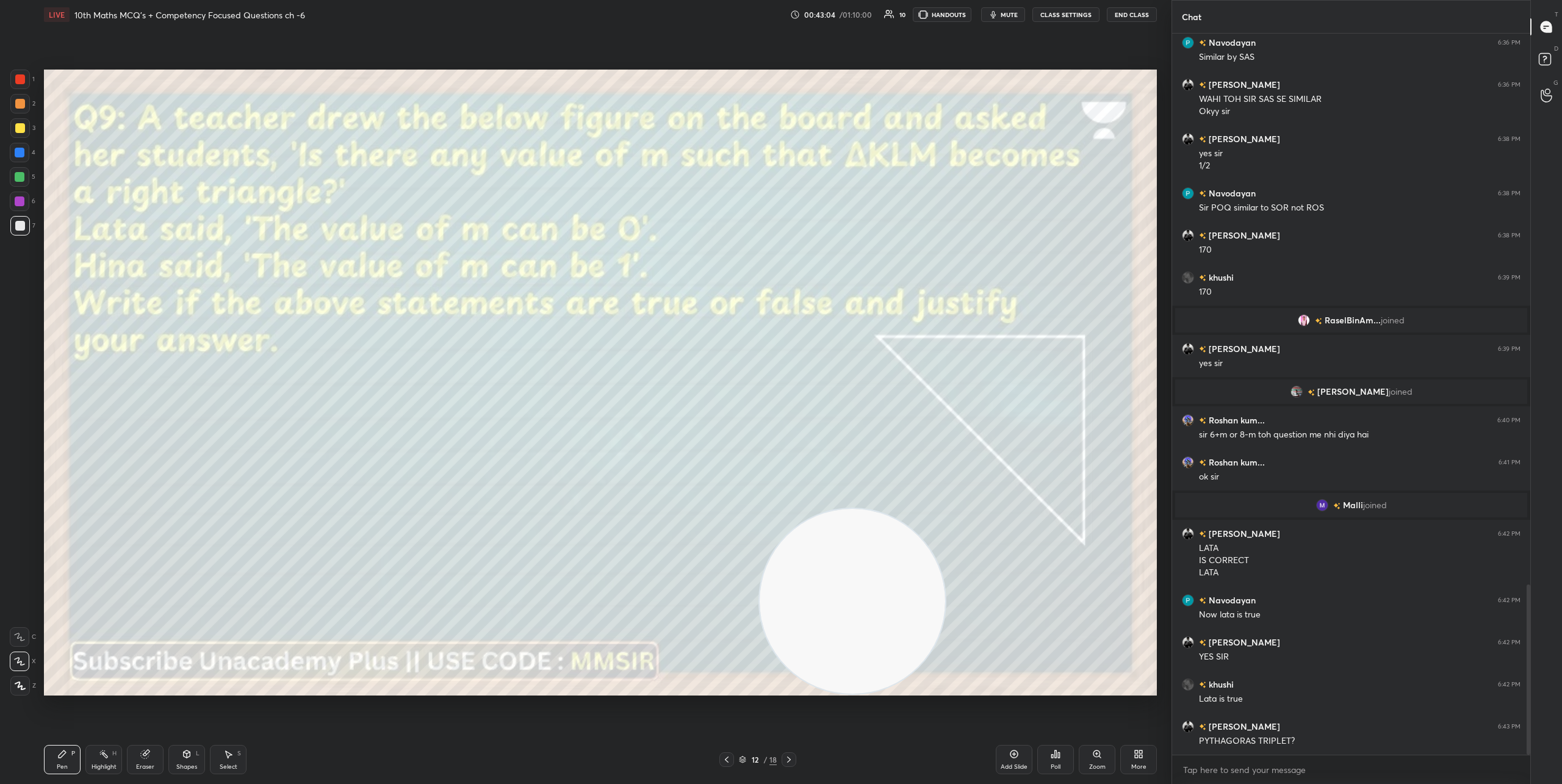
scroll to position [2367, 0]
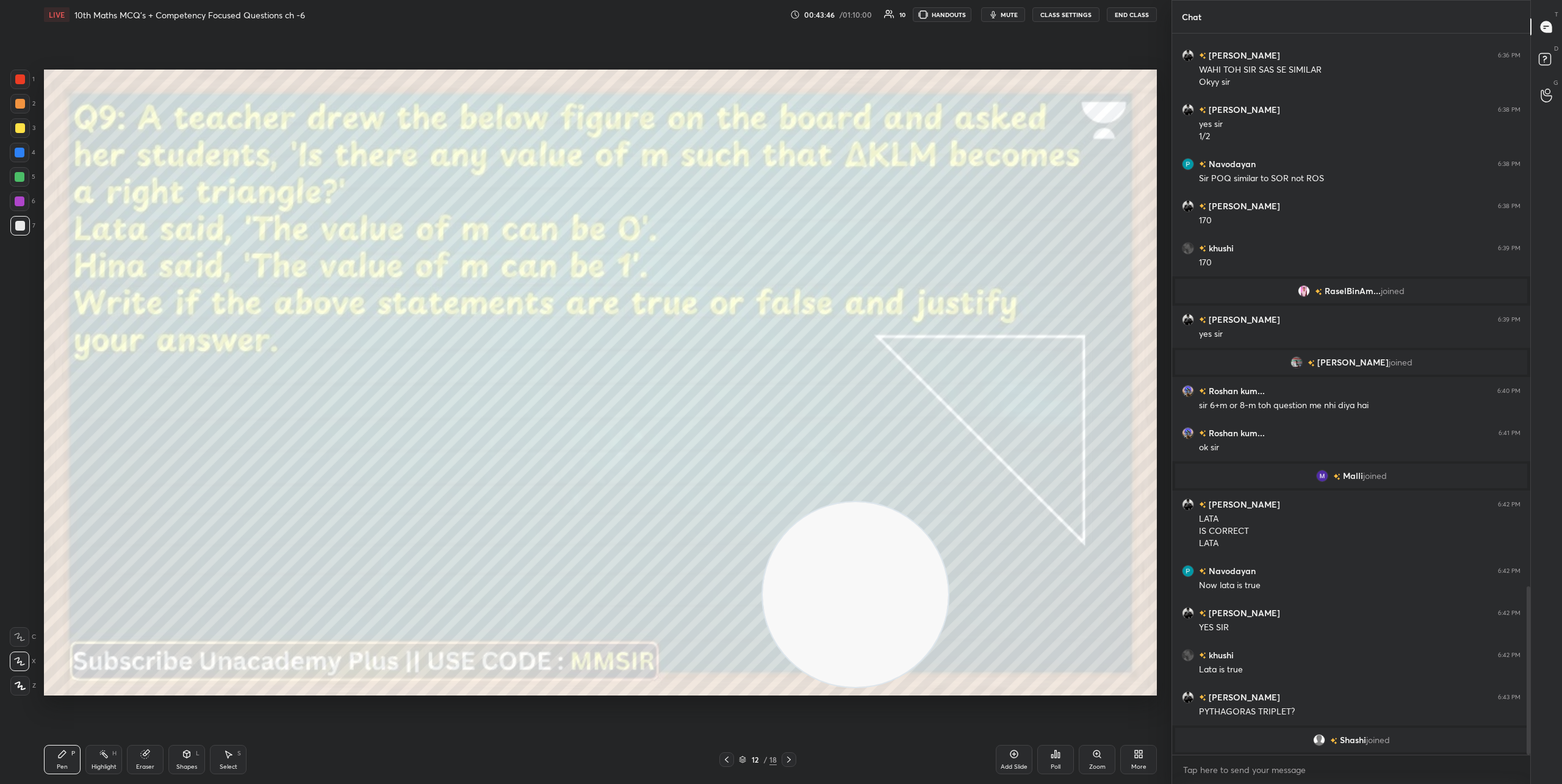
drag, startPoint x: 833, startPoint y: 592, endPoint x: 893, endPoint y: 351, distance: 248.4
click at [872, 502] on video at bounding box center [855, 595] width 186 height 186
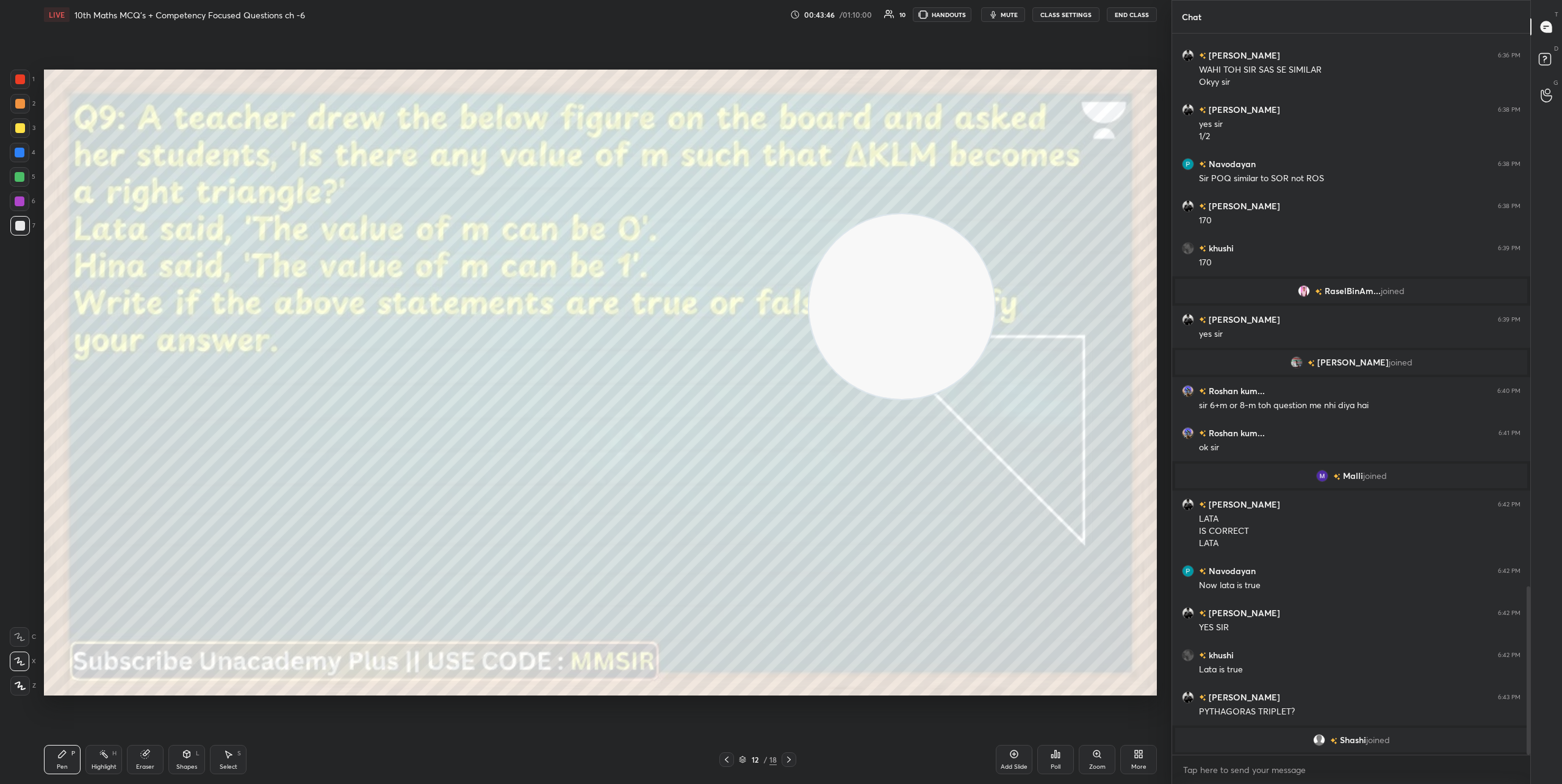
click at [911, 79] on div "Setting up your live class Poll for secs No correct answer Start poll" at bounding box center [601, 383] width 1113 height 626
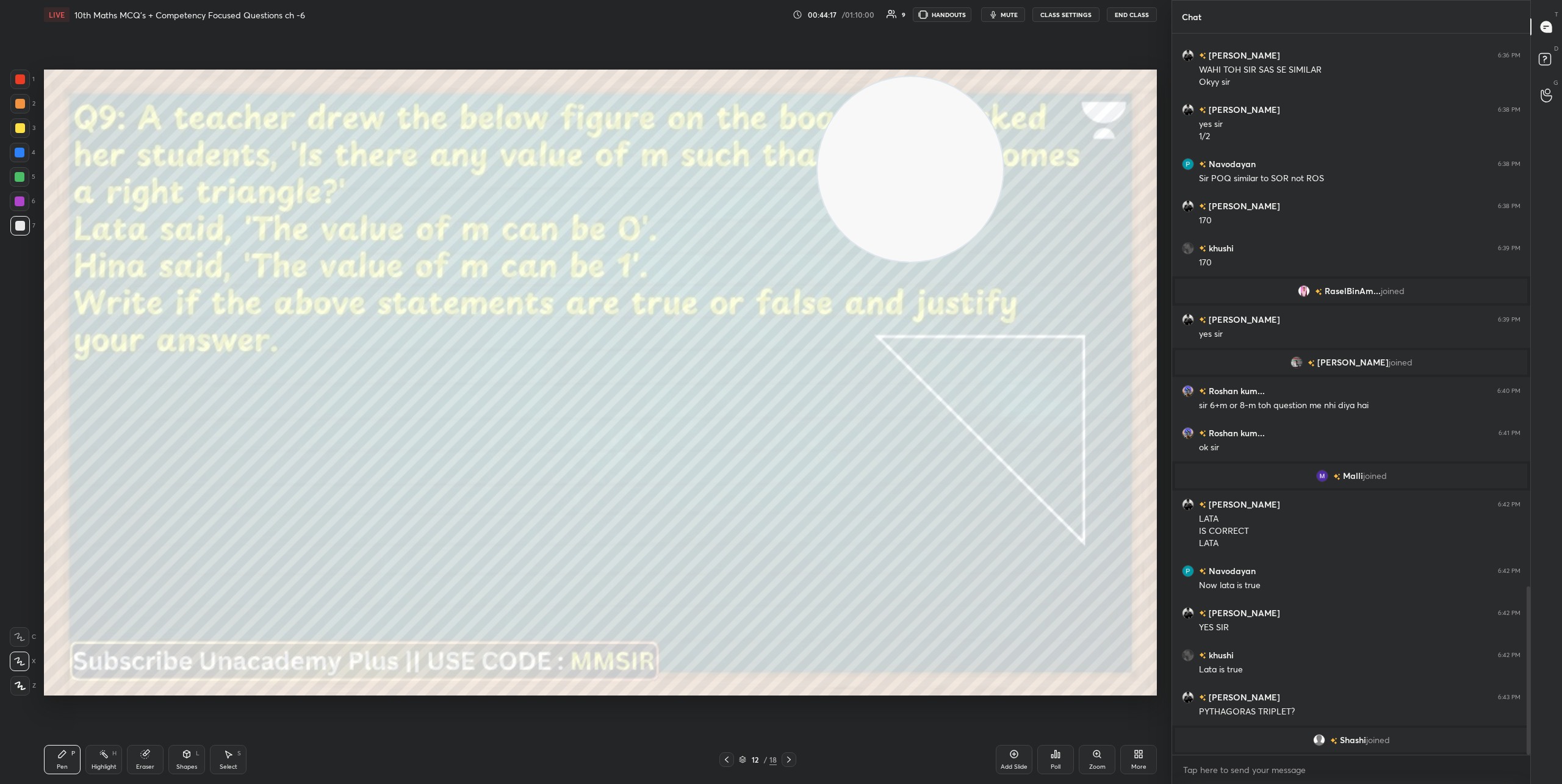
scroll to position [2352, 0]
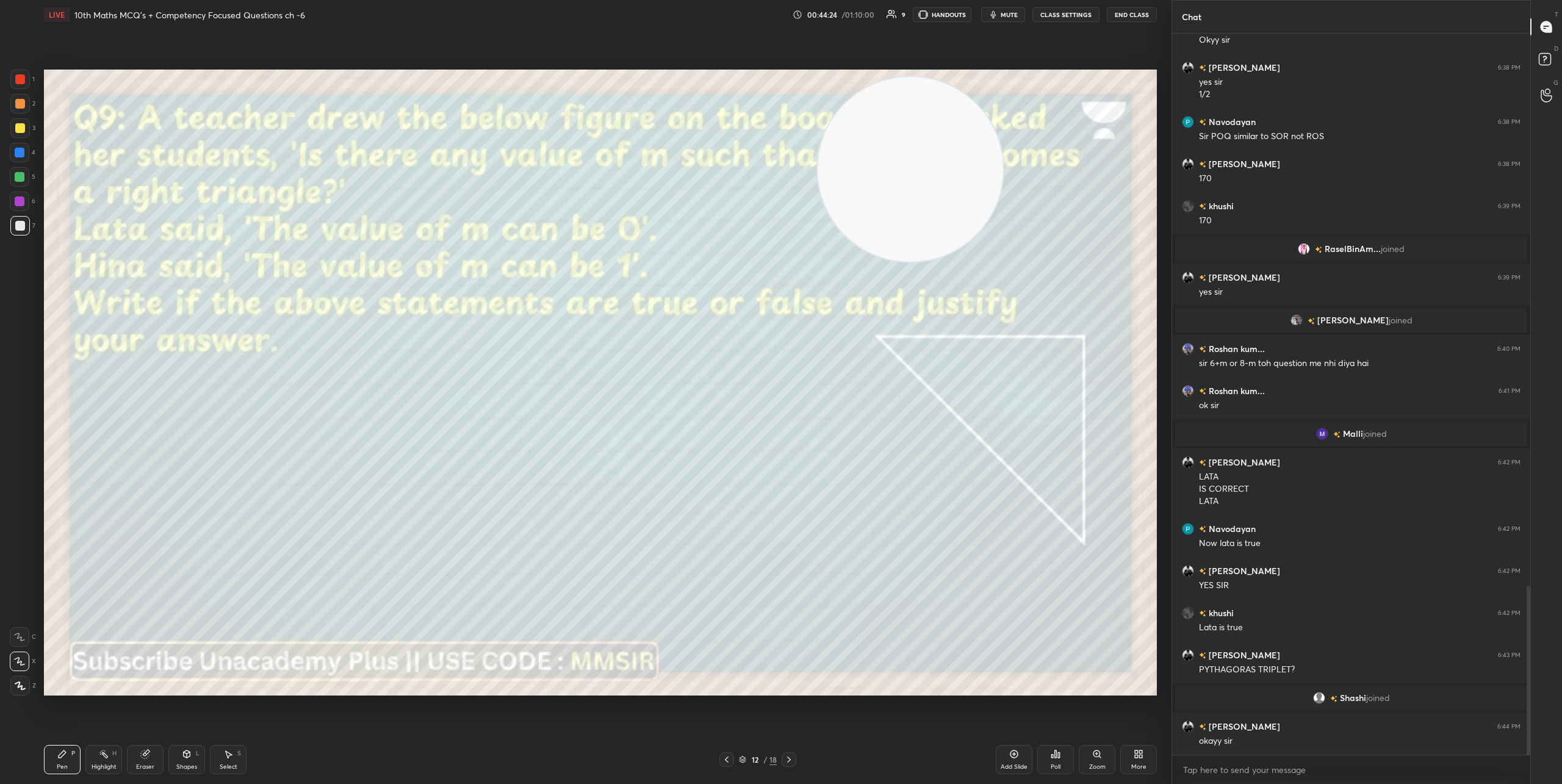
click at [793, 762] on icon at bounding box center [789, 760] width 10 height 10
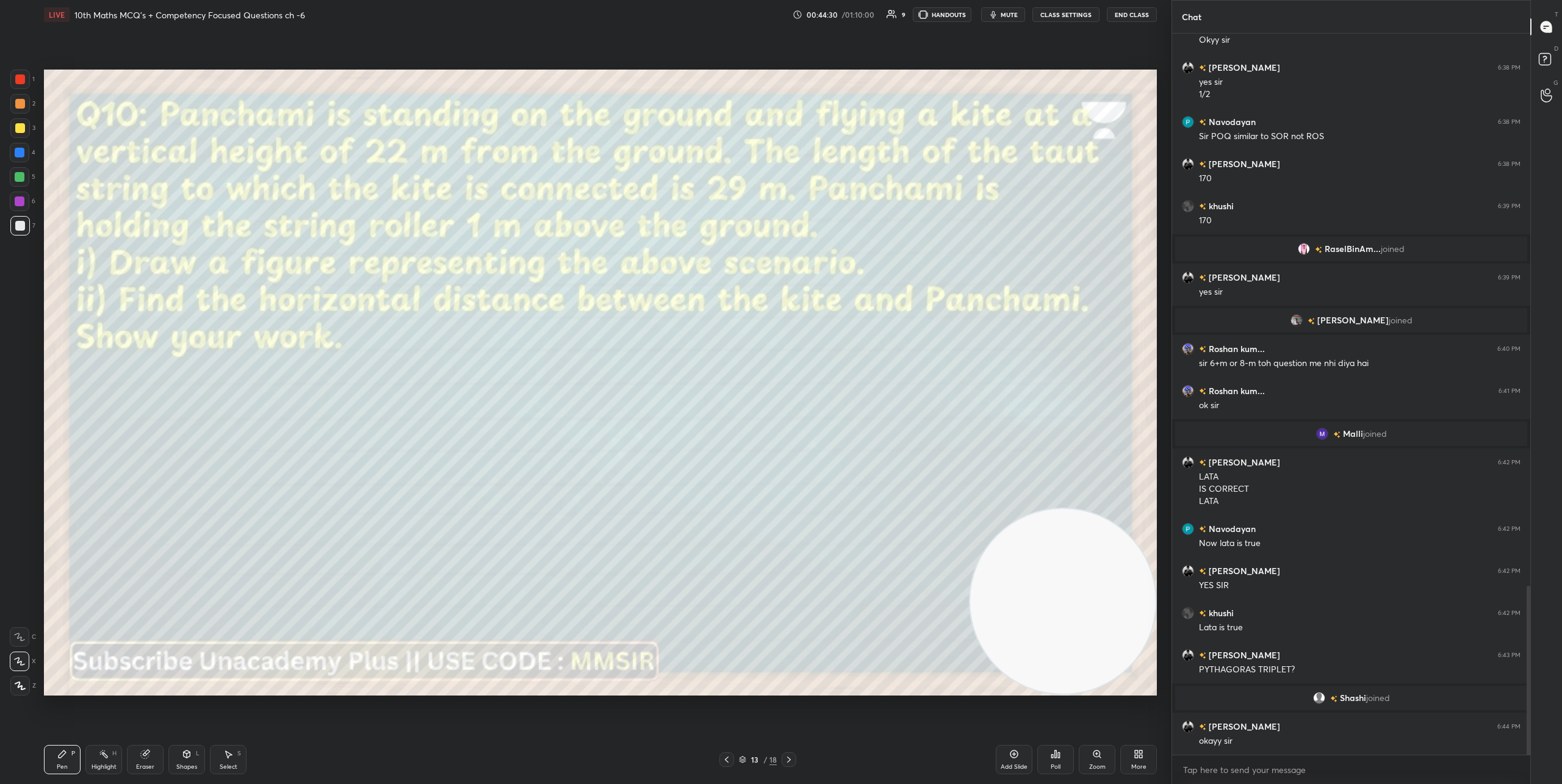
drag, startPoint x: 897, startPoint y: 186, endPoint x: 1144, endPoint y: 794, distance: 656.3
click at [1144, 0] on html "1 2 3 4 5 6 7 C X Z C X Z E E Erase all H H LIVE 10th Maths MCQ's + Competency …" at bounding box center [781, 0] width 1562 height 0
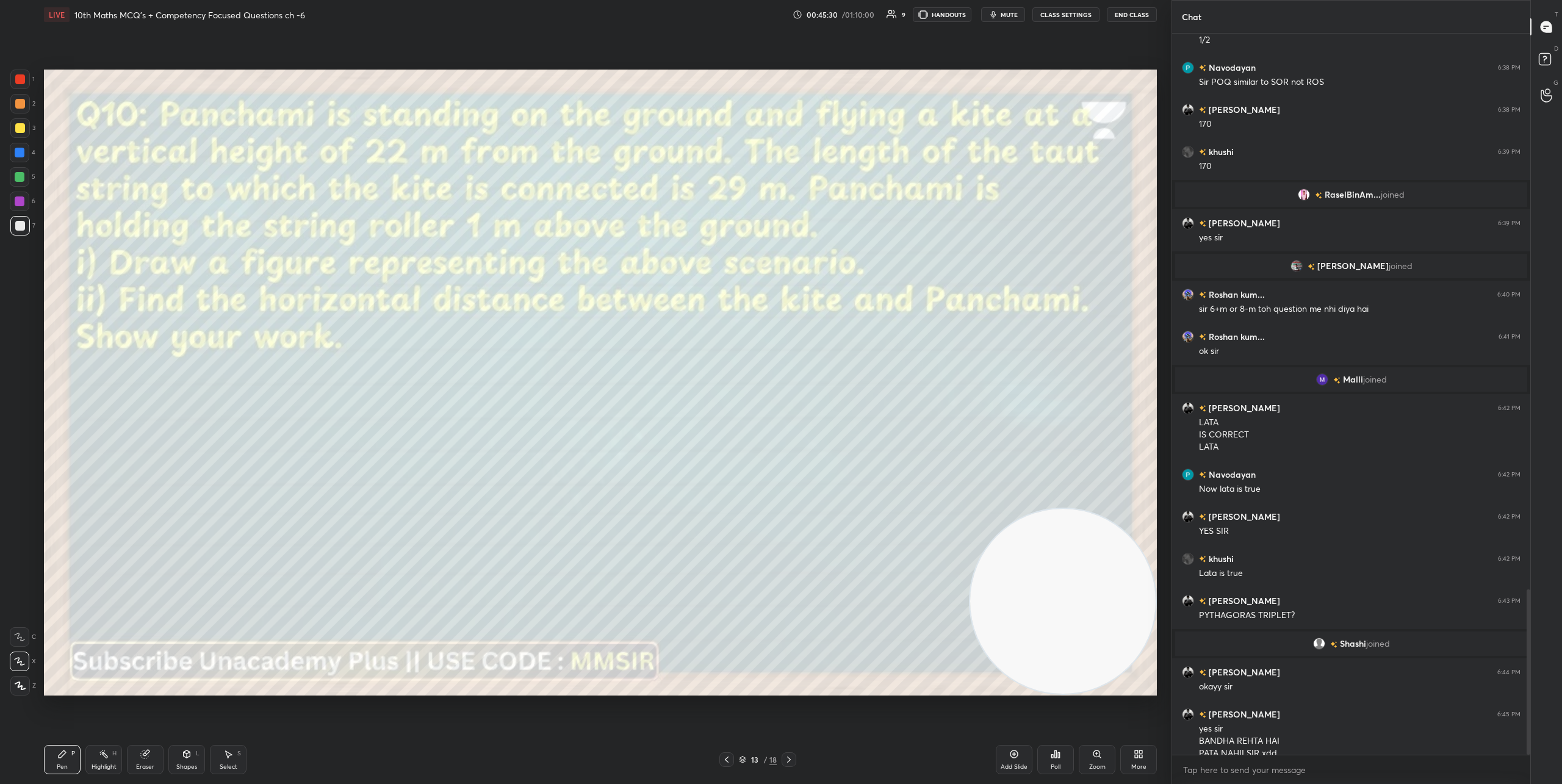
scroll to position [2418, 0]
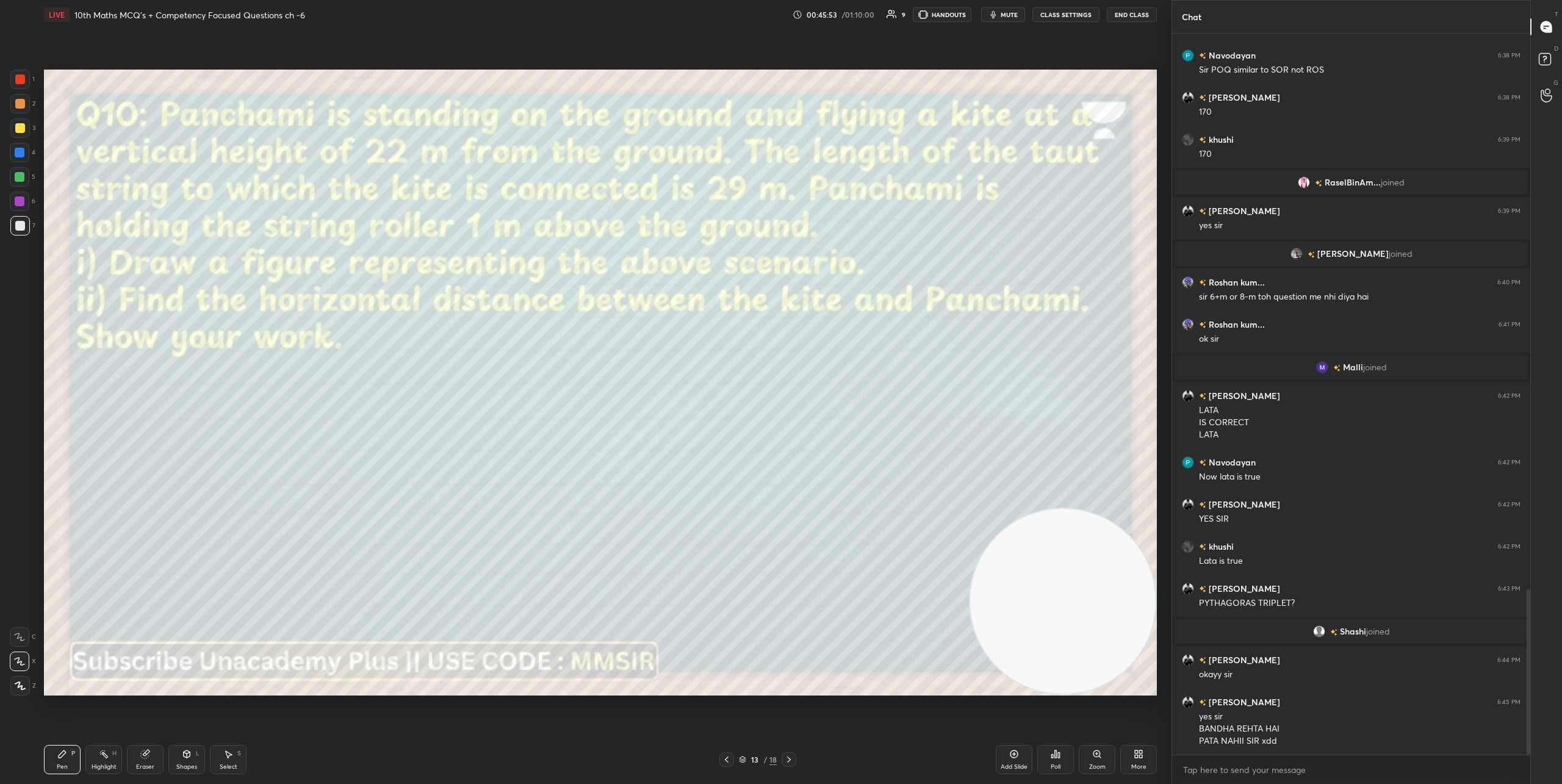
click at [181, 761] on div "Shapes L" at bounding box center [186, 760] width 36 height 29
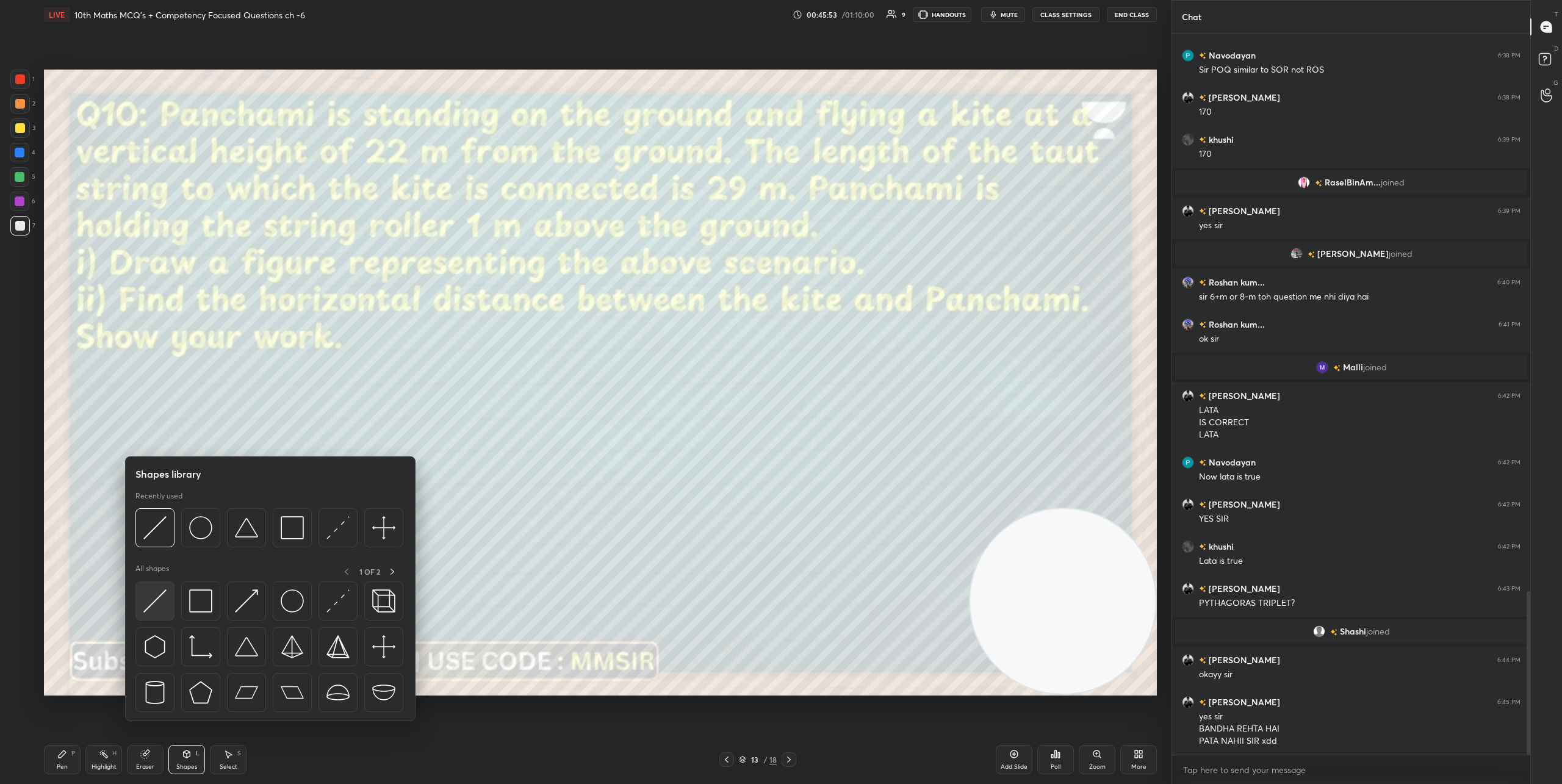
scroll to position [2461, 0]
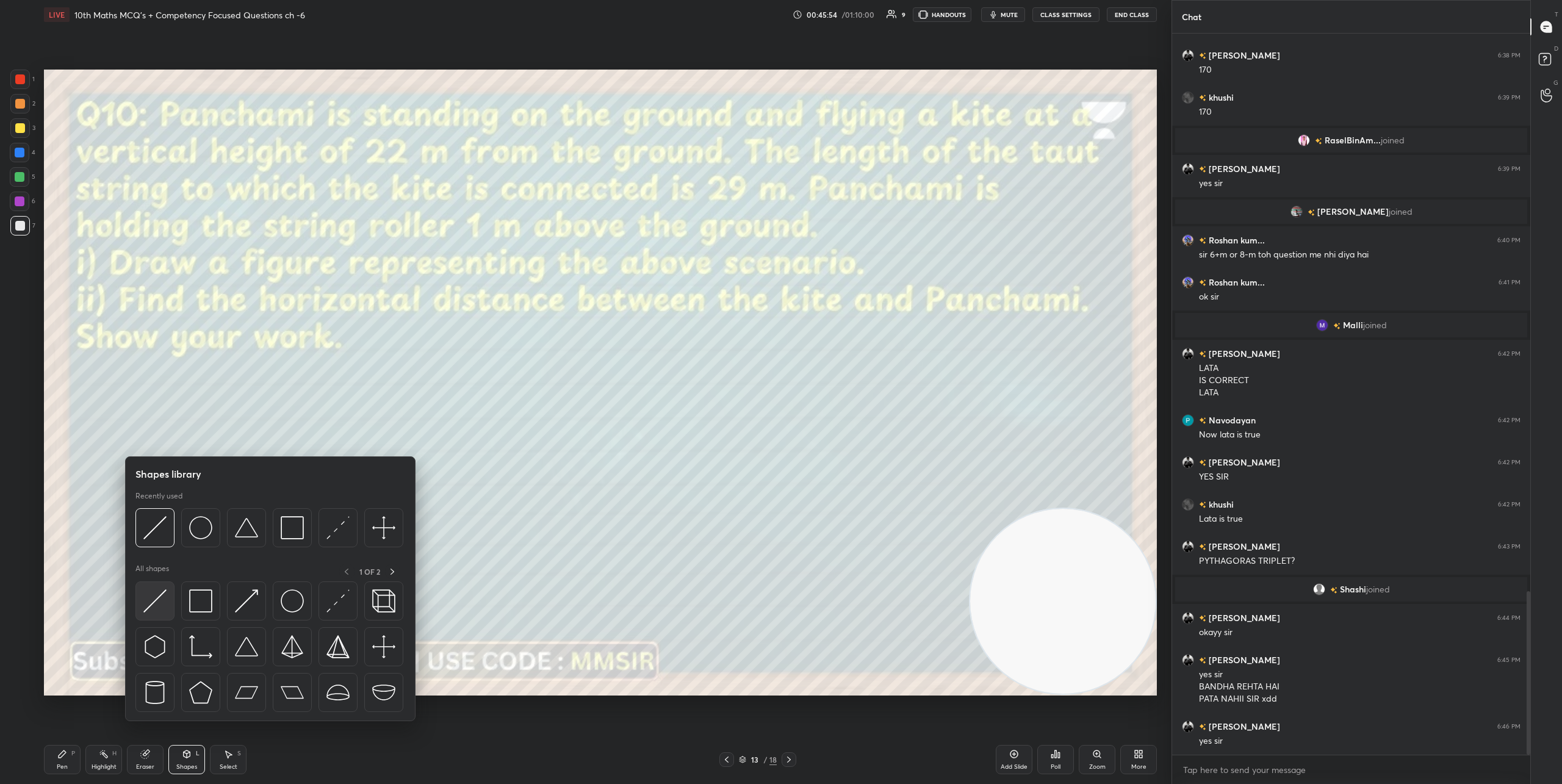
click at [154, 603] on img at bounding box center [154, 600] width 23 height 23
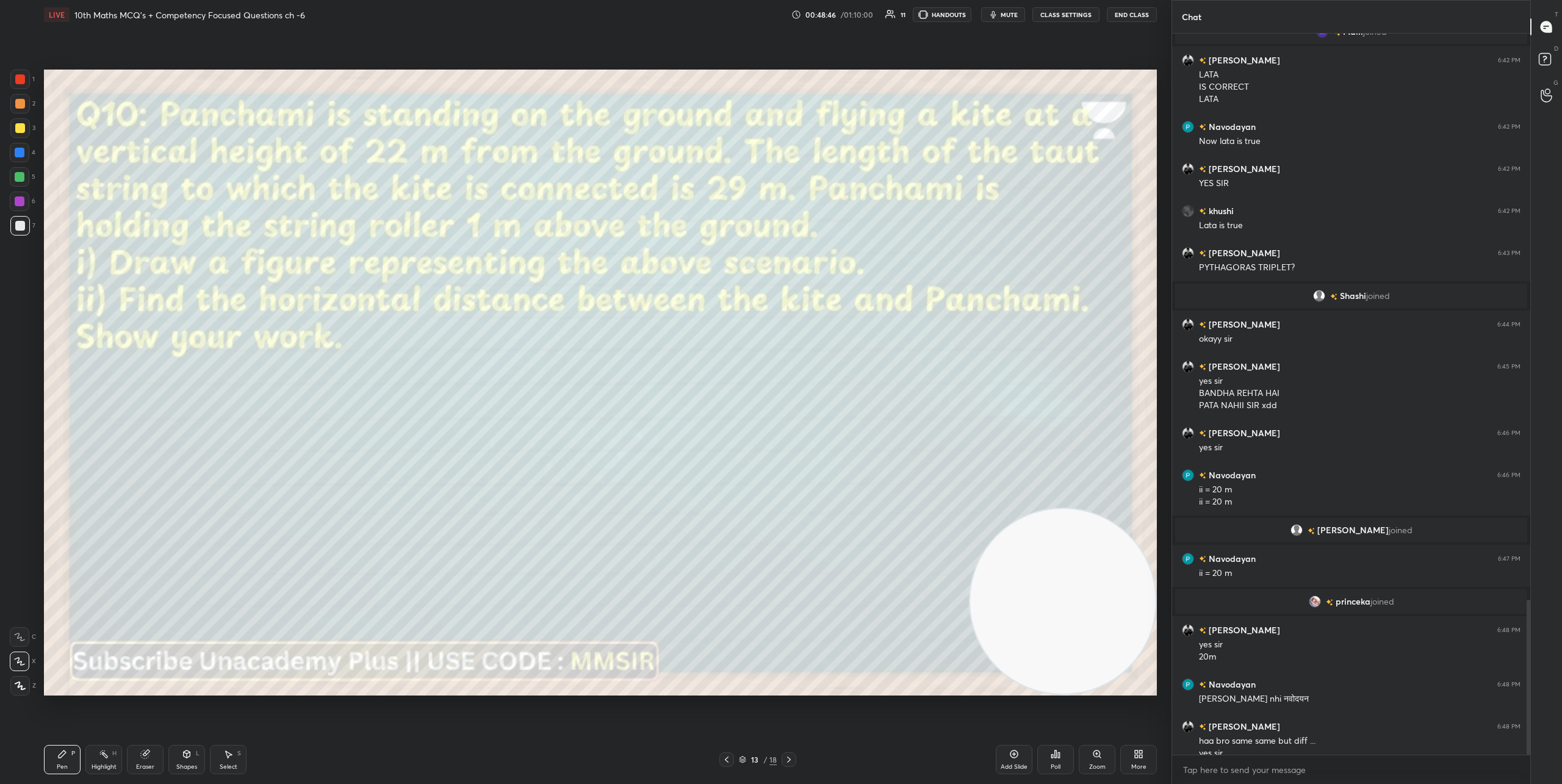
scroll to position [2640, 0]
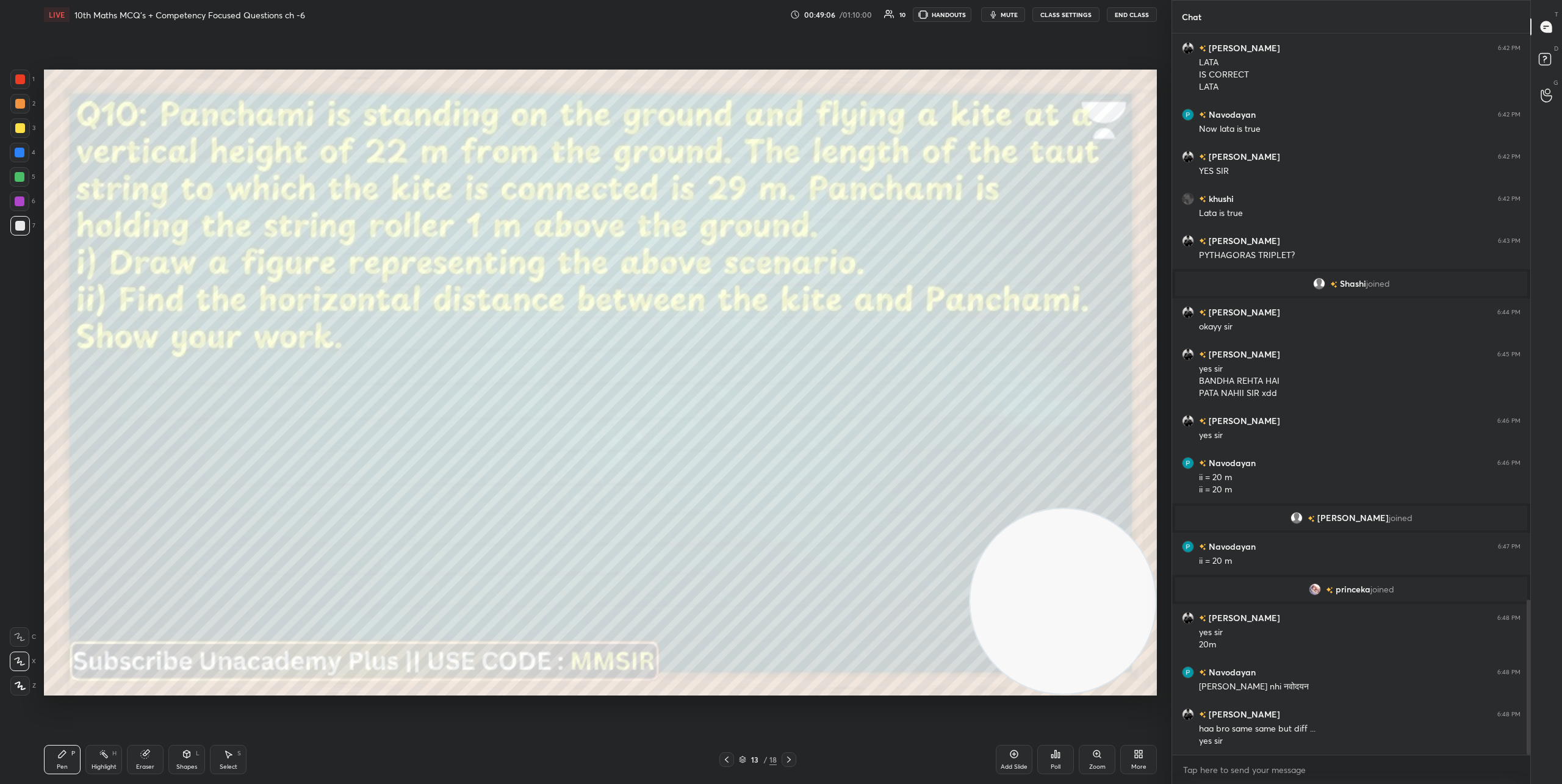
click at [790, 762] on icon at bounding box center [789, 760] width 10 height 10
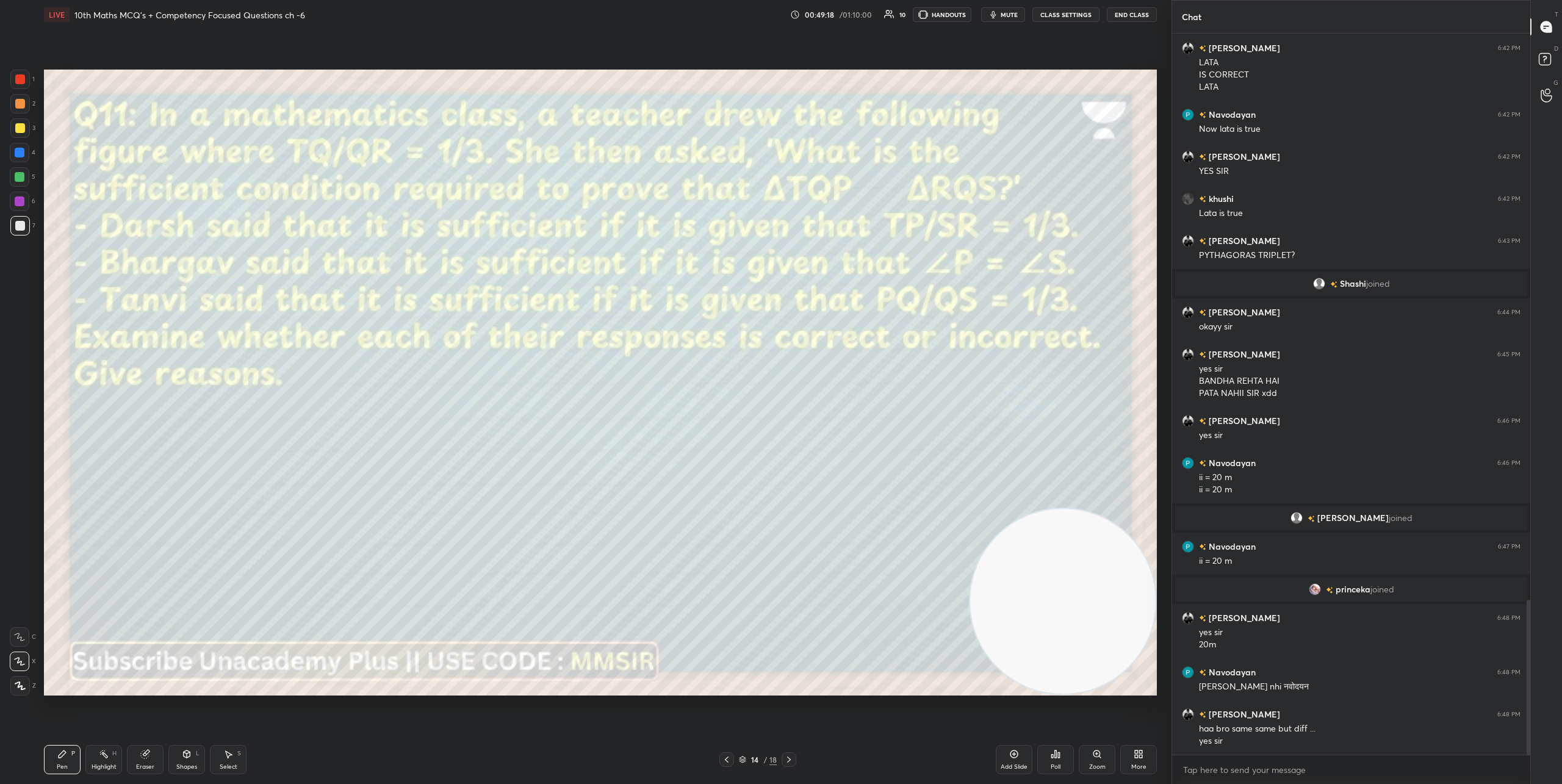
click at [791, 763] on icon at bounding box center [789, 760] width 10 height 10
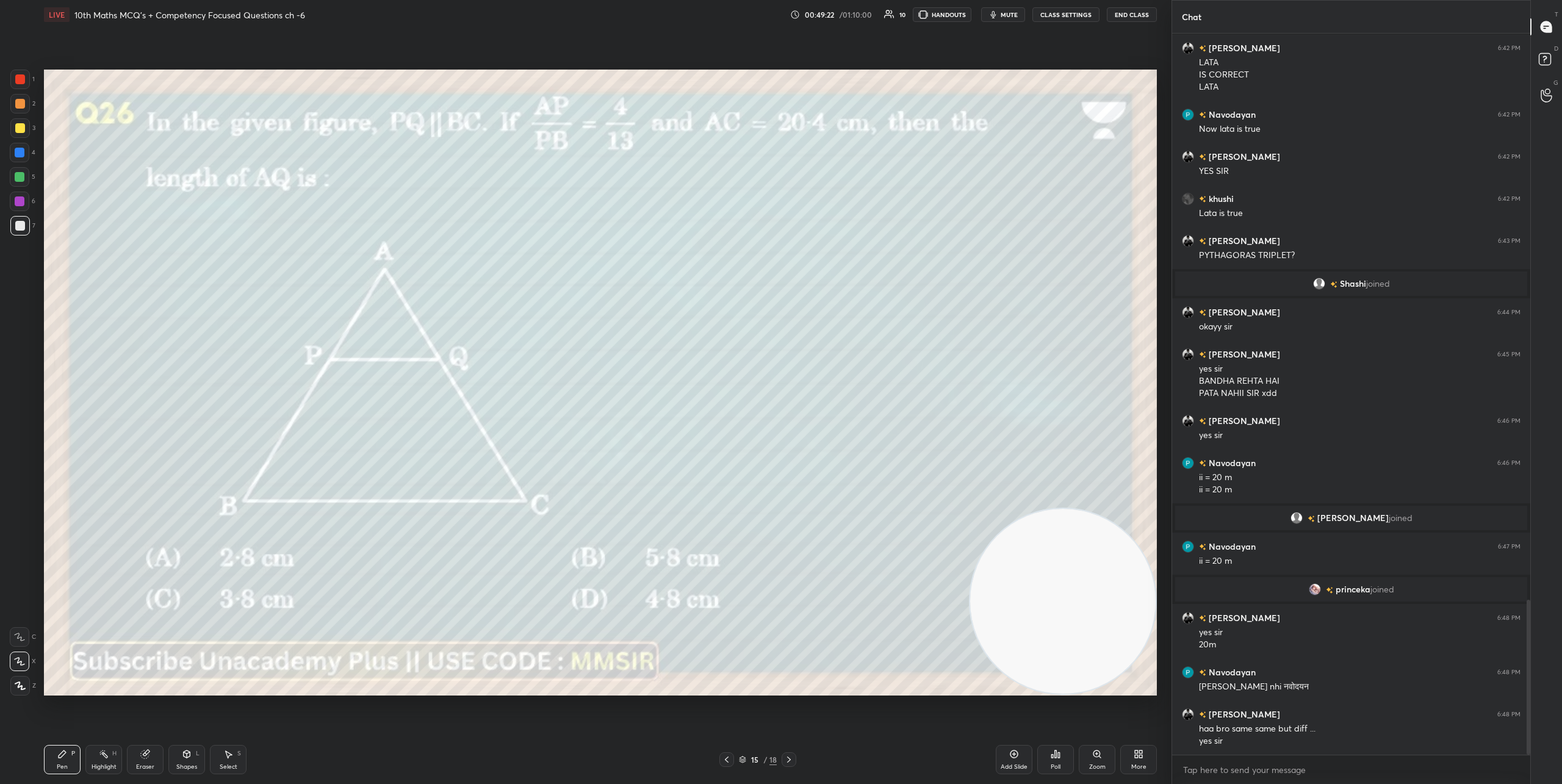
click at [1047, 754] on div "Poll" at bounding box center [1055, 760] width 36 height 29
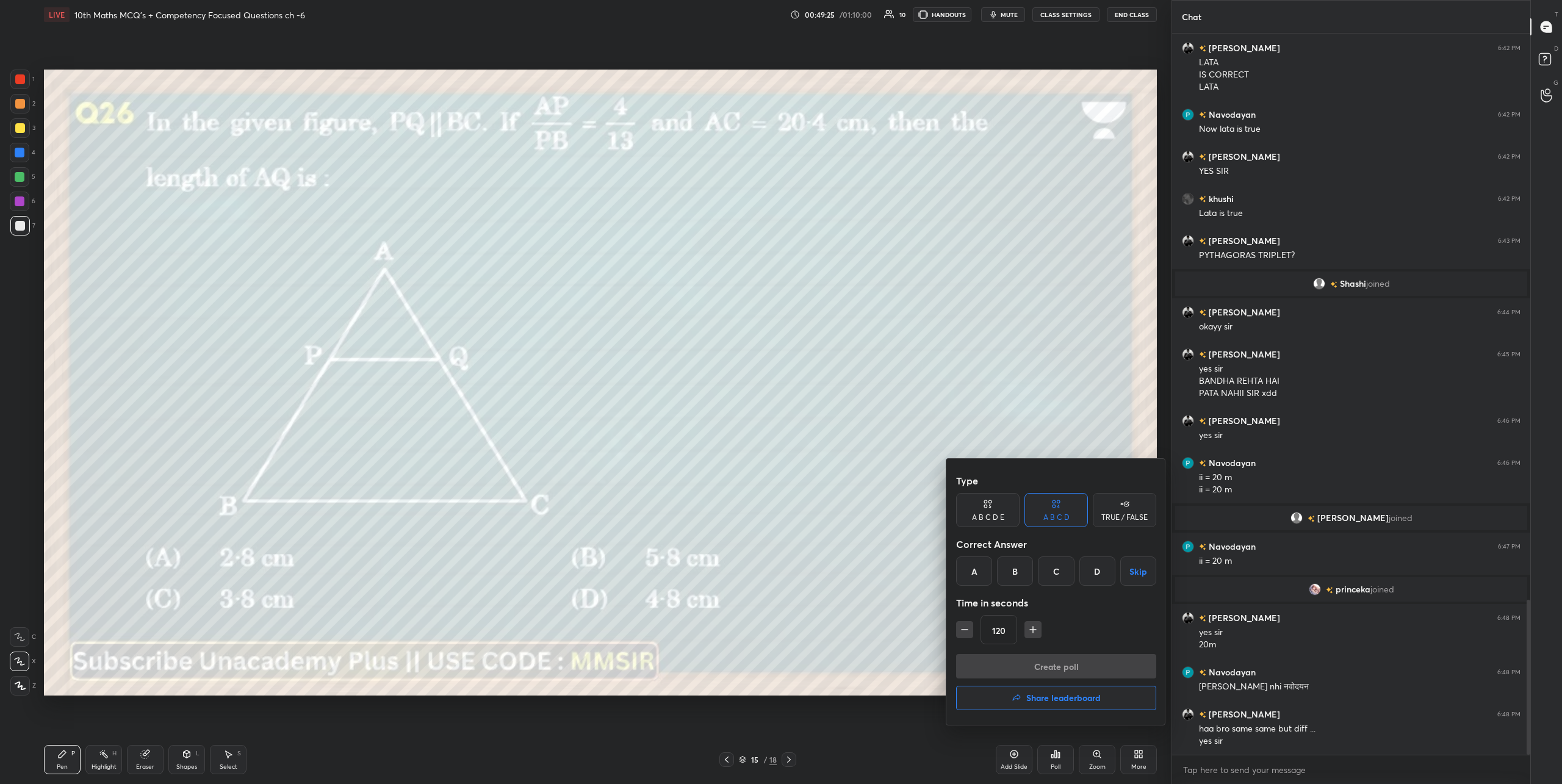
click at [964, 632] on icon "button" at bounding box center [964, 629] width 12 height 12
type input "75"
click at [1084, 568] on div "D" at bounding box center [1098, 571] width 36 height 29
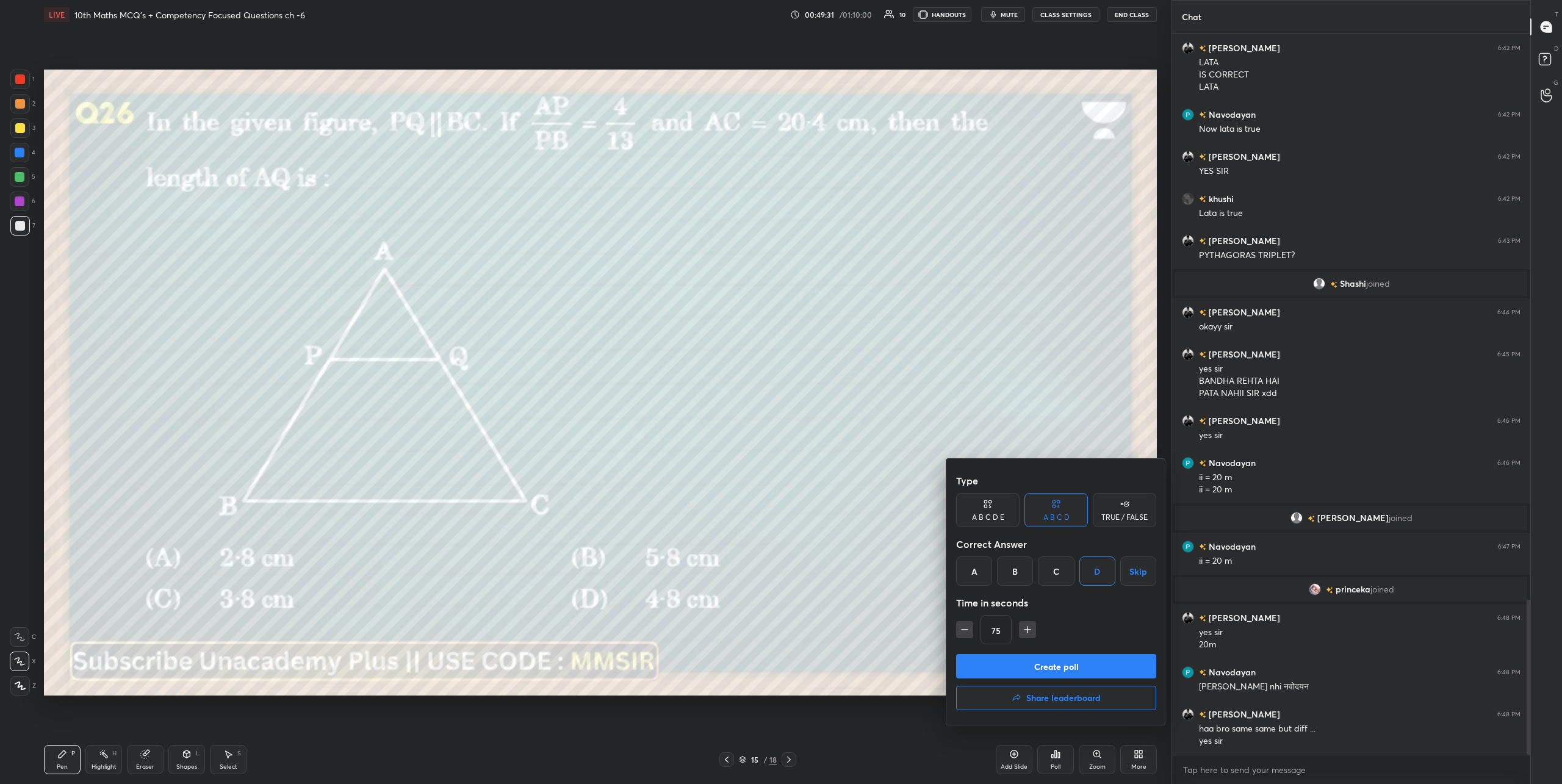
click at [1095, 674] on button "Create poll" at bounding box center [1056, 666] width 200 height 24
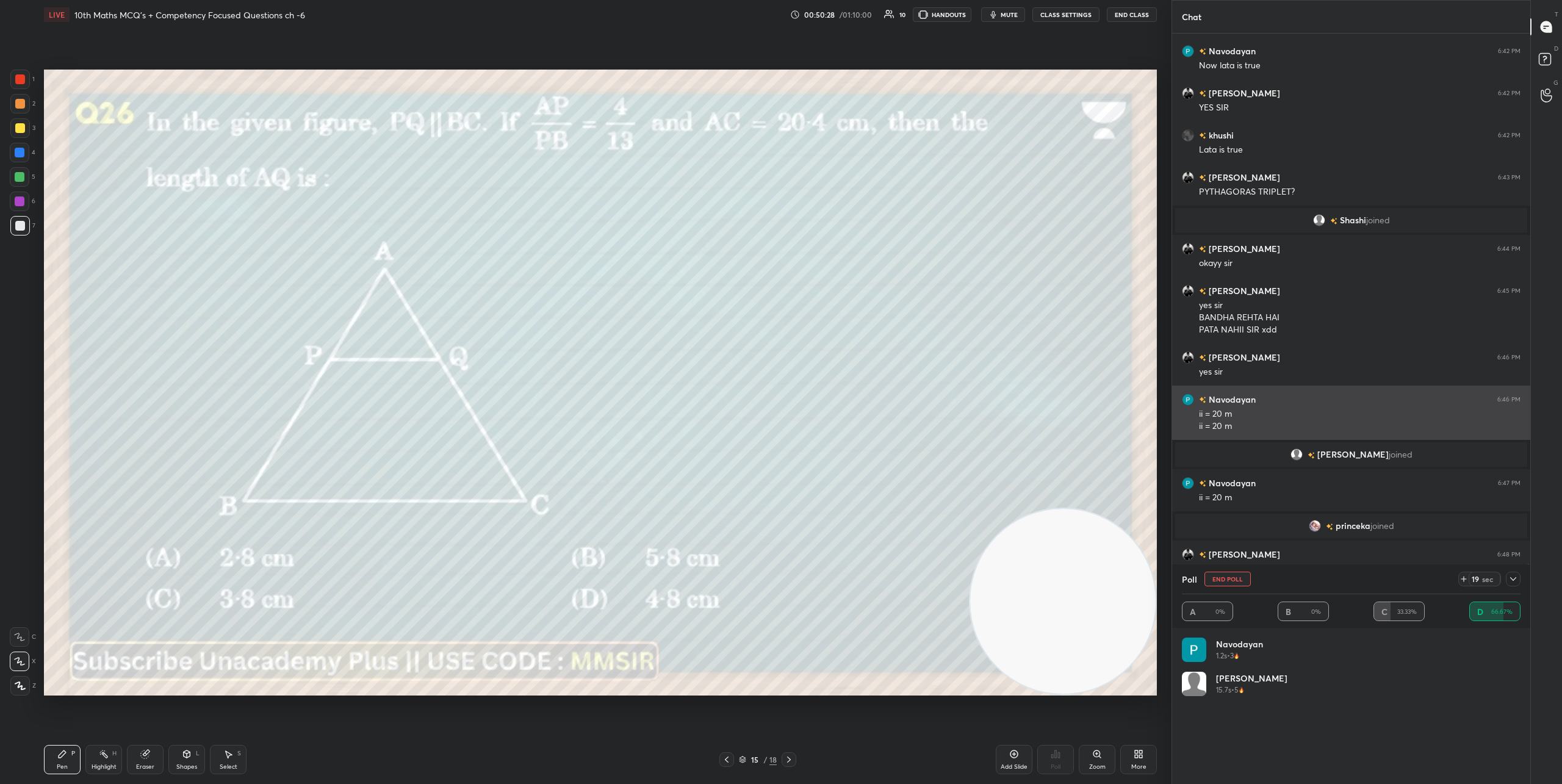
scroll to position [2732, 0]
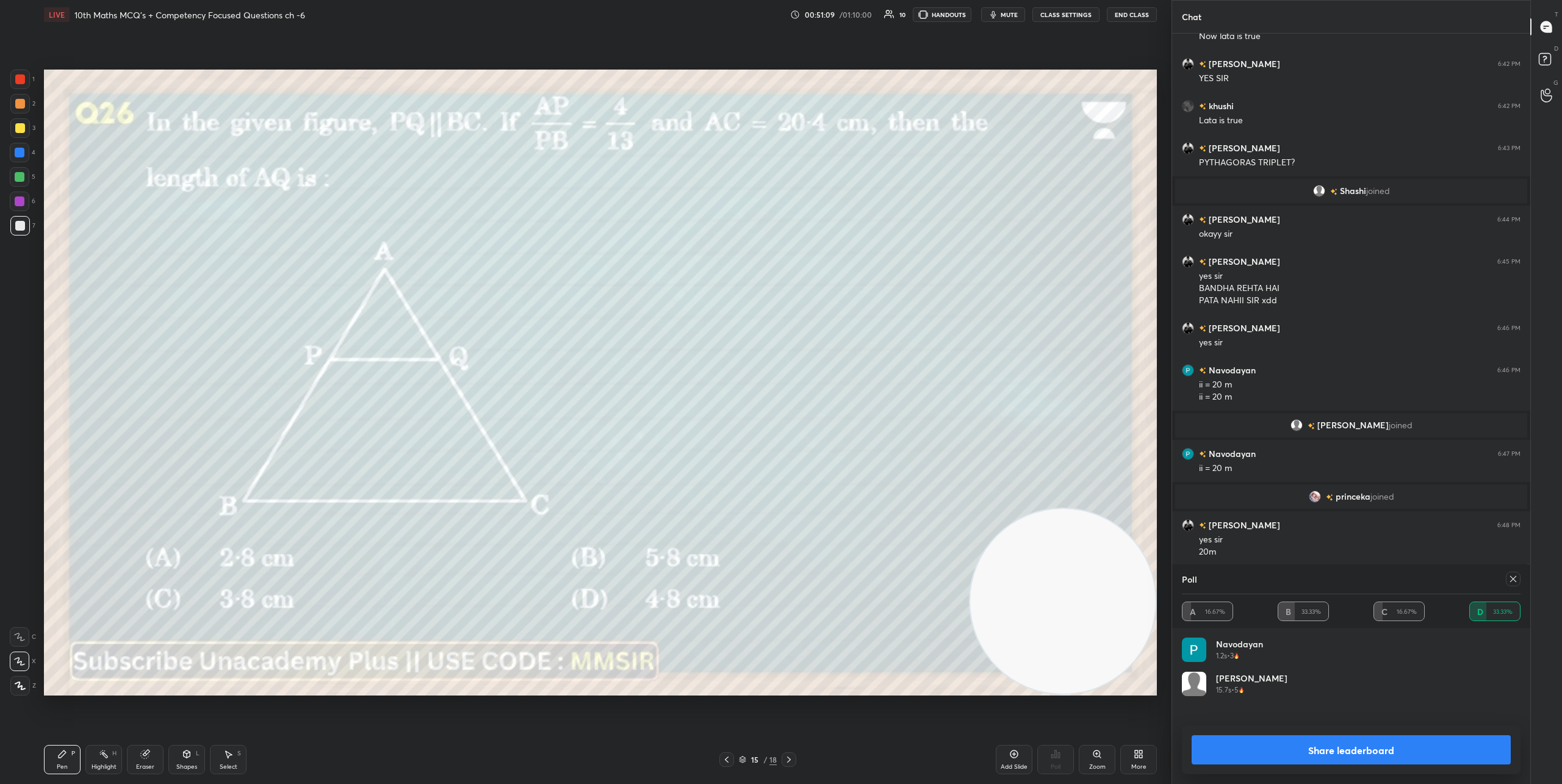
click at [1518, 578] on div at bounding box center [1512, 579] width 15 height 15
type textarea "x"
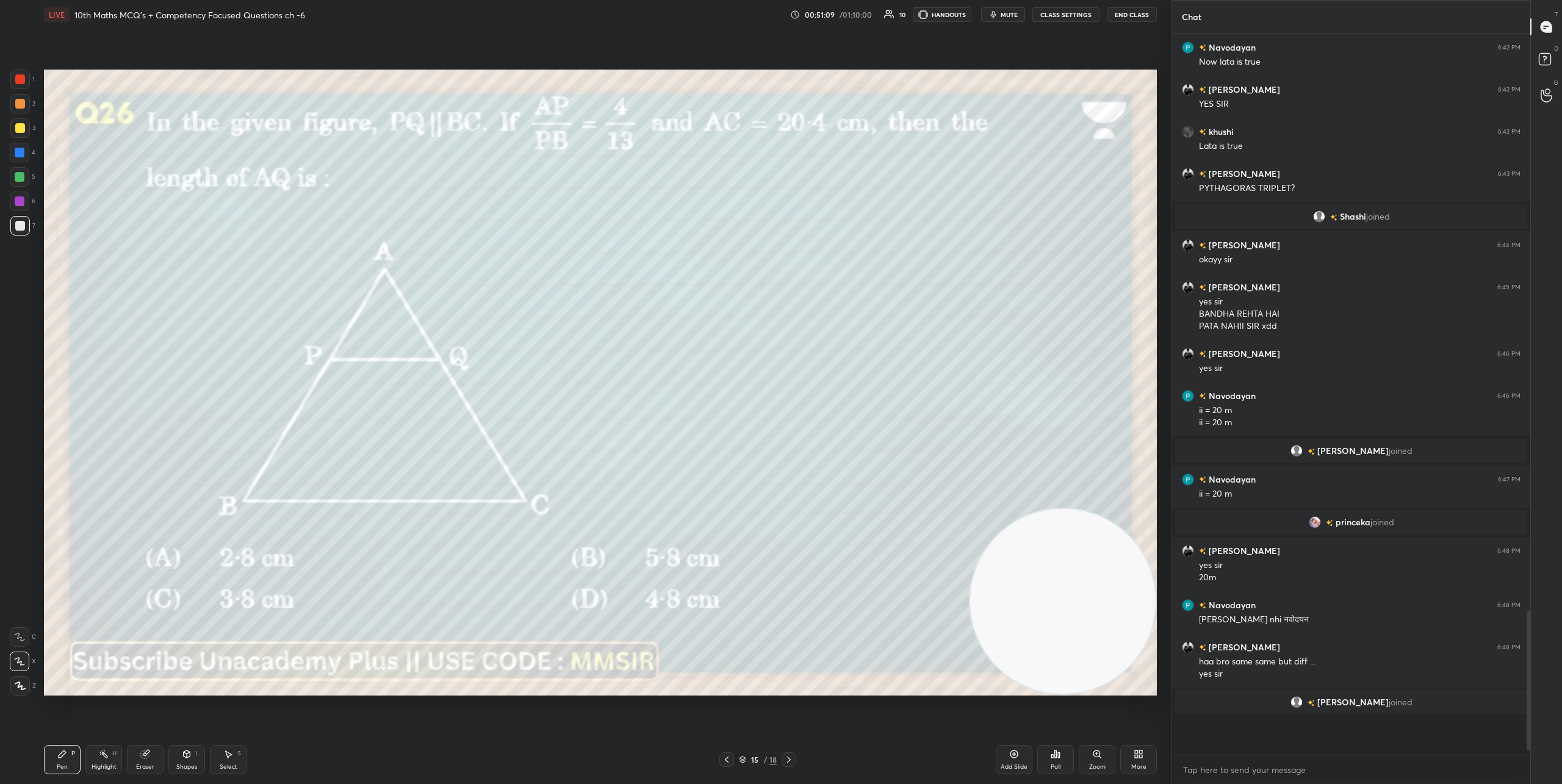
scroll to position [711, 355]
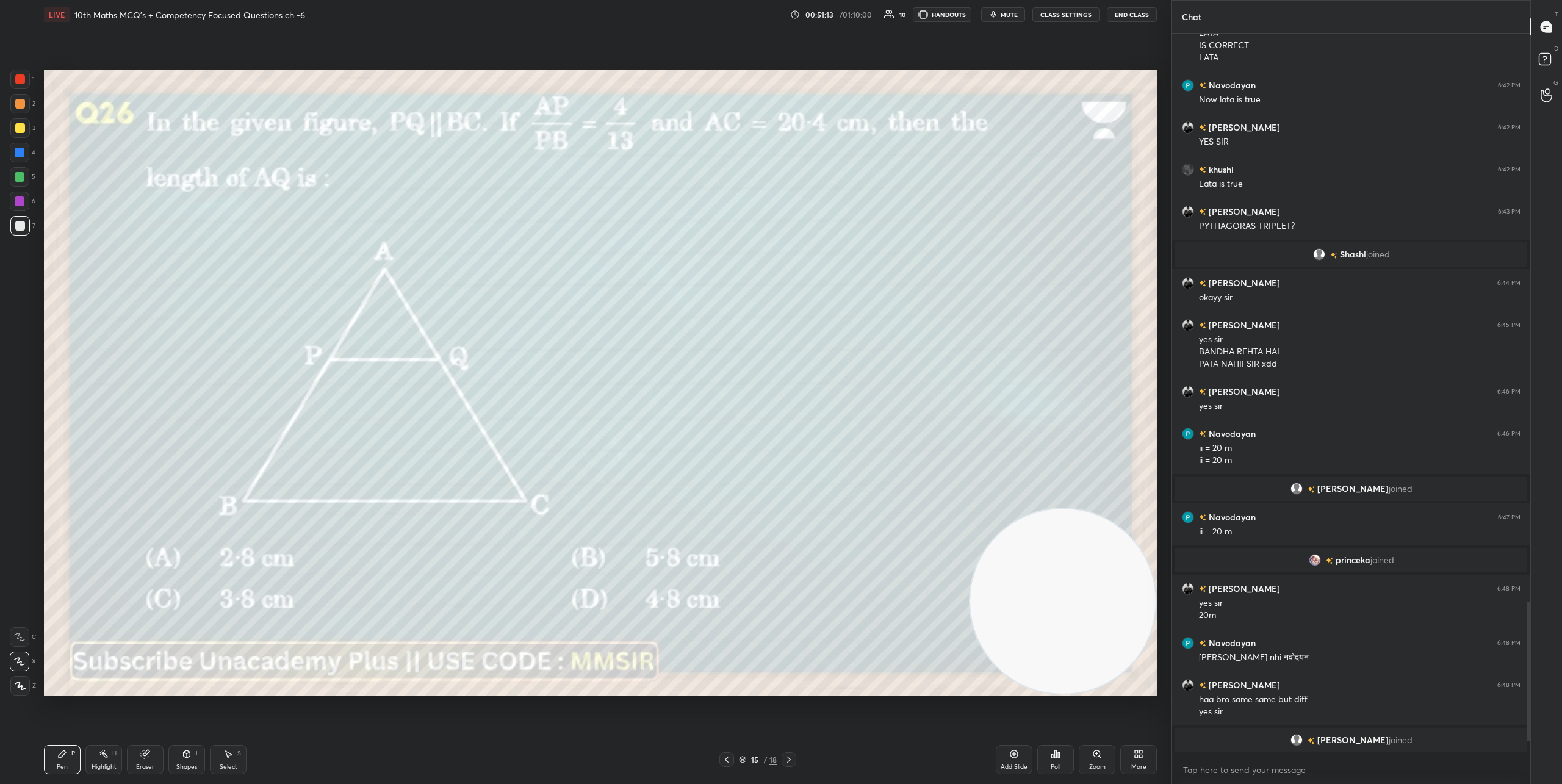
click at [786, 764] on div at bounding box center [788, 759] width 15 height 15
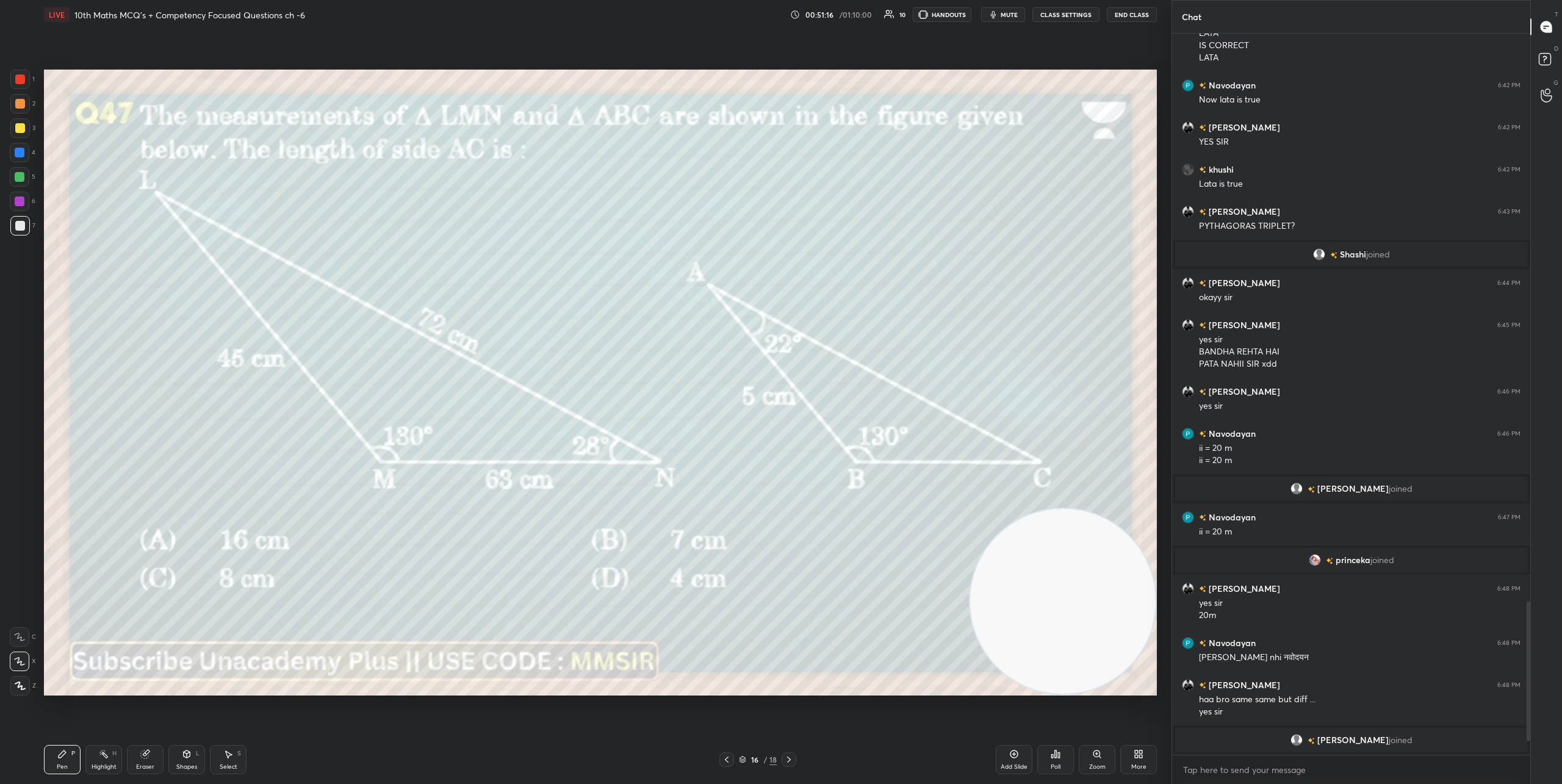
click at [1056, 750] on icon at bounding box center [1056, 754] width 10 height 10
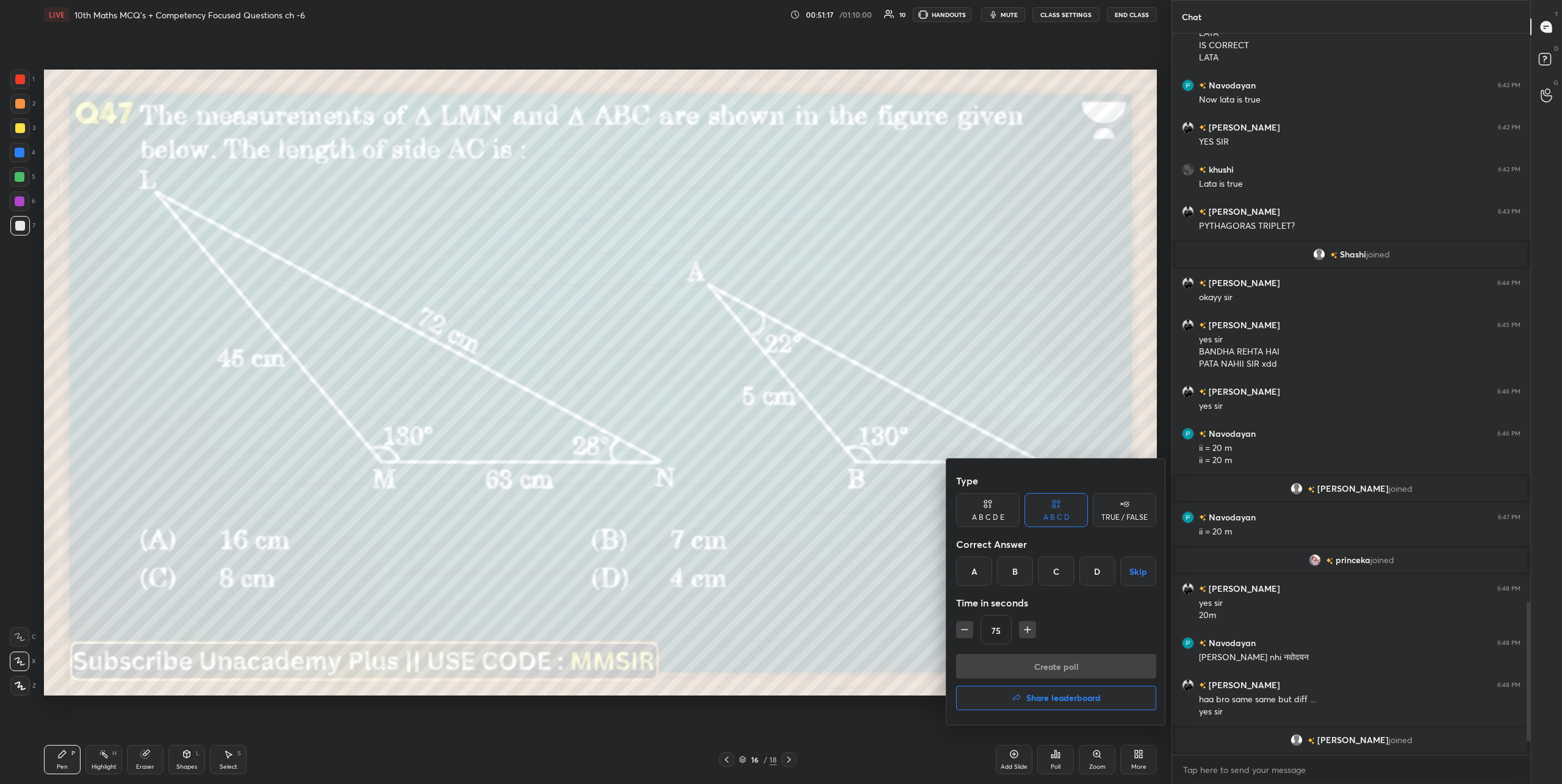
click at [1029, 630] on icon "button" at bounding box center [1027, 630] width 6 height 0
type input "90"
click at [1054, 567] on div "C" at bounding box center [1056, 571] width 36 height 29
click at [1070, 669] on button "Create poll" at bounding box center [1056, 666] width 200 height 24
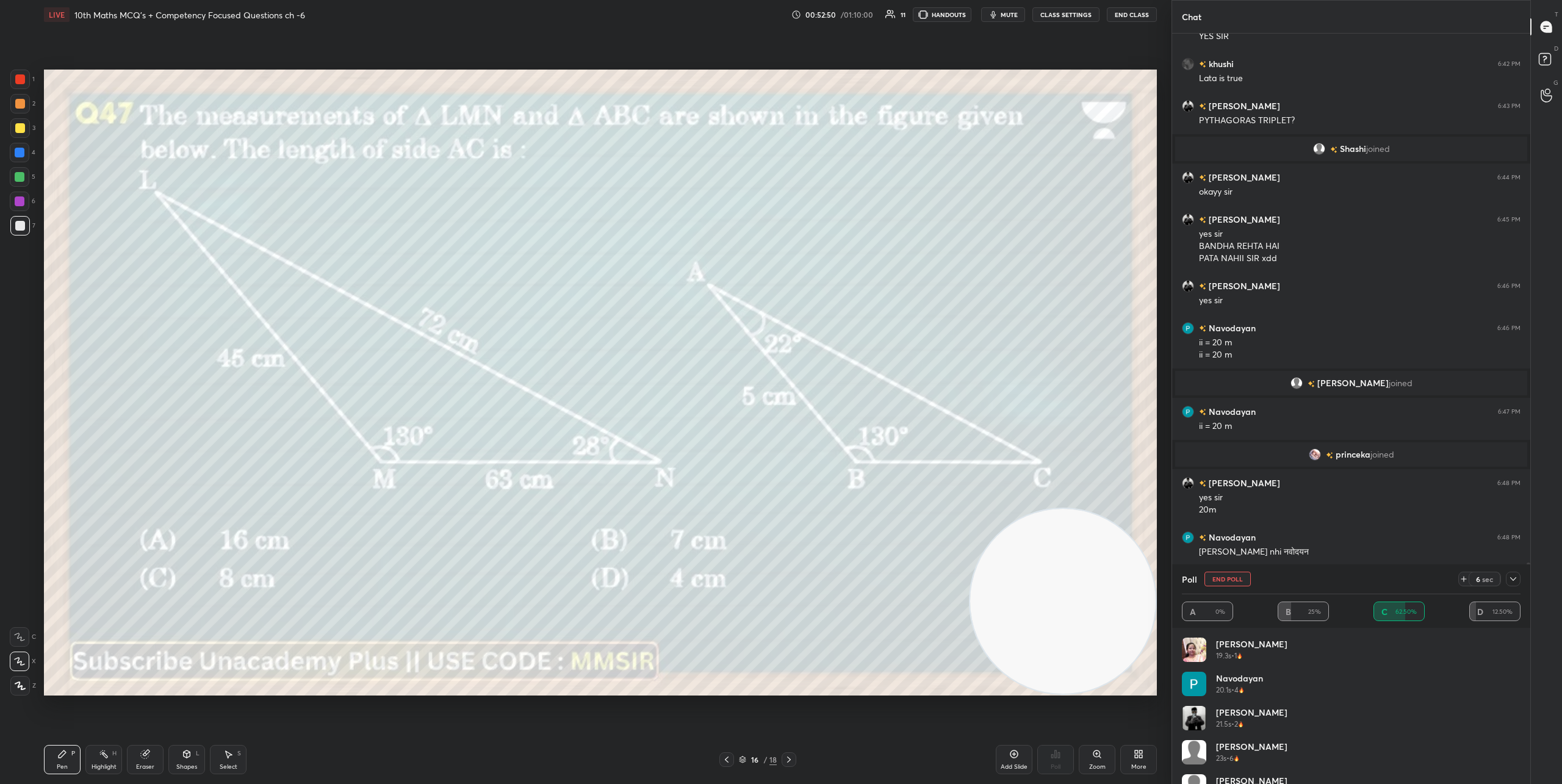
scroll to position [24, 0]
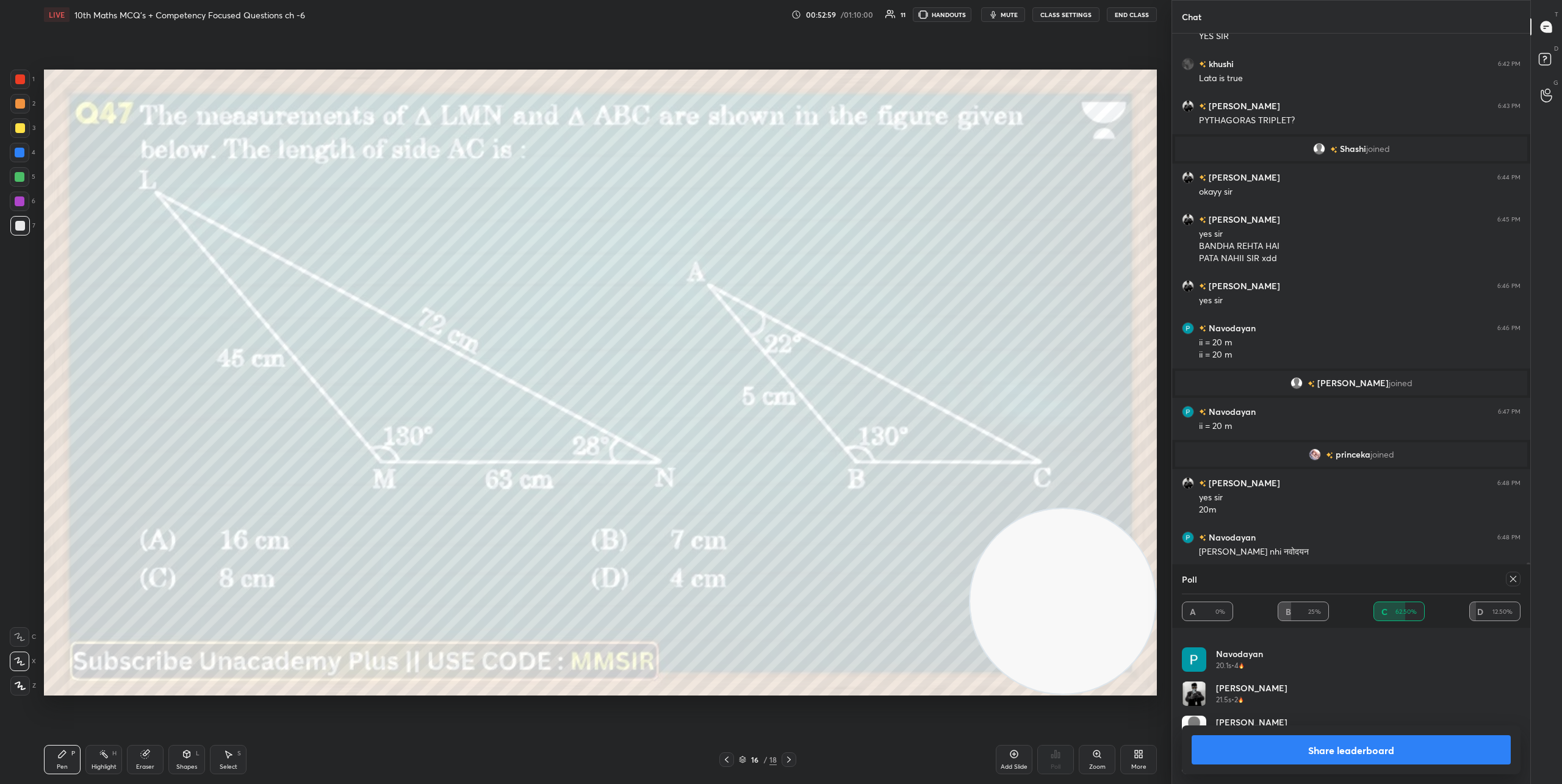
click at [794, 759] on div at bounding box center [788, 759] width 15 height 15
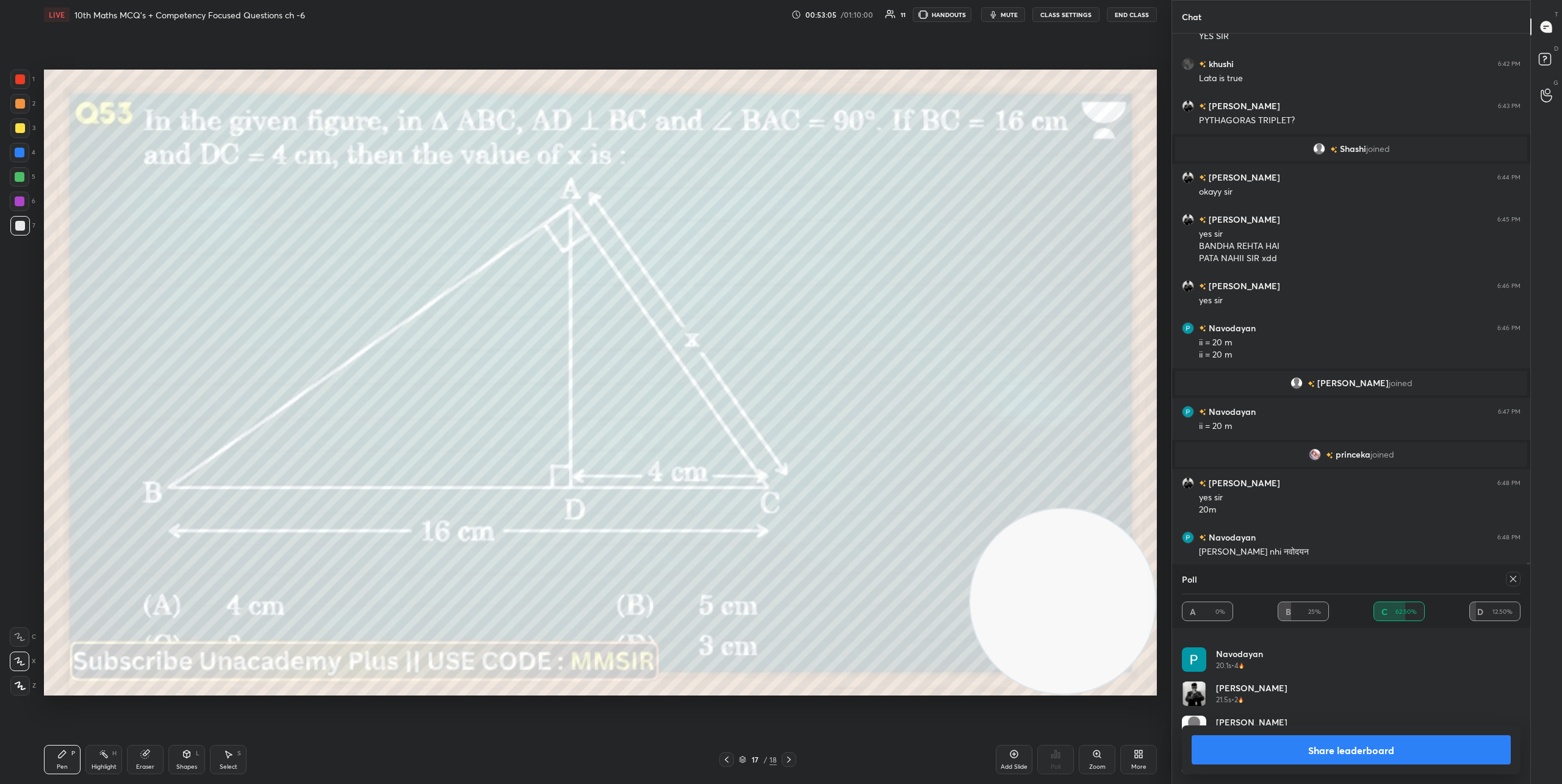
click at [794, 759] on div at bounding box center [788, 759] width 15 height 15
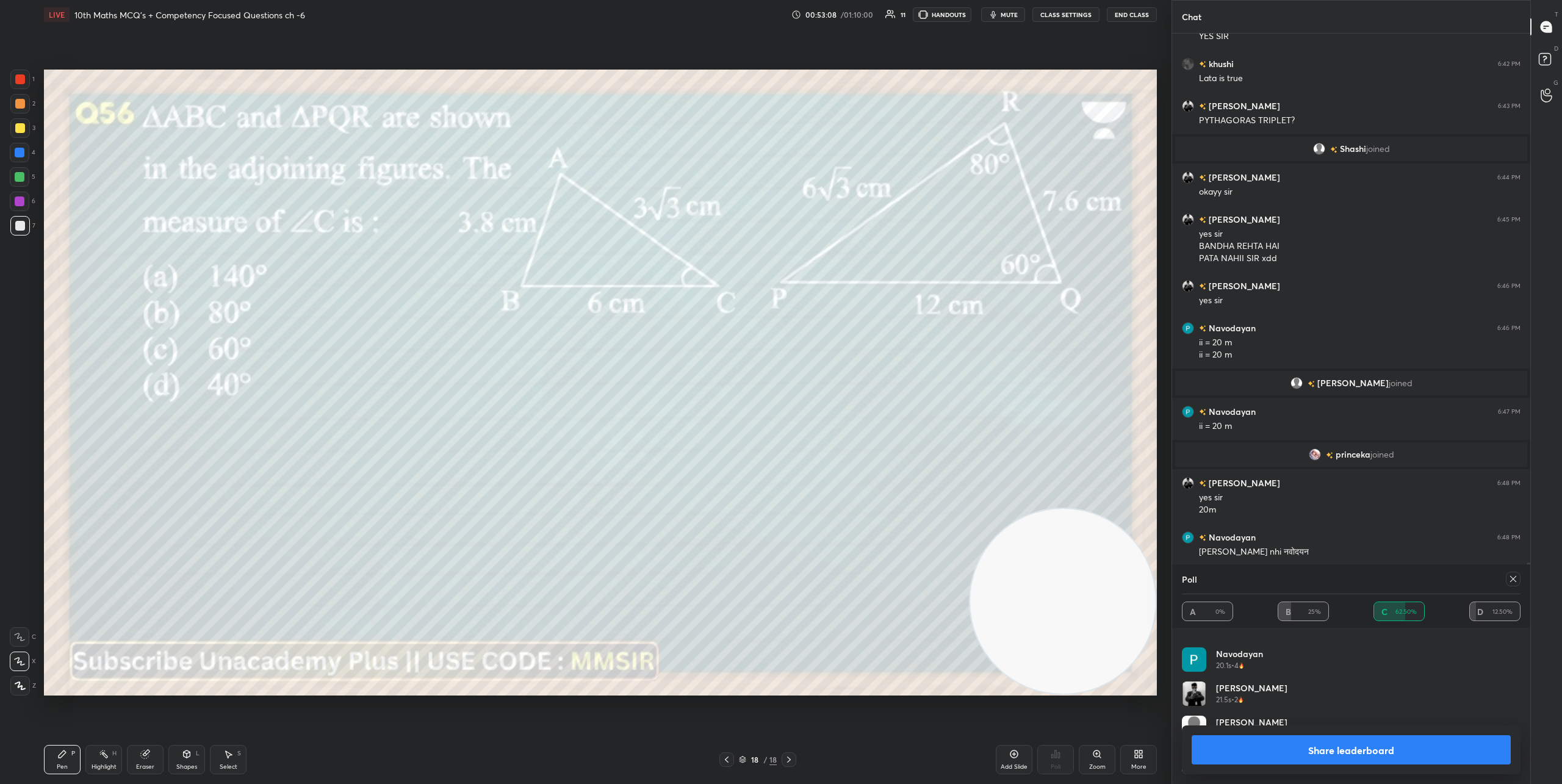
click at [1515, 582] on icon at bounding box center [1513, 579] width 10 height 10
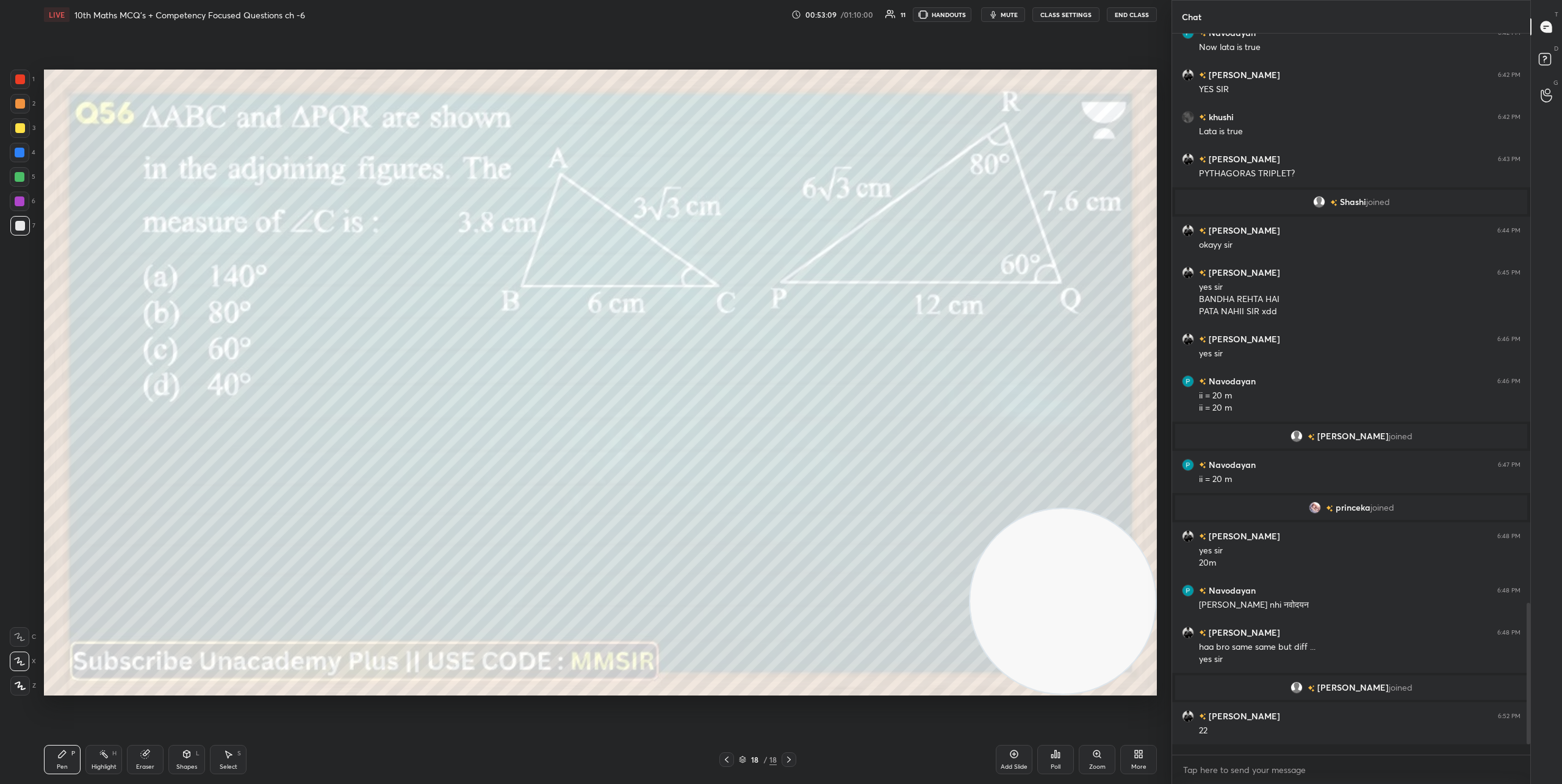
scroll to position [717, 355]
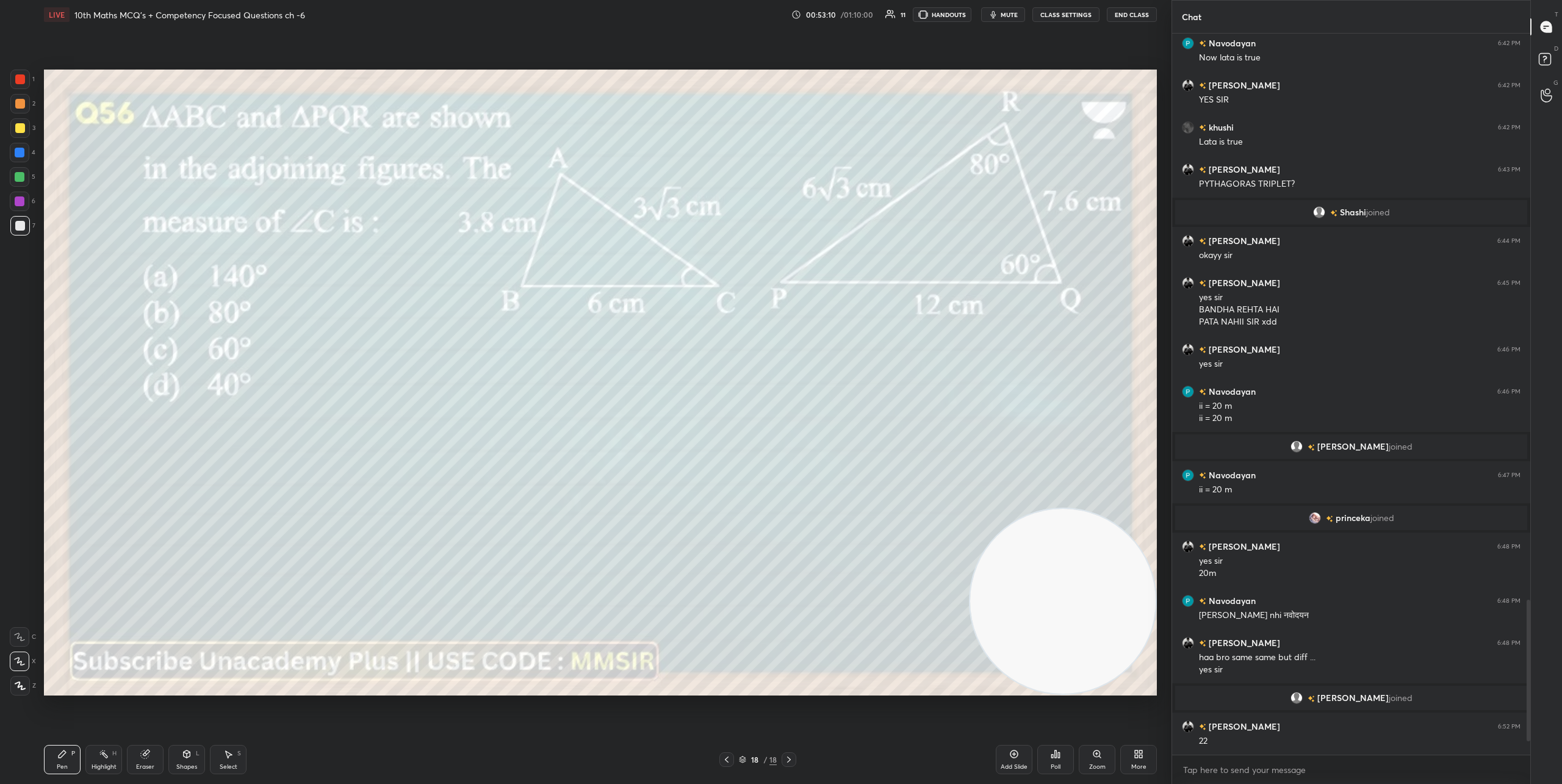
click at [1057, 765] on div "Poll" at bounding box center [1056, 767] width 10 height 6
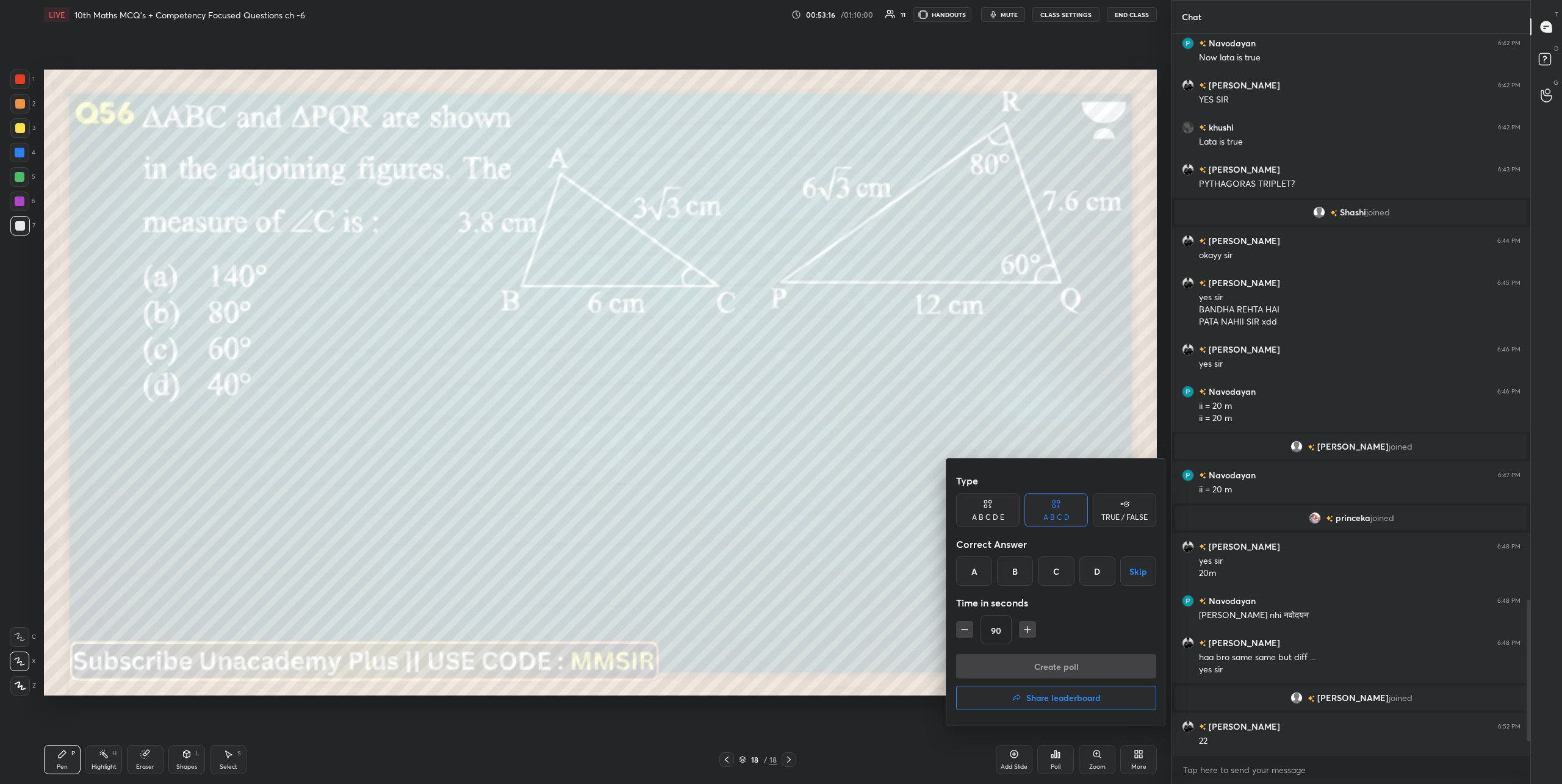
click at [1095, 572] on div "D" at bounding box center [1098, 571] width 36 height 29
click at [1077, 669] on button "Create poll" at bounding box center [1056, 666] width 200 height 24
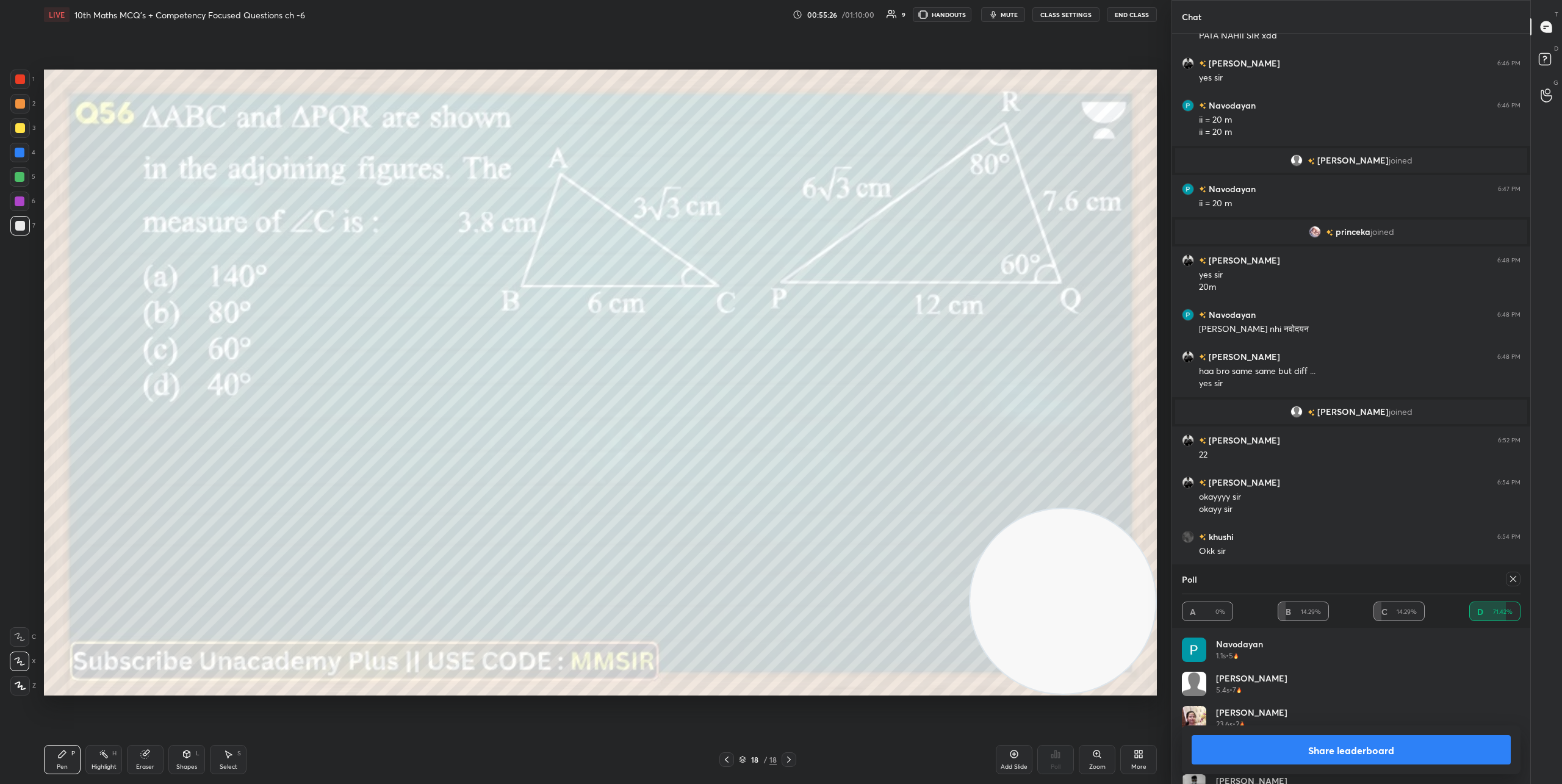
scroll to position [2929, 0]
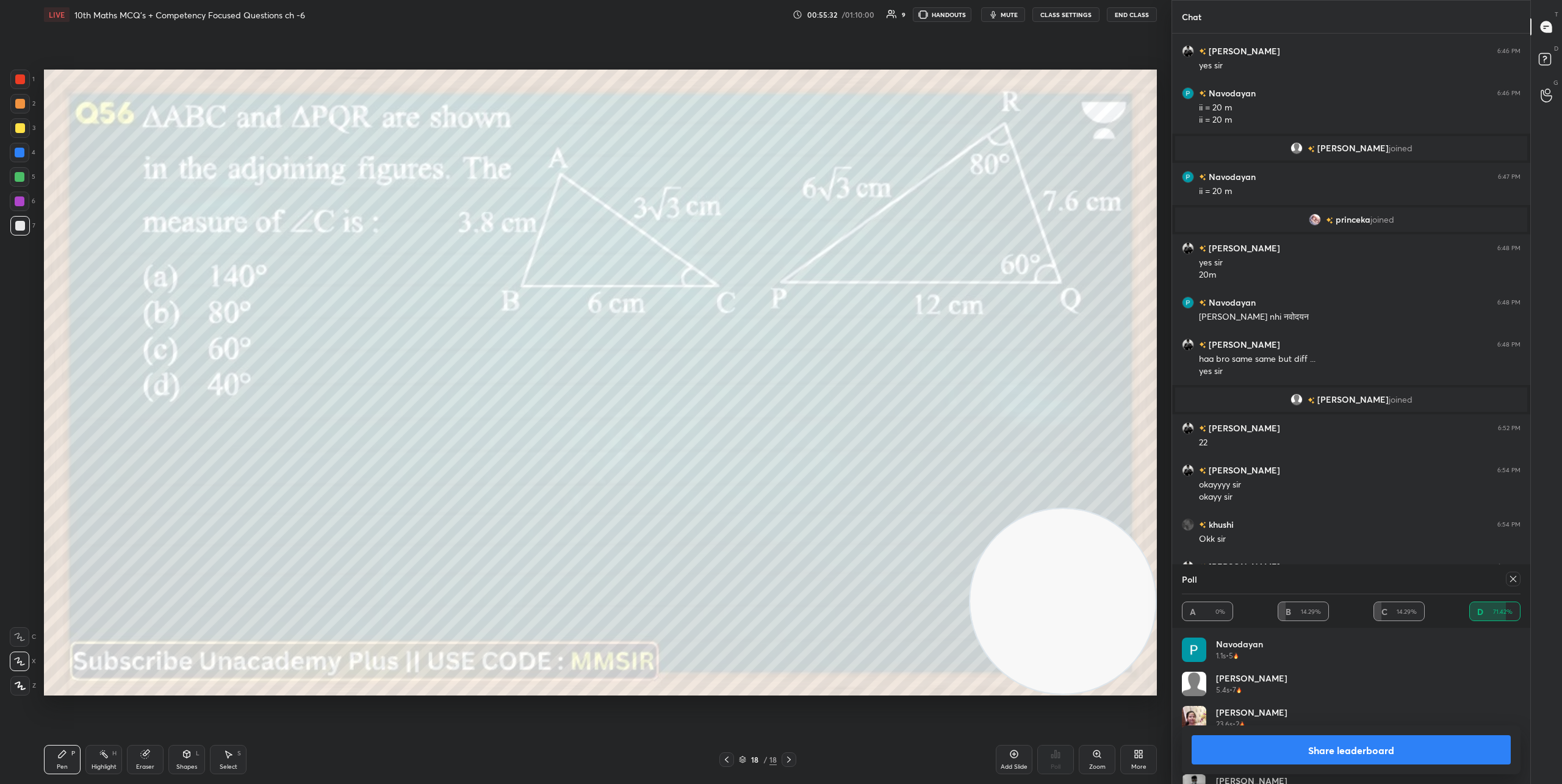
click at [1329, 746] on button "Share leaderboard" at bounding box center [1350, 750] width 319 height 29
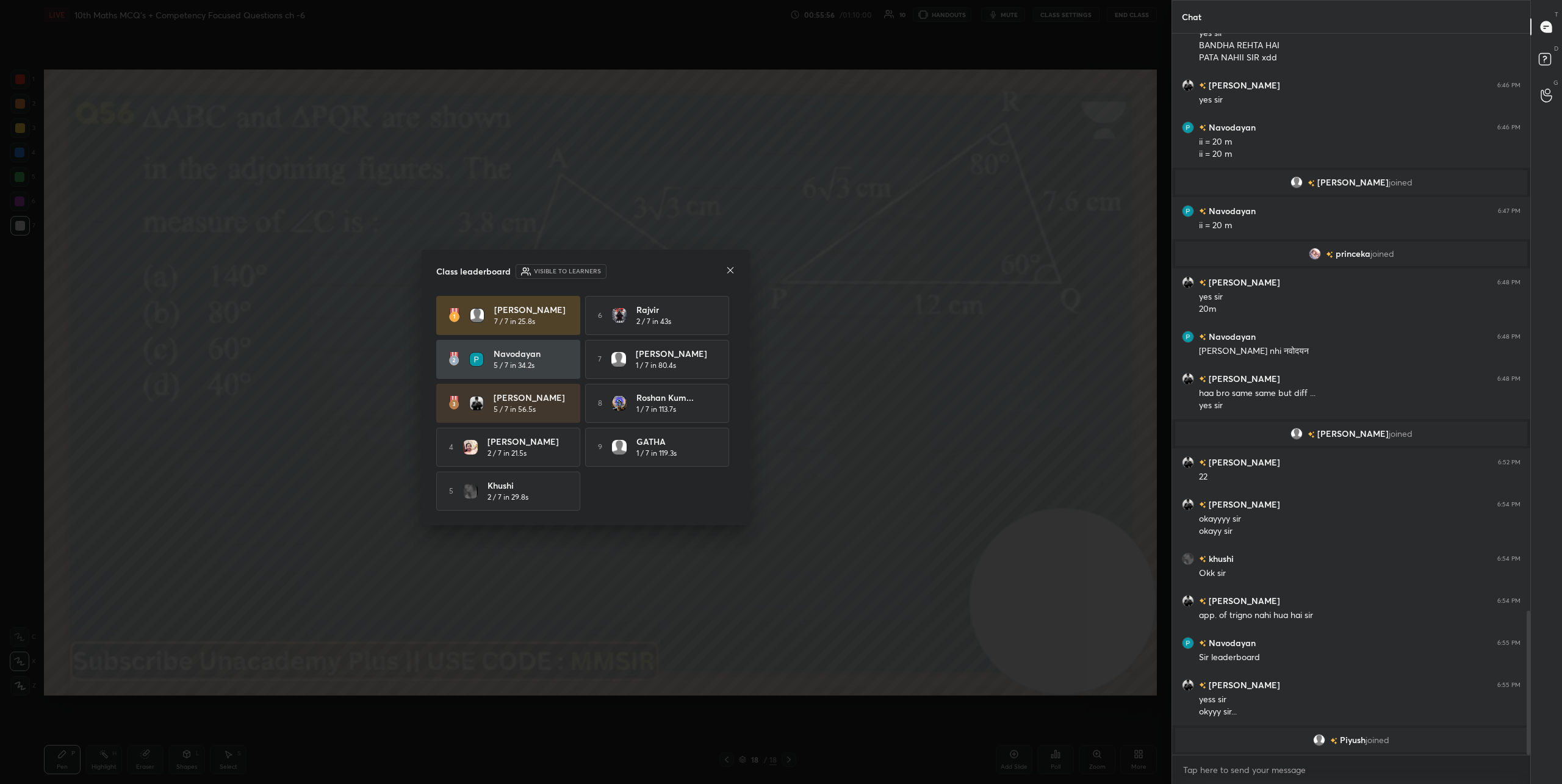
scroll to position [2868, 0]
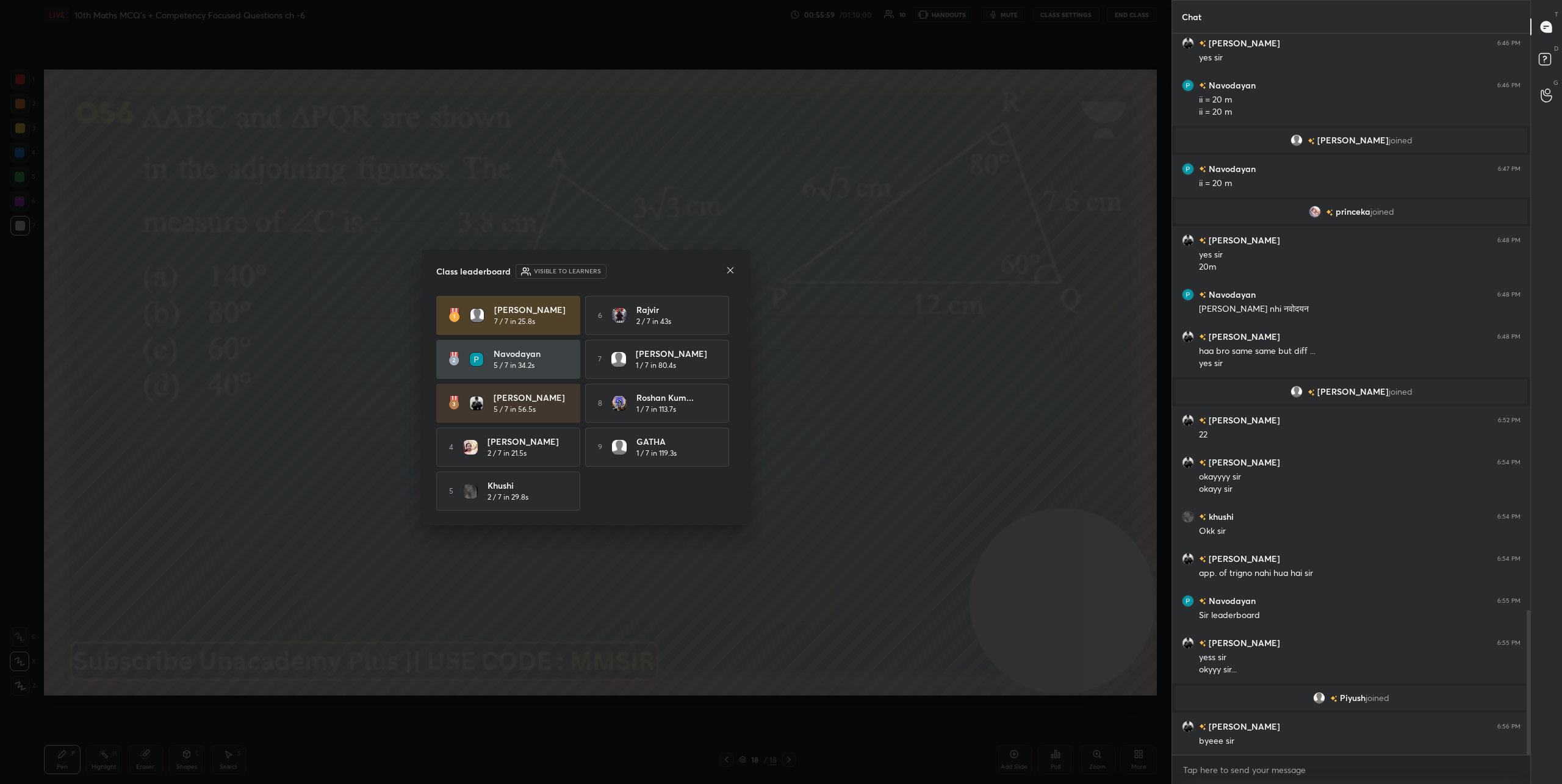
click at [730, 268] on icon at bounding box center [730, 270] width 6 height 6
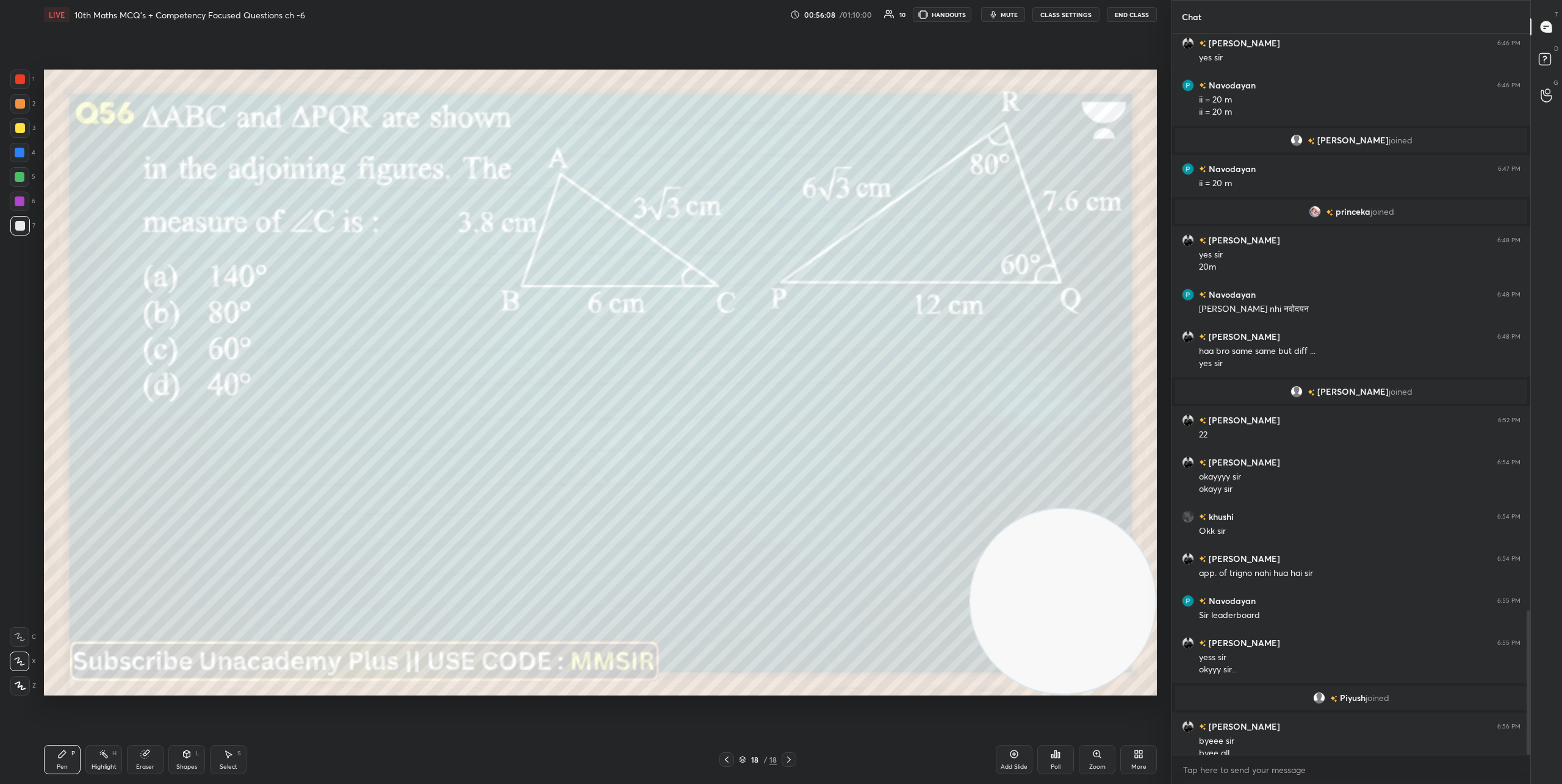
scroll to position [2880, 0]
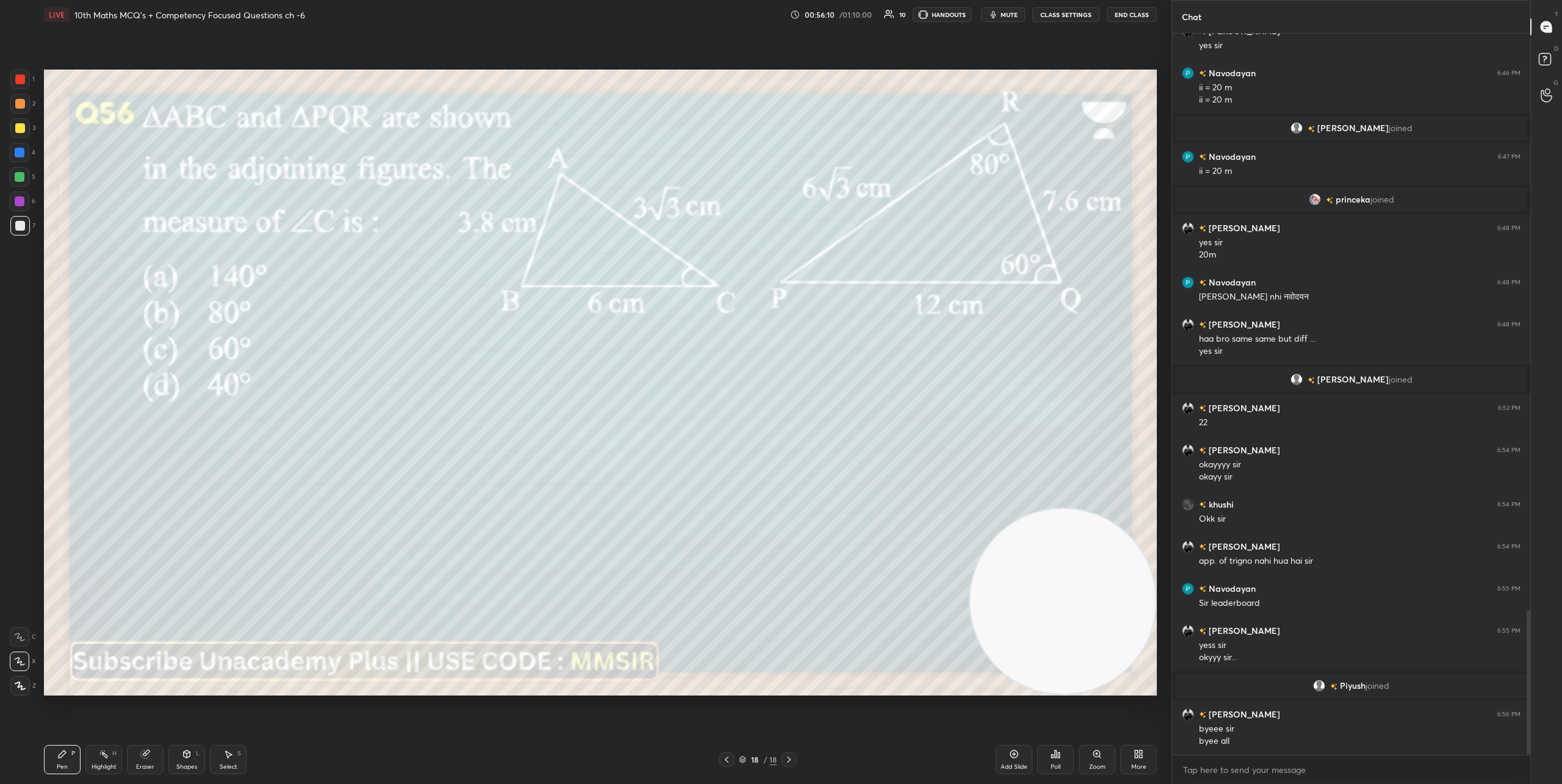
click at [1130, 17] on button "End Class" at bounding box center [1132, 14] width 50 height 15
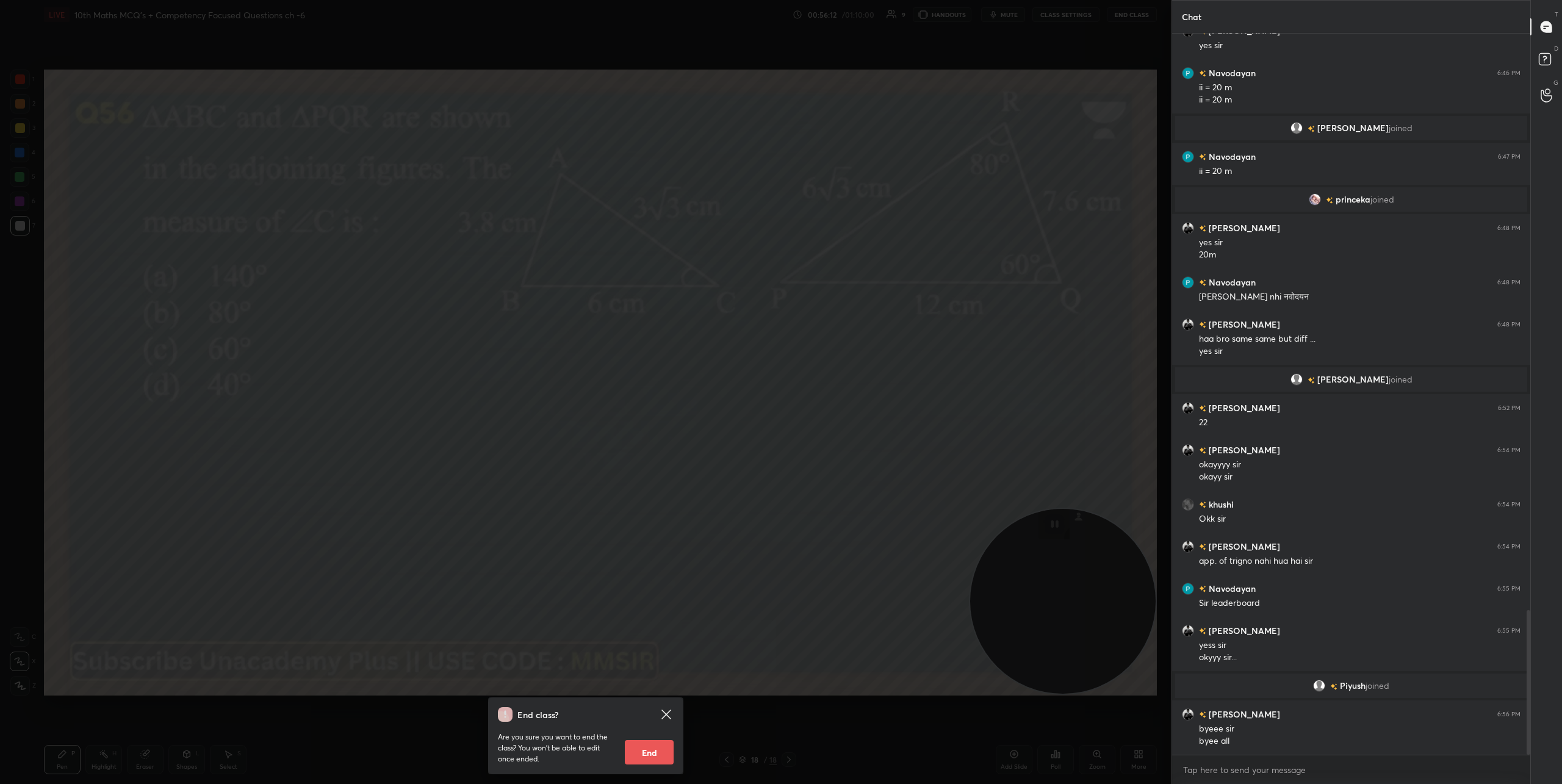
click at [659, 754] on button "End" at bounding box center [649, 752] width 49 height 24
type textarea "x"
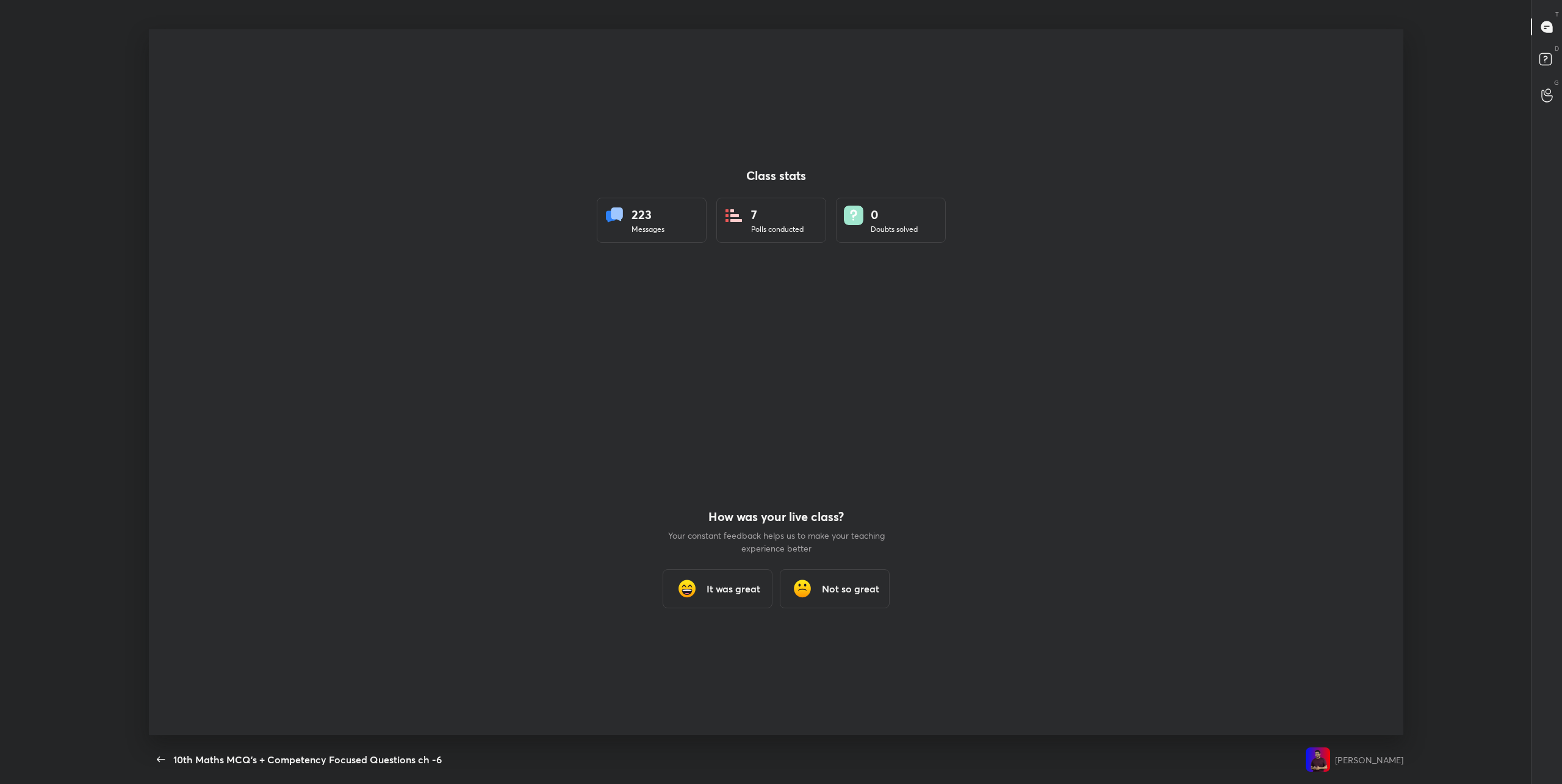
scroll to position [706, 1479]
click at [705, 588] on div "It was great" at bounding box center [717, 589] width 110 height 39
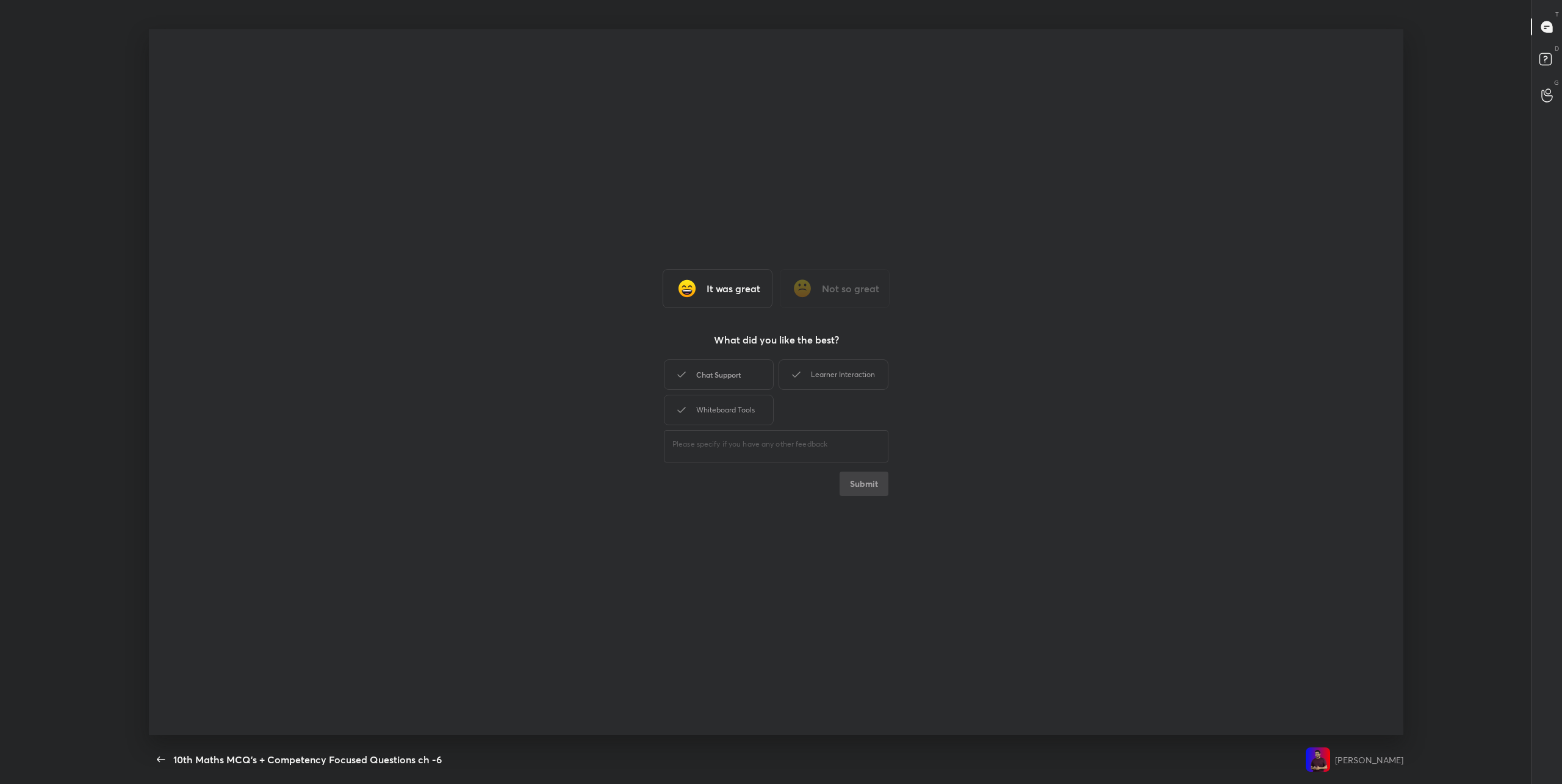
click at [728, 365] on div "Chat Support" at bounding box center [719, 375] width 110 height 31
drag, startPoint x: 838, startPoint y: 365, endPoint x: 743, endPoint y: 391, distance: 98.5
click at [833, 365] on div "Learner Interaction" at bounding box center [833, 375] width 110 height 31
drag, startPoint x: 725, startPoint y: 406, endPoint x: 751, endPoint y: 421, distance: 30.0
click at [726, 406] on div "Whiteboard Tools" at bounding box center [719, 410] width 110 height 31
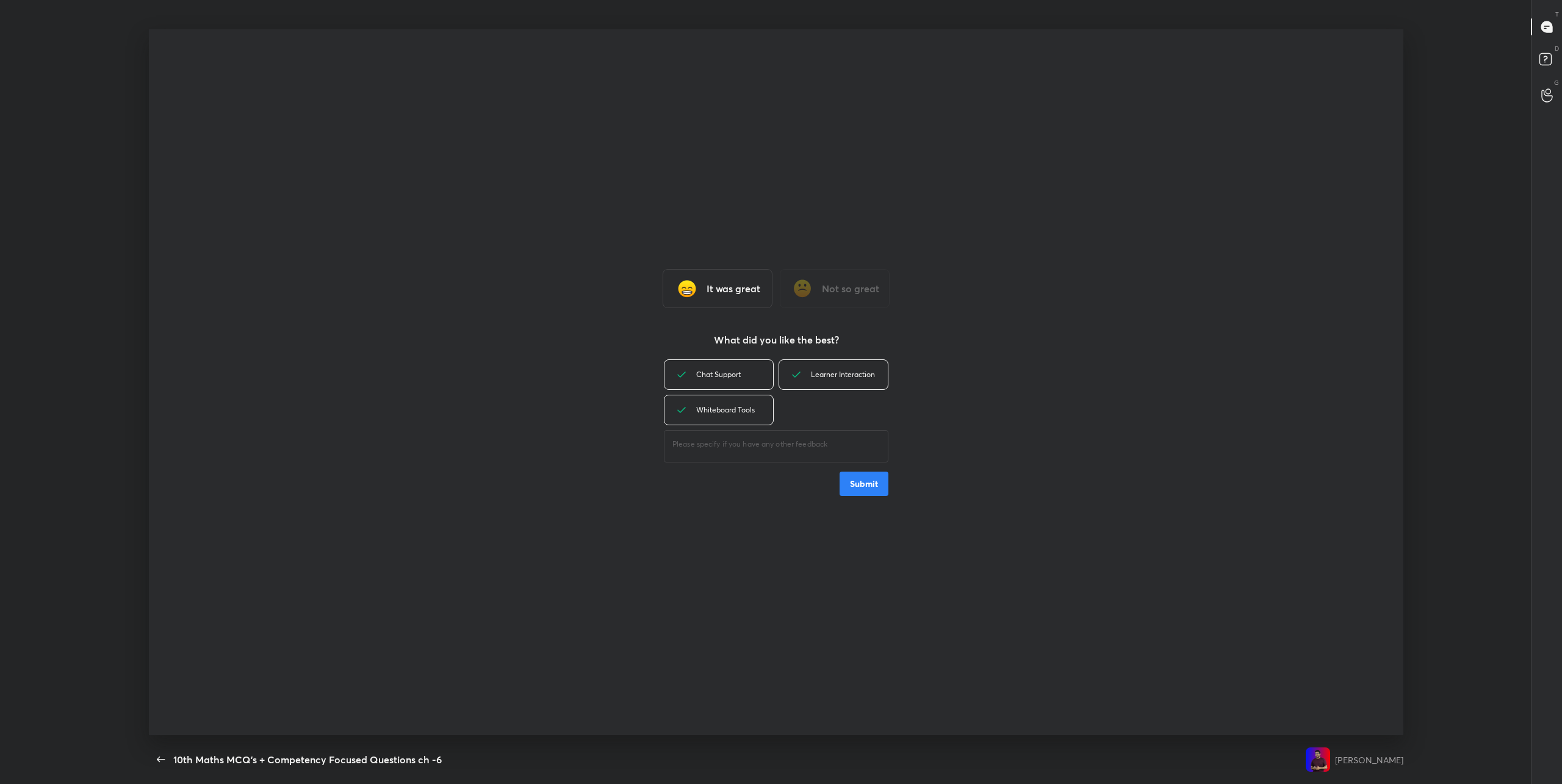
click at [850, 478] on button "Submit" at bounding box center [864, 483] width 49 height 24
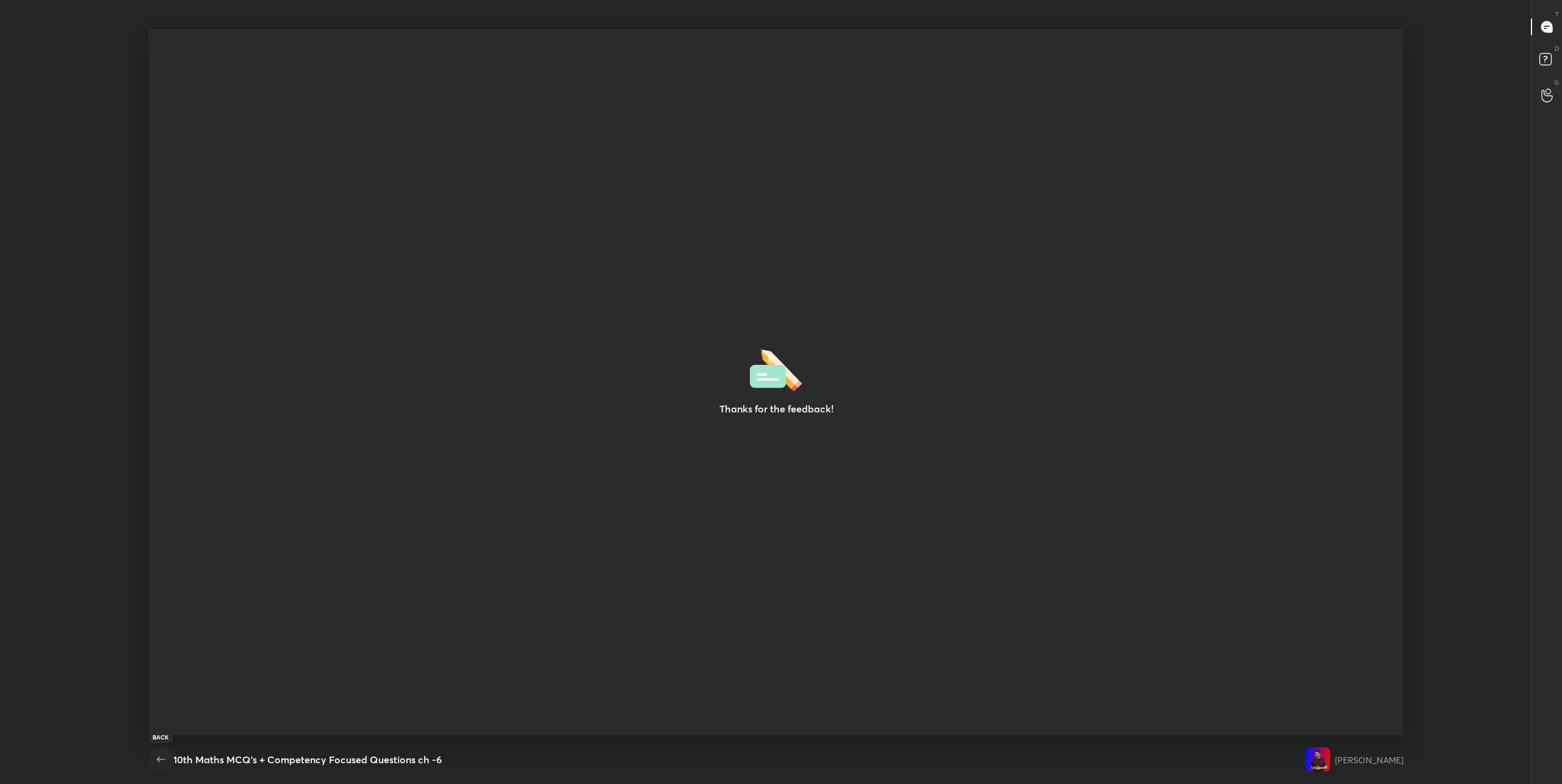
click at [157, 762] on icon "button" at bounding box center [161, 759] width 15 height 15
